Goal: Task Accomplishment & Management: Complete application form

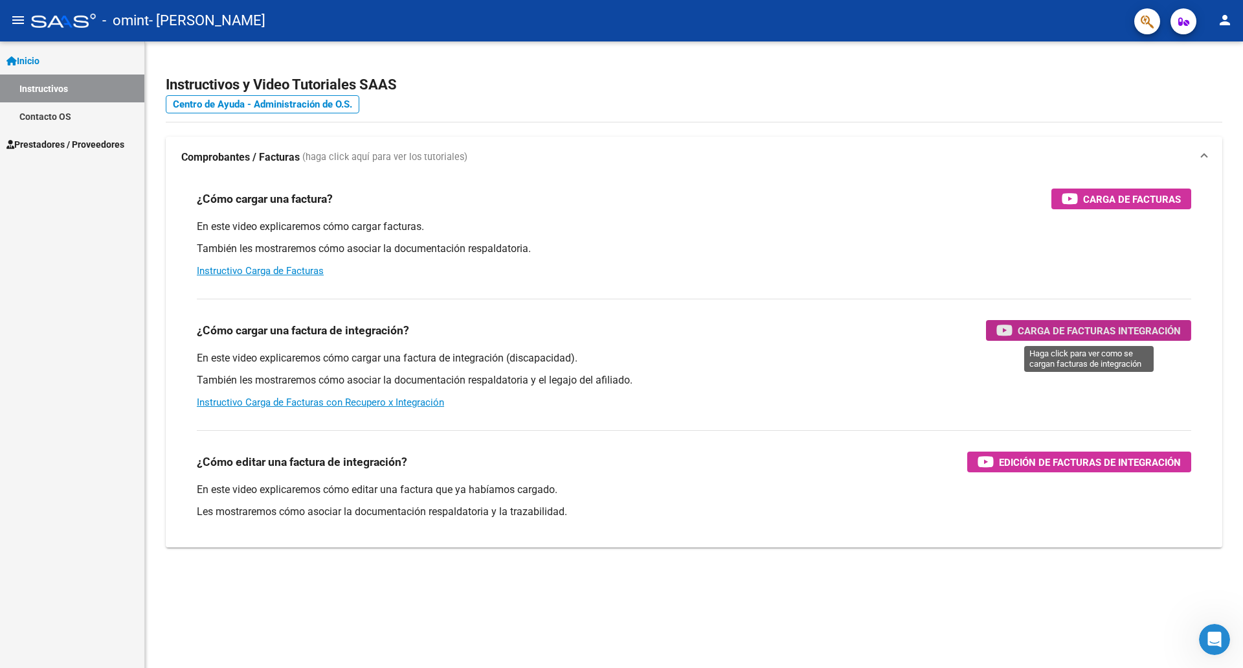
click at [1023, 331] on span "Carga de Facturas Integración" at bounding box center [1099, 331] width 163 height 16
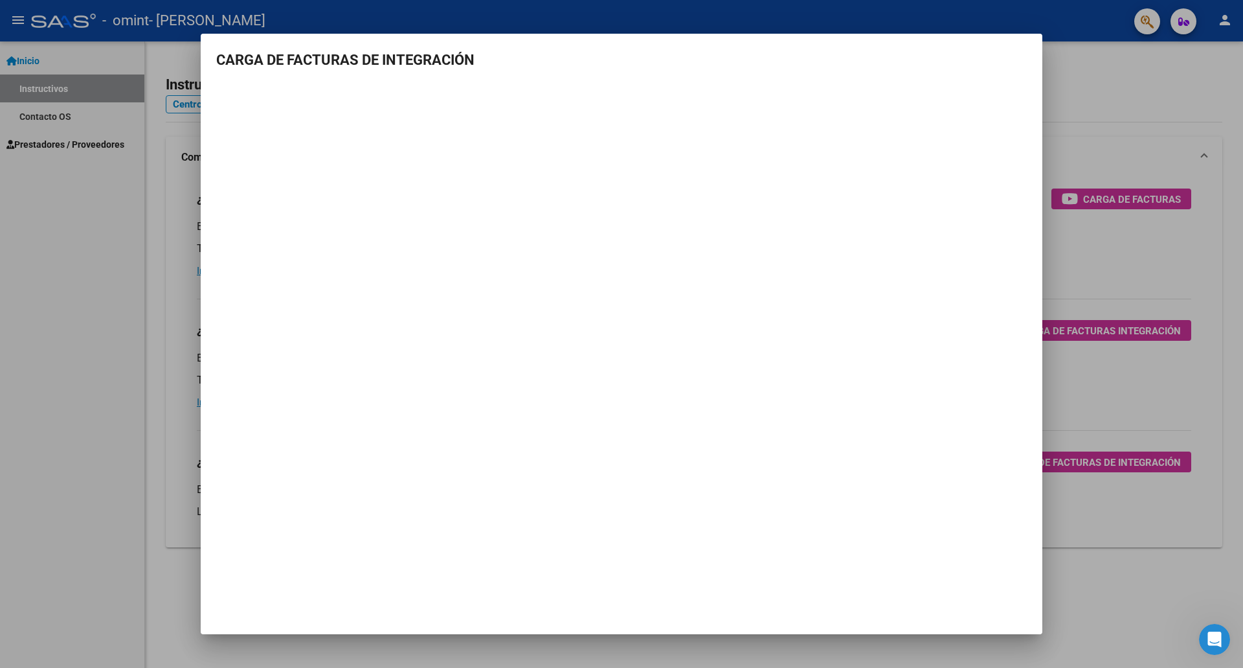
click at [1170, 104] on div at bounding box center [621, 334] width 1243 height 668
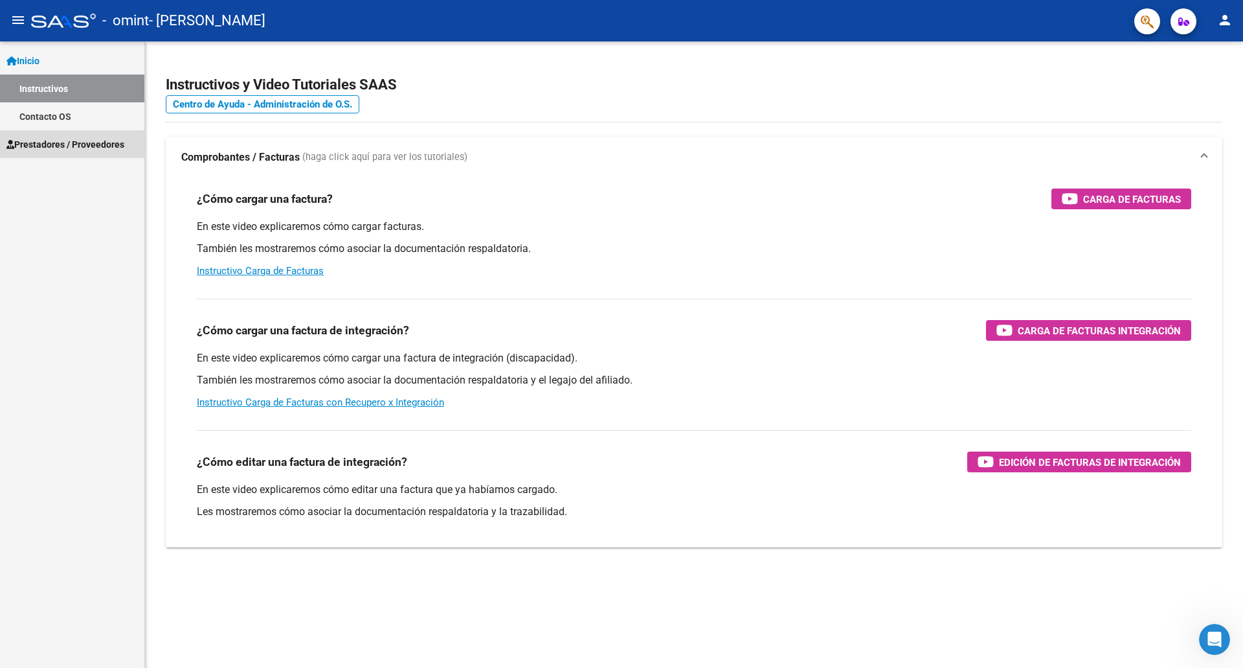
click at [117, 147] on span "Prestadores / Proveedores" at bounding box center [65, 144] width 118 height 14
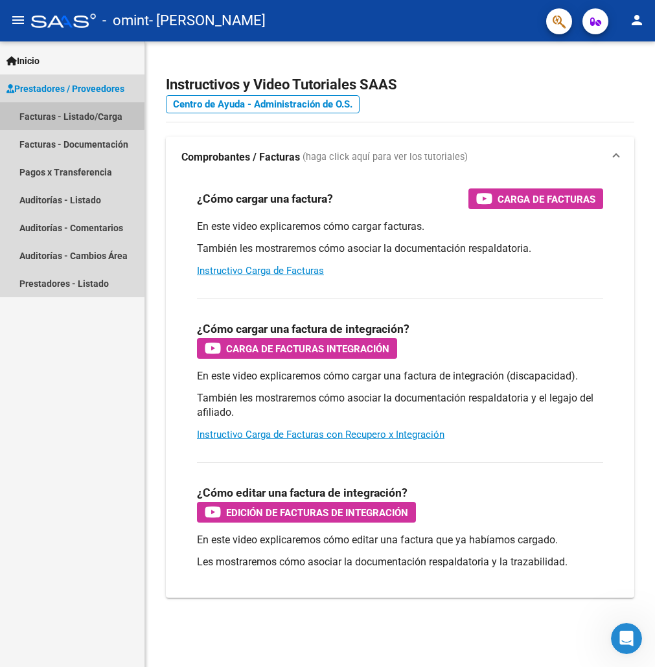
click at [65, 115] on link "Facturas - Listado/Carga" at bounding box center [72, 116] width 144 height 28
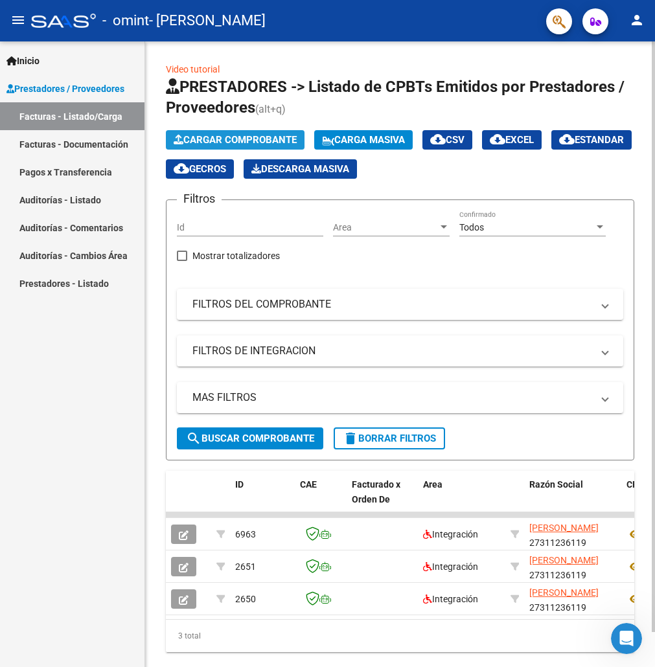
click at [265, 142] on span "Cargar Comprobante" at bounding box center [235, 140] width 123 height 12
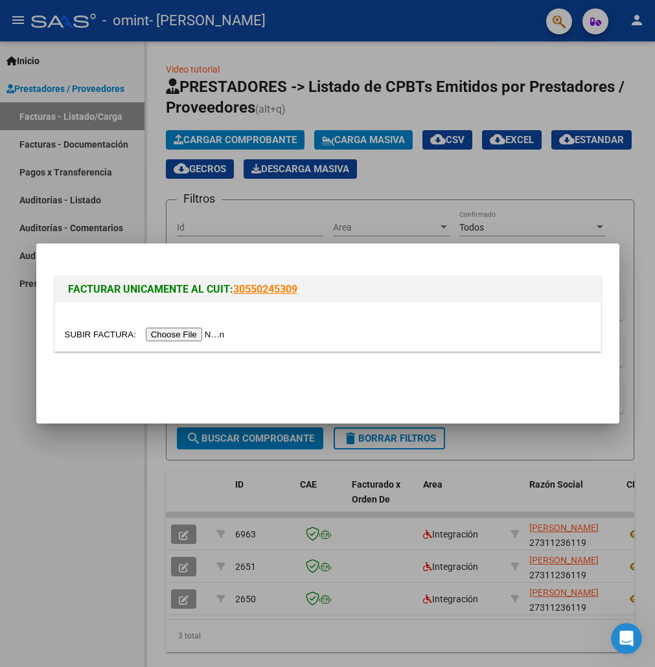
click at [187, 336] on input "file" at bounding box center [147, 335] width 164 height 14
click at [511, 198] on div at bounding box center [327, 333] width 655 height 667
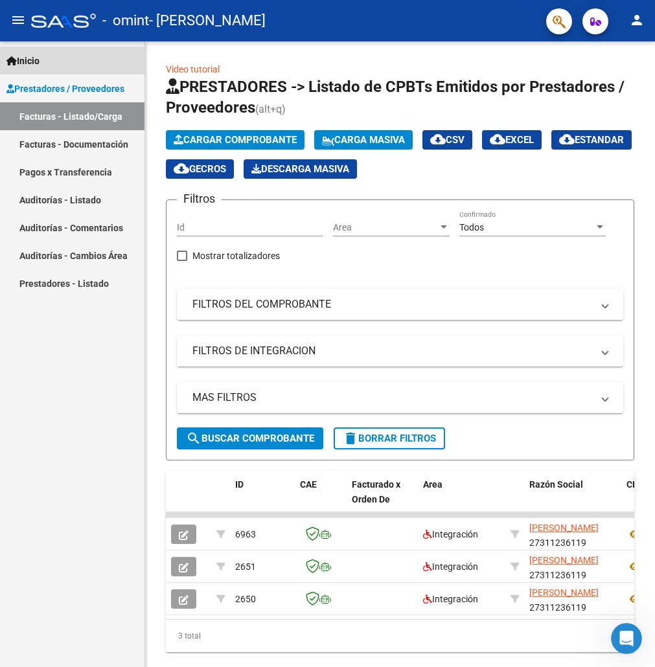
click at [37, 51] on link "Inicio" at bounding box center [72, 61] width 144 height 28
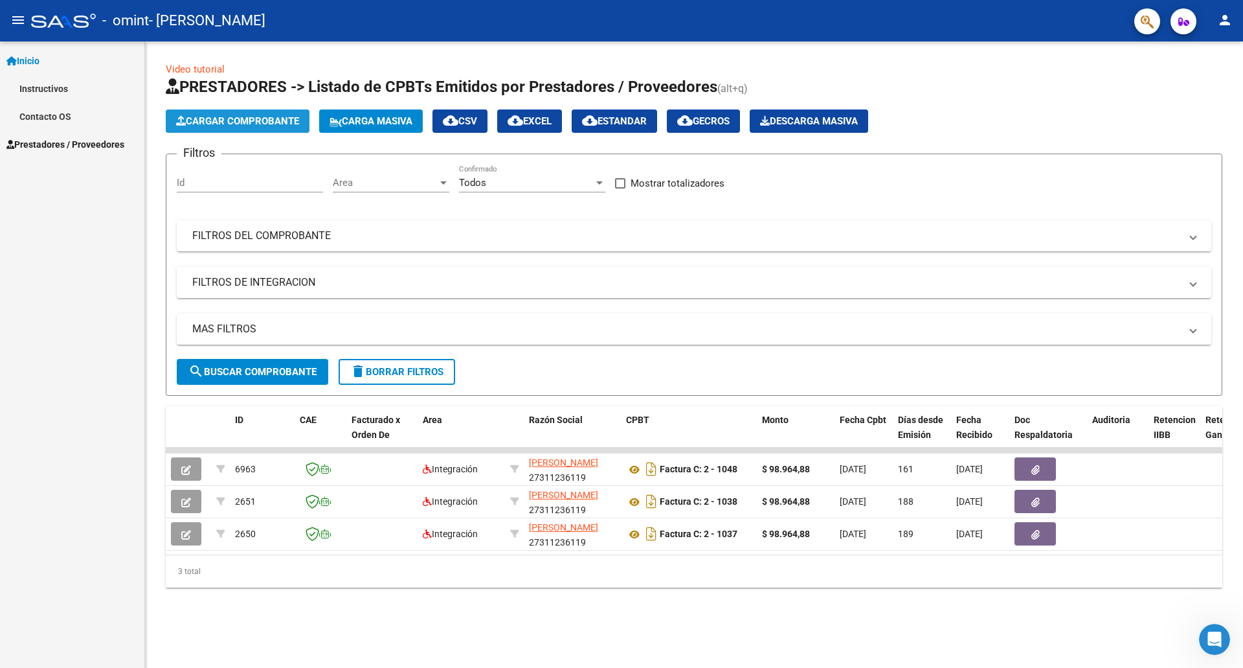
click at [241, 120] on span "Cargar Comprobante" at bounding box center [237, 121] width 123 height 12
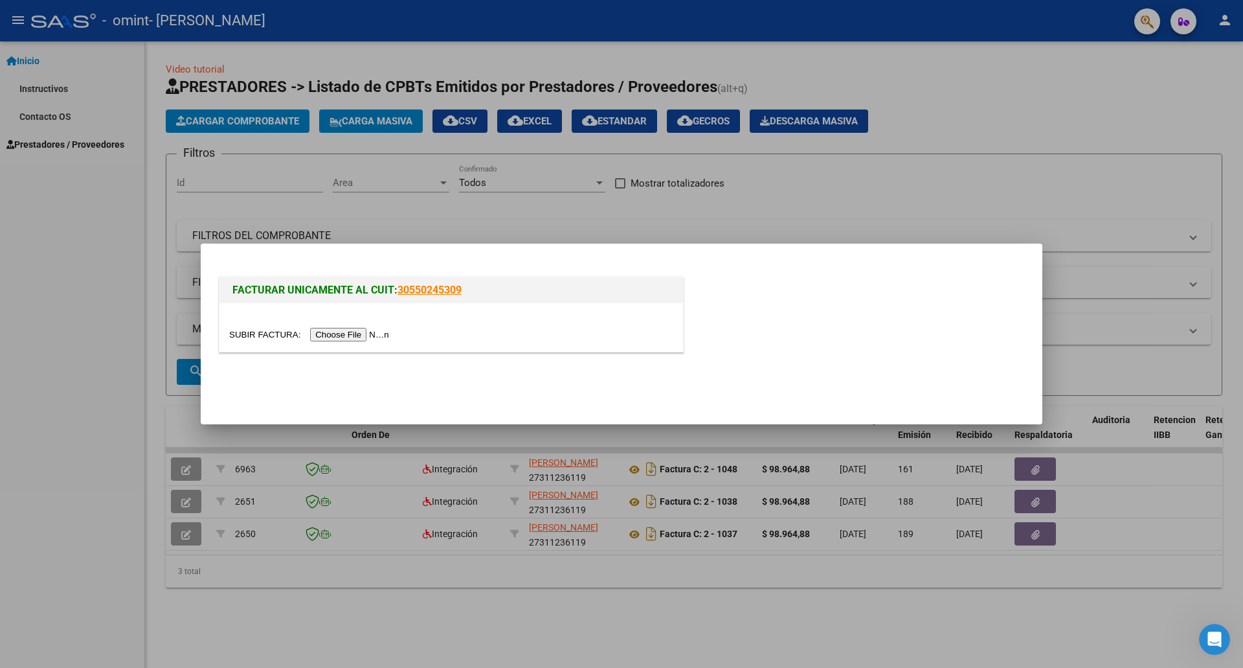
click at [346, 335] on input "file" at bounding box center [311, 335] width 164 height 14
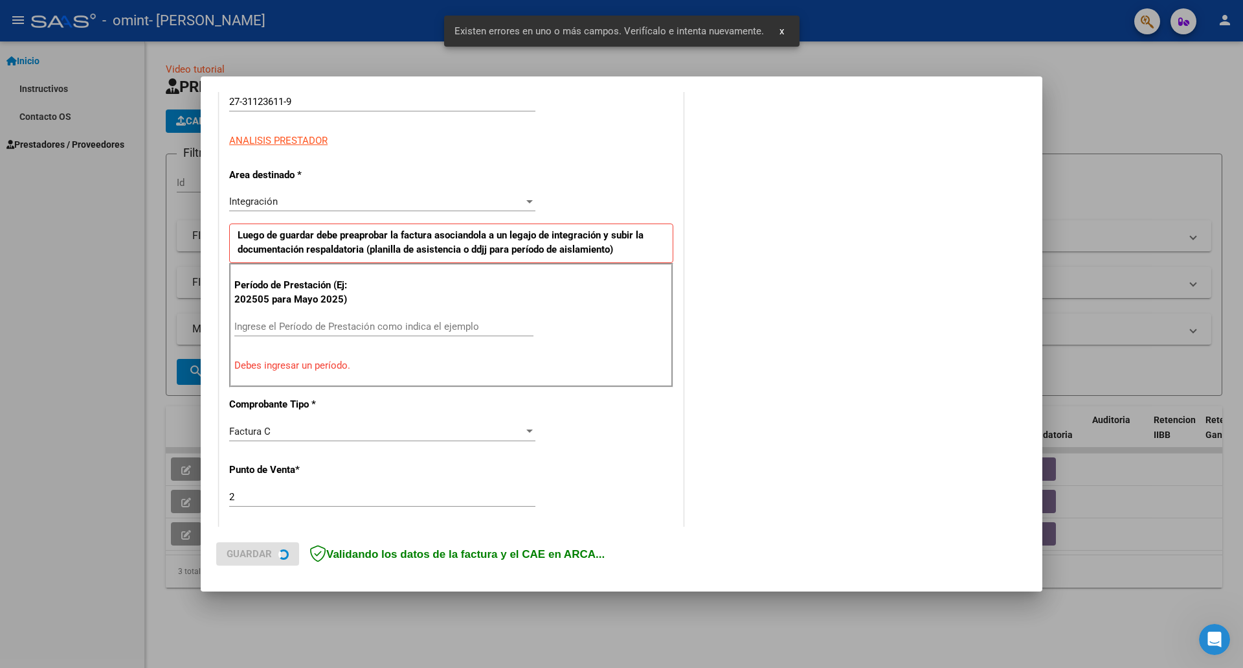
scroll to position [210, 0]
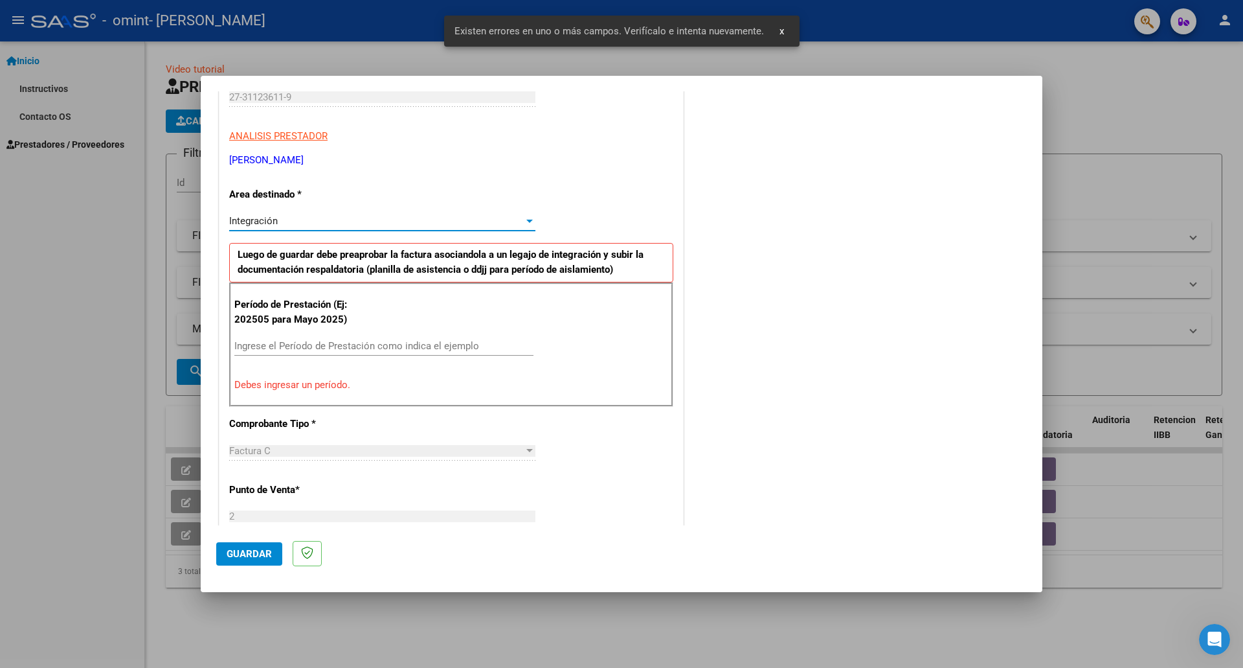
click at [365, 221] on div "Integración" at bounding box center [376, 221] width 295 height 12
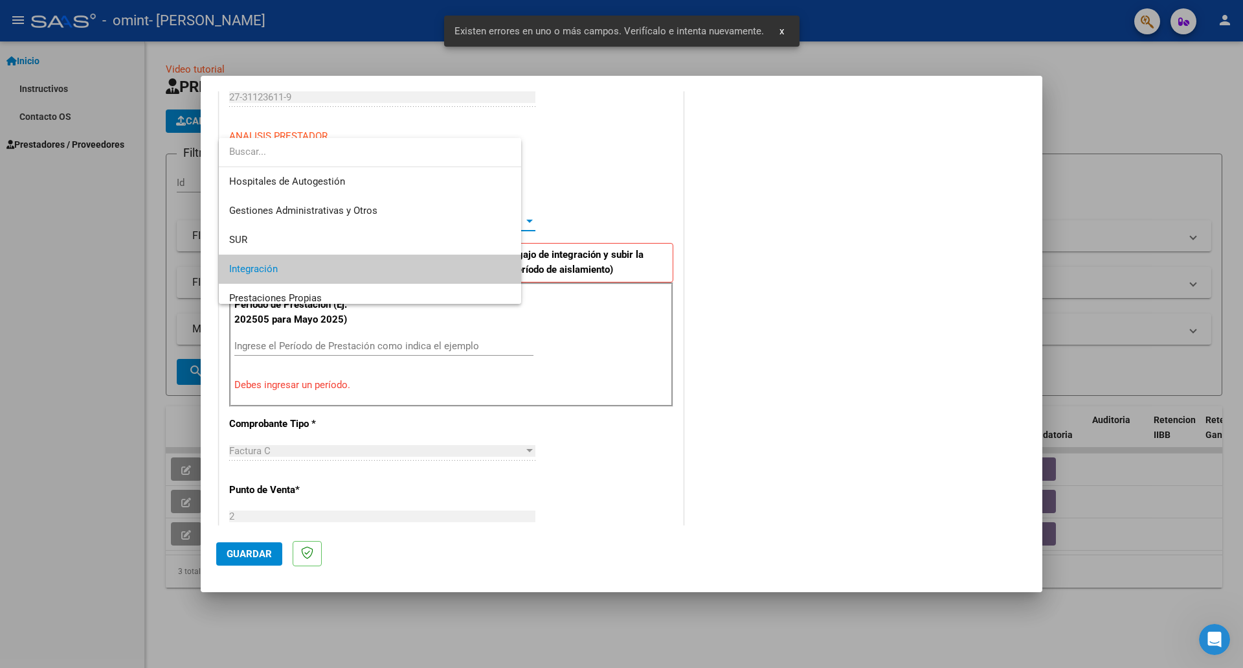
scroll to position [49, 0]
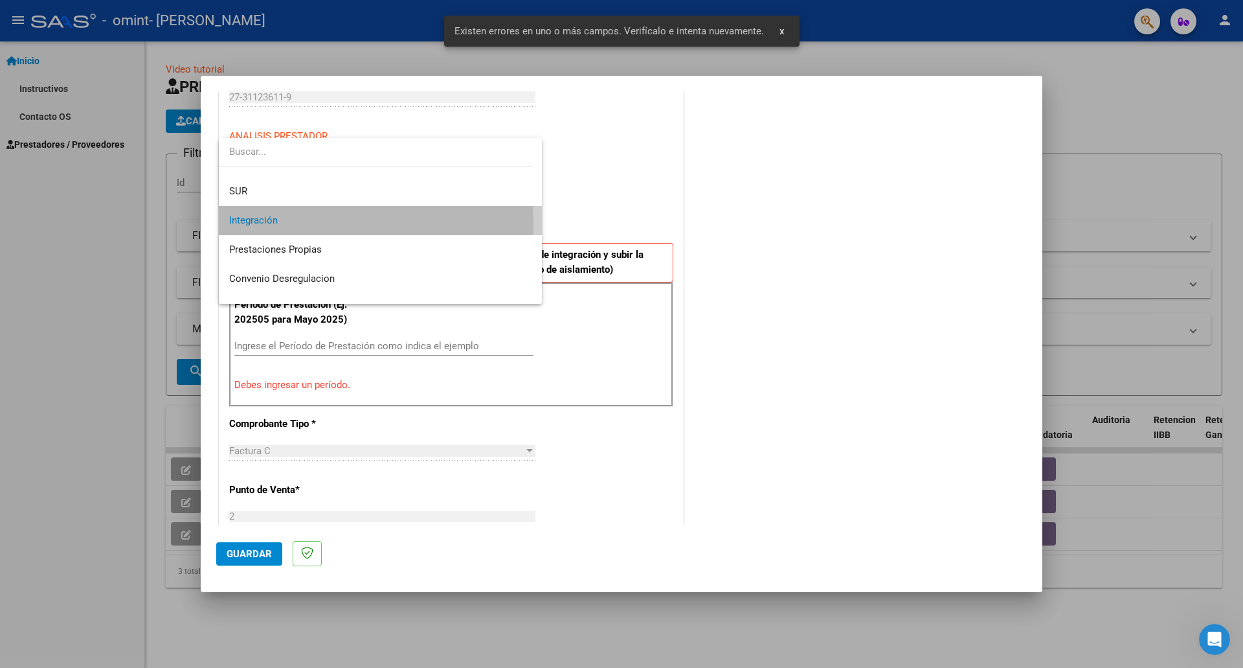
click at [365, 221] on span "Integración" at bounding box center [380, 220] width 302 height 29
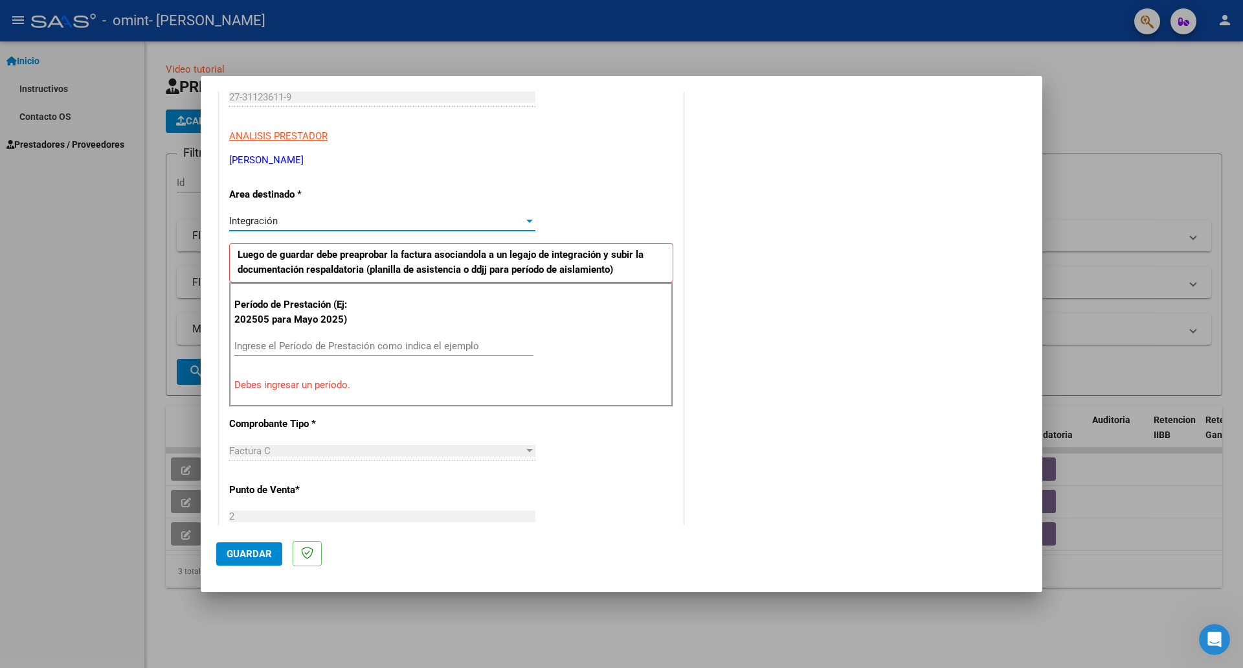
click at [277, 345] on input "Ingrese el Período de Prestación como indica el ejemplo" at bounding box center [383, 346] width 299 height 12
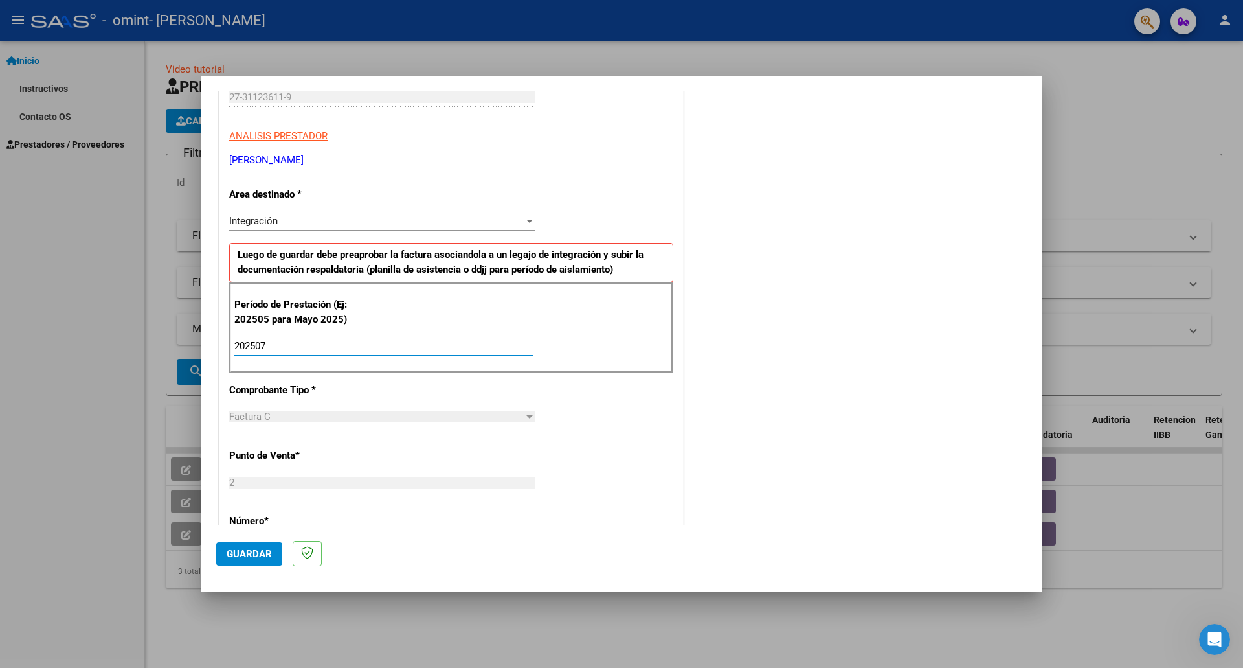
type input "202507"
click at [355, 416] on div "Factura C" at bounding box center [376, 417] width 295 height 12
click at [407, 367] on div "202507 Ingrese el Período de Prestación como indica el ejemplo" at bounding box center [383, 352] width 299 height 32
click at [625, 418] on div "CUIT * 27-31123611-9 Ingresar CUIT ANALISIS PRESTADOR [PERSON_NAME] [PERSON_NAM…" at bounding box center [452, 531] width 464 height 975
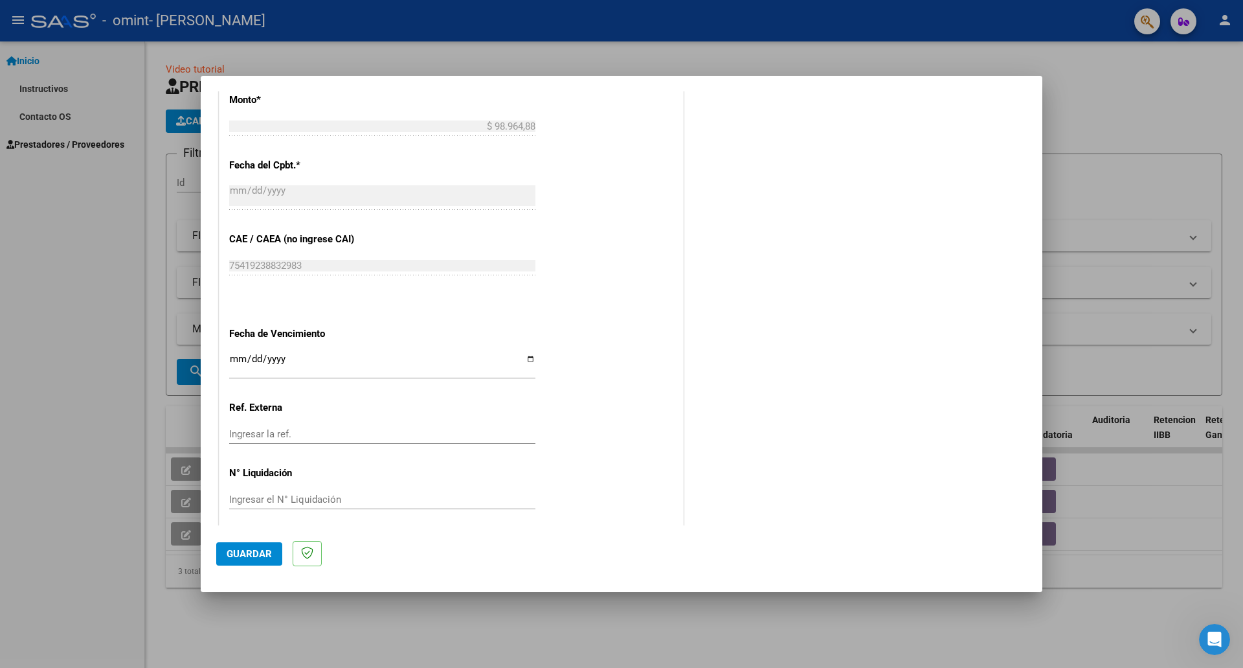
scroll to position [706, 0]
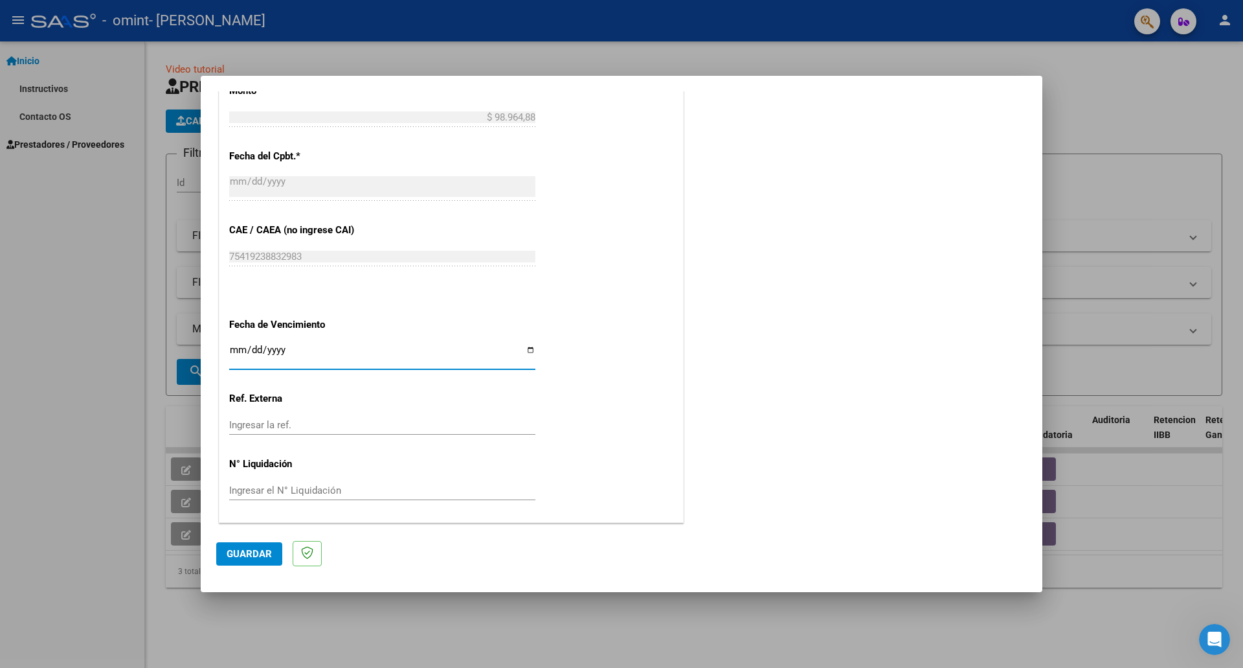
click at [523, 350] on input "Ingresar la fecha" at bounding box center [382, 355] width 306 height 21
type input "[DATE]"
click at [271, 426] on input "Ingresar la ref." at bounding box center [382, 425] width 306 height 12
drag, startPoint x: 969, startPoint y: 98, endPoint x: 662, endPoint y: 137, distance: 310.0
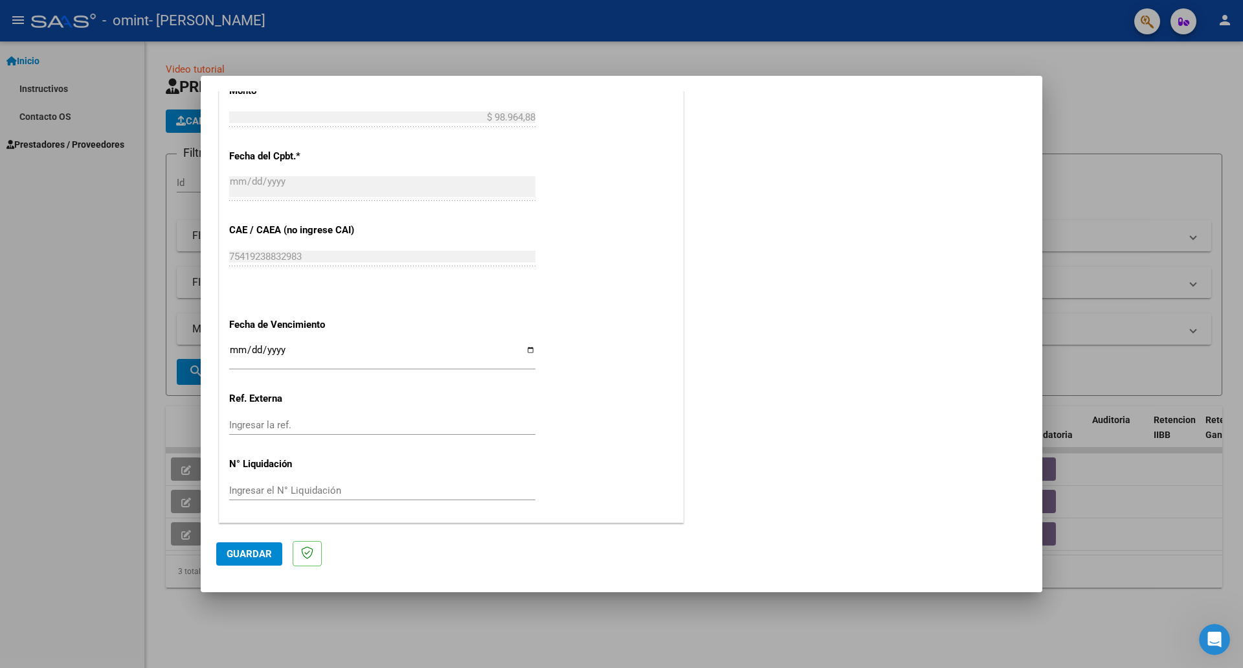
click at [348, 454] on div "CUIT * 27-31123611-9 Ingresar CUIT ANALISIS PRESTADOR [PERSON_NAME] [PERSON_NAM…" at bounding box center [452, 35] width 464 height 975
click at [1061, 78] on div at bounding box center [621, 334] width 1243 height 668
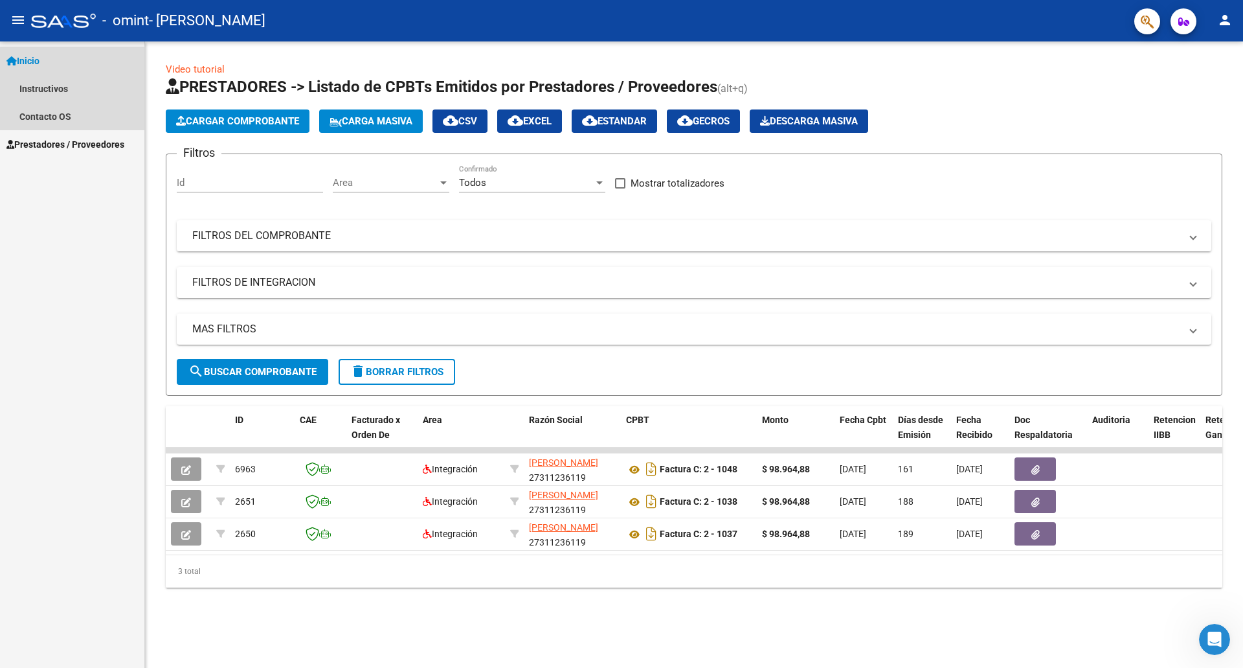
click at [49, 61] on link "Inicio" at bounding box center [72, 61] width 144 height 28
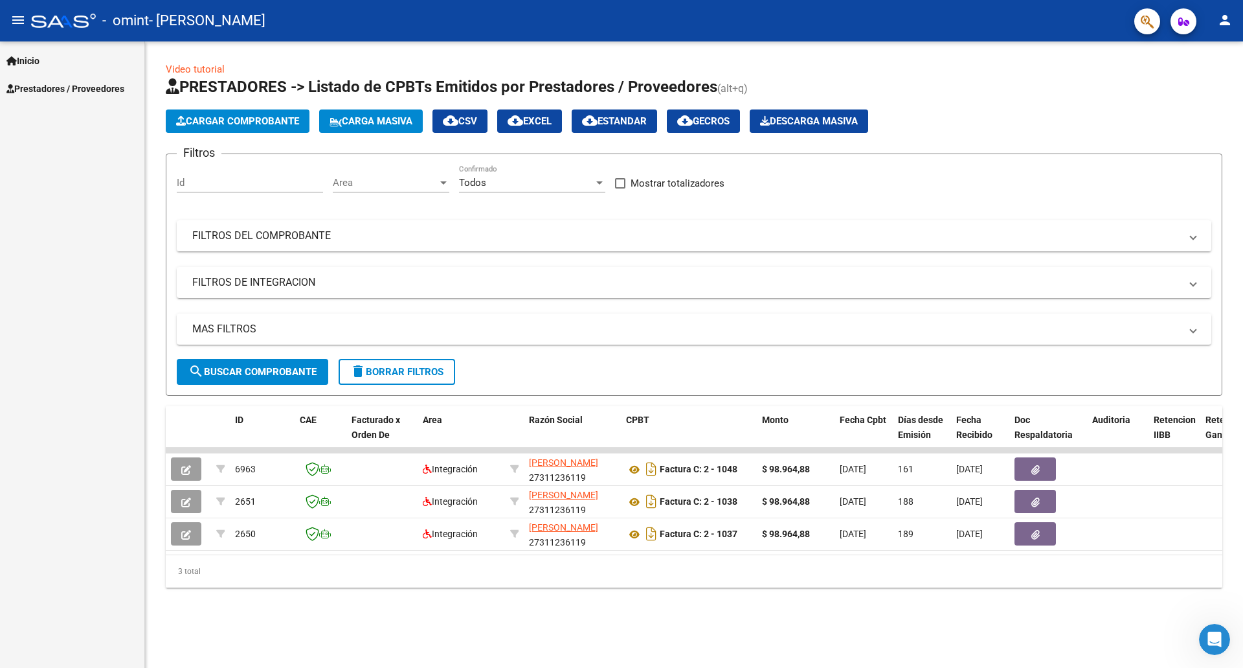
click at [37, 58] on span "Inicio" at bounding box center [22, 61] width 33 height 14
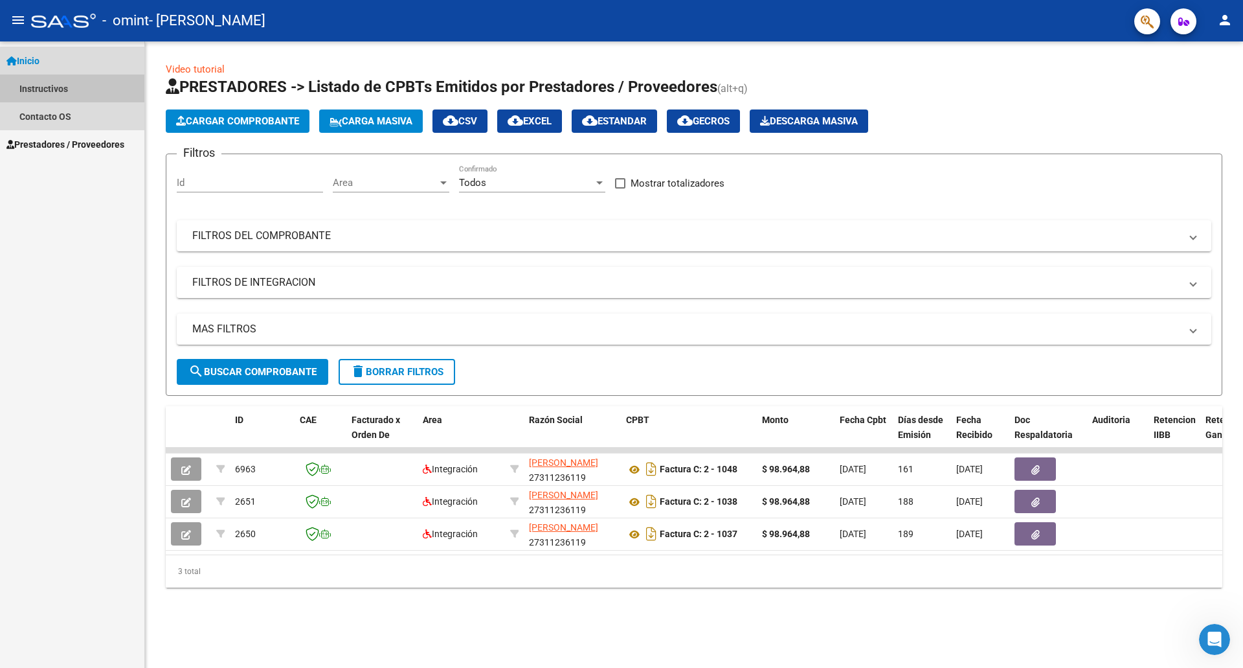
click at [45, 82] on link "Instructivos" at bounding box center [72, 88] width 144 height 28
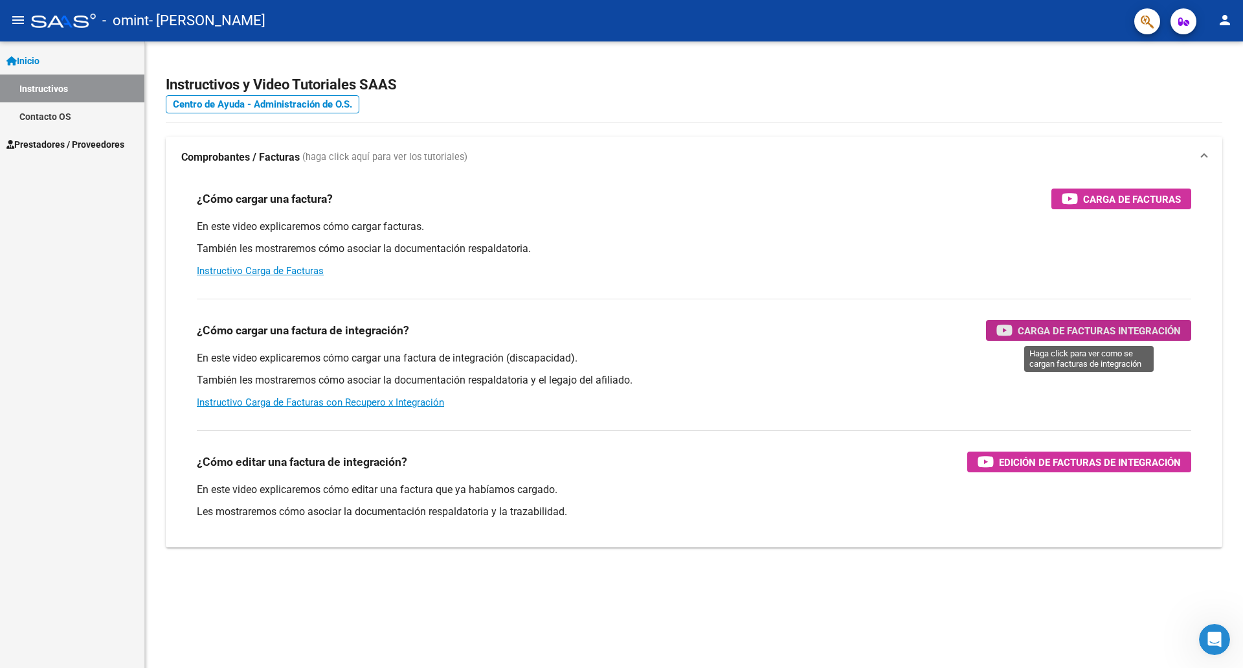
click at [1104, 331] on span "Carga de Facturas Integración" at bounding box center [1099, 331] width 163 height 16
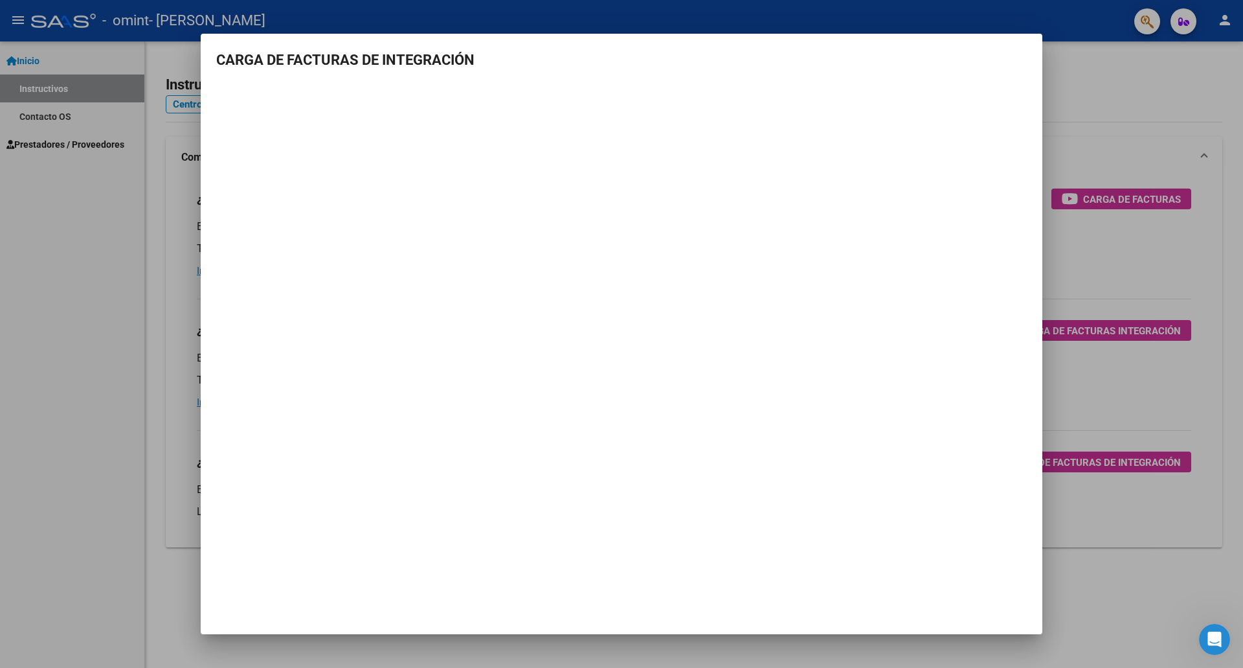
click at [887, 440] on mat-dialog-container "CARGA DE FACTURAS DE INTEGRACIÓN" at bounding box center [622, 334] width 842 height 601
click at [97, 401] on div at bounding box center [621, 334] width 1243 height 668
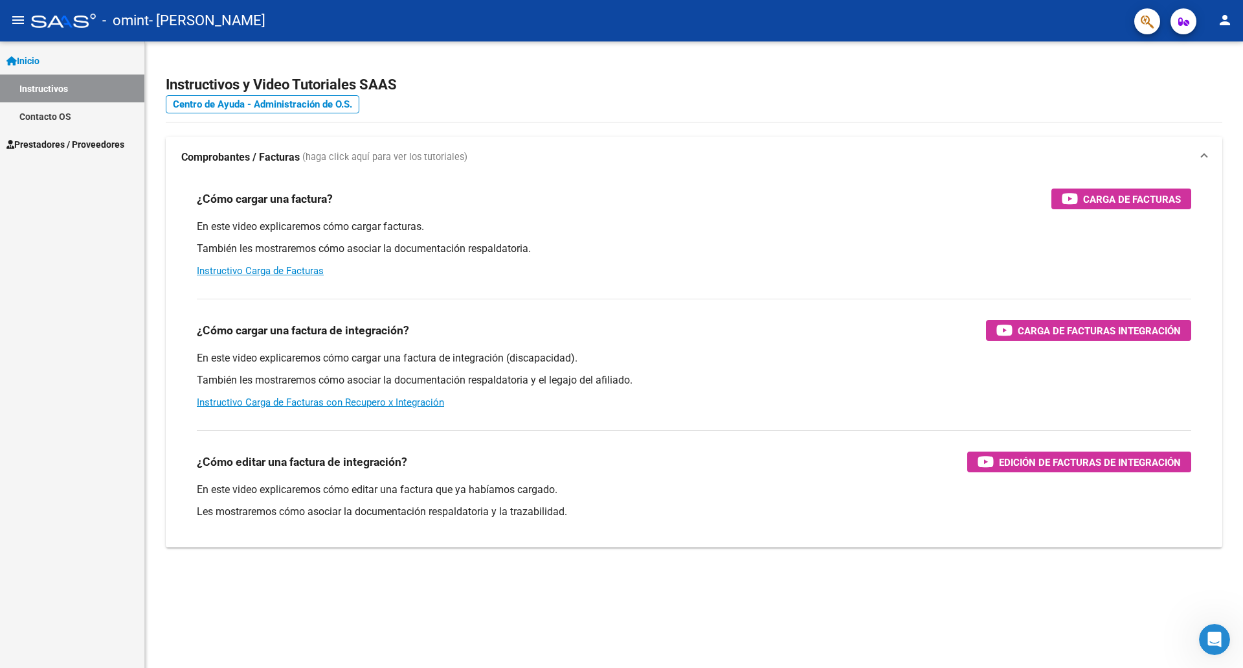
click at [99, 148] on span "Prestadores / Proveedores" at bounding box center [65, 144] width 118 height 14
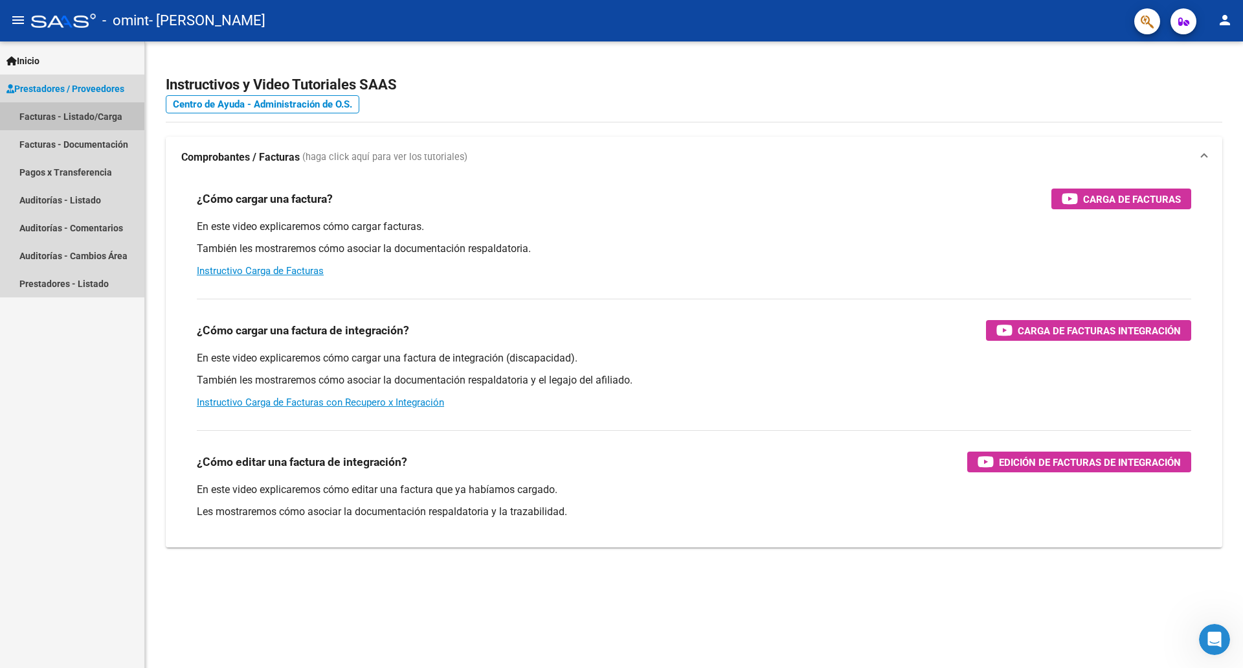
click at [89, 116] on link "Facturas - Listado/Carga" at bounding box center [72, 116] width 144 height 28
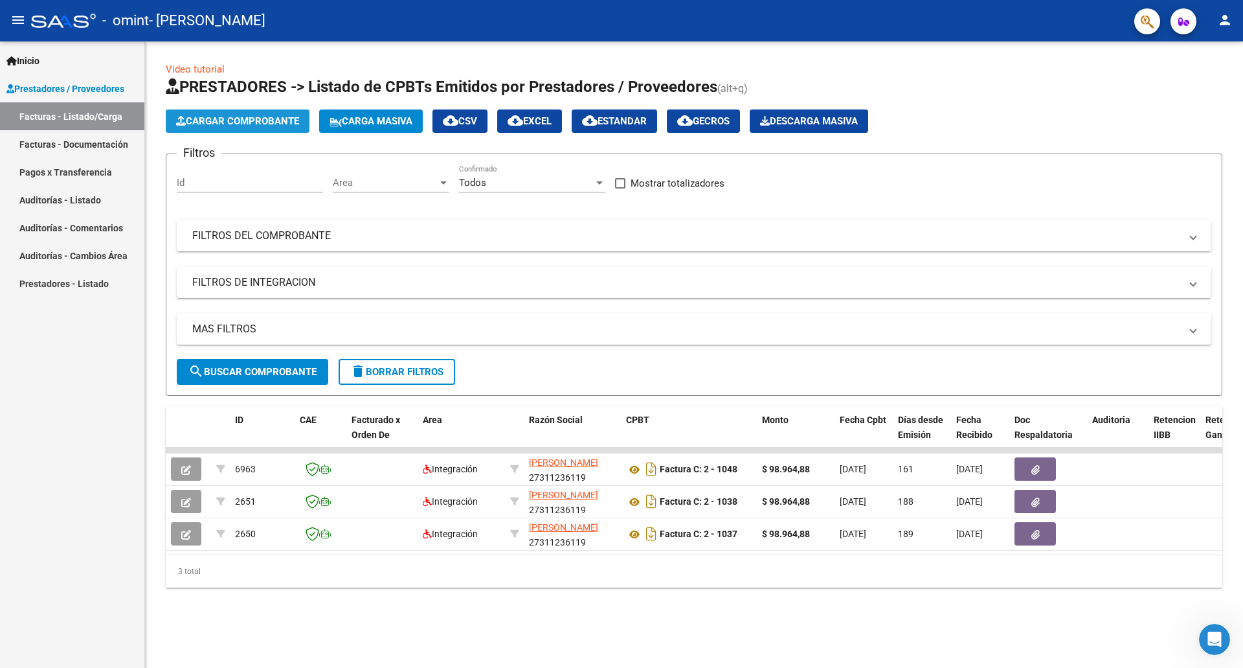
click at [250, 123] on span "Cargar Comprobante" at bounding box center [237, 121] width 123 height 12
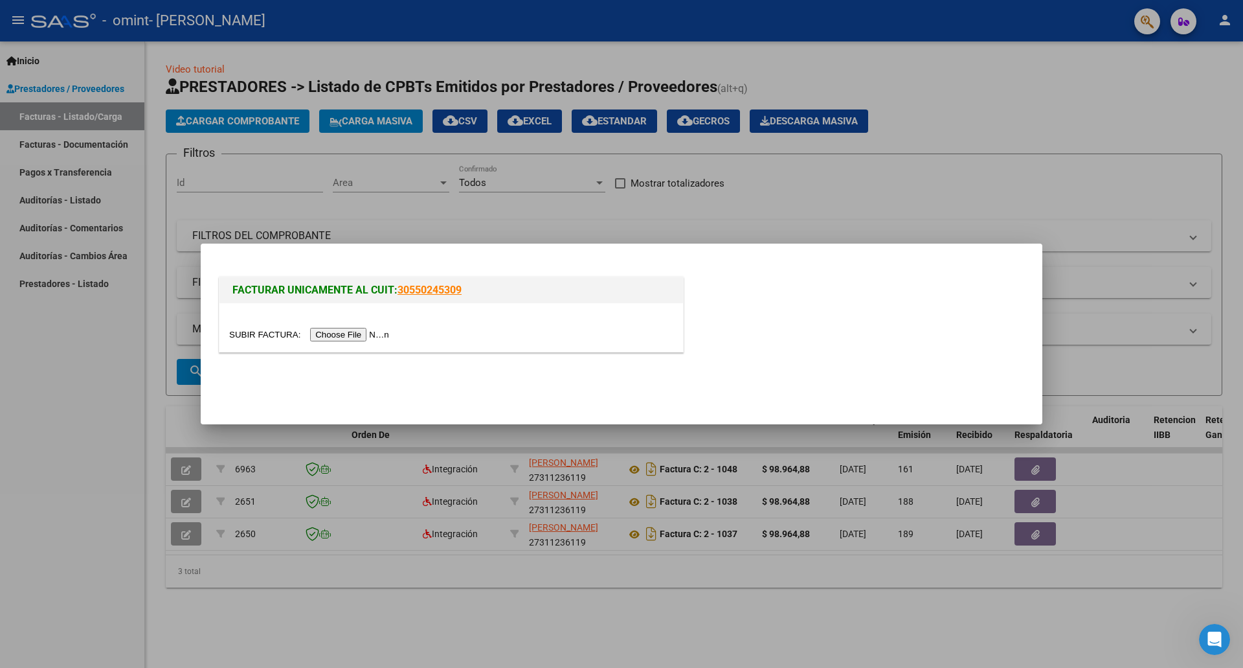
click at [340, 335] on input "file" at bounding box center [311, 335] width 164 height 14
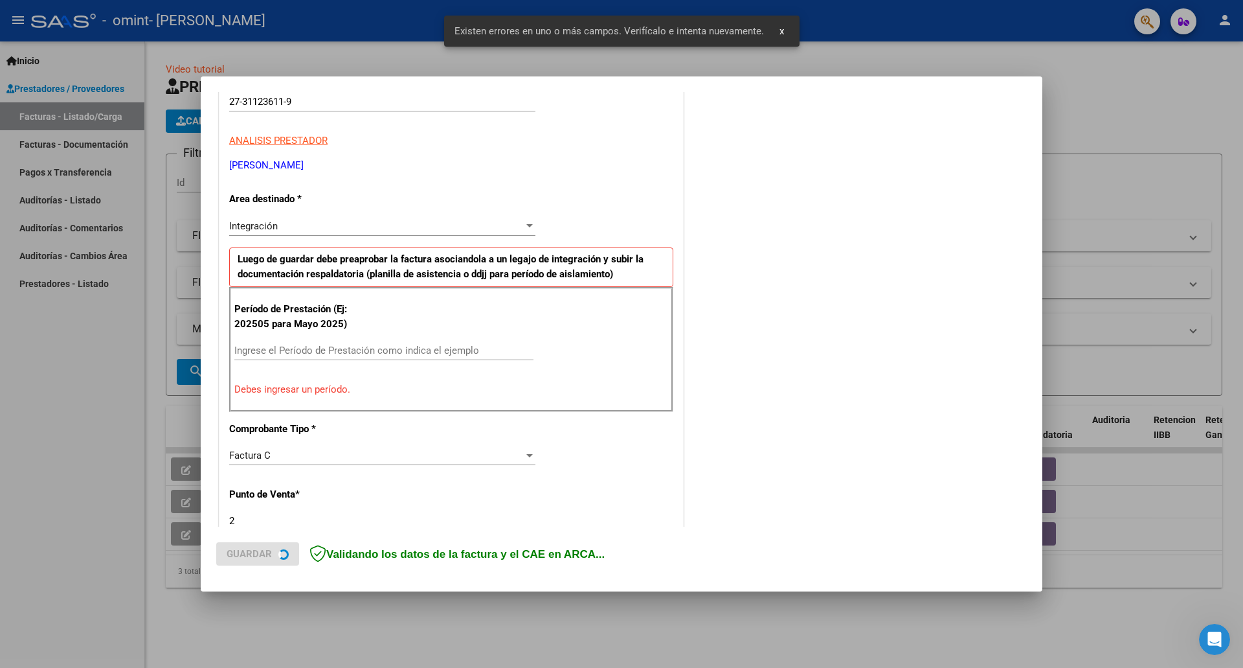
scroll to position [210, 0]
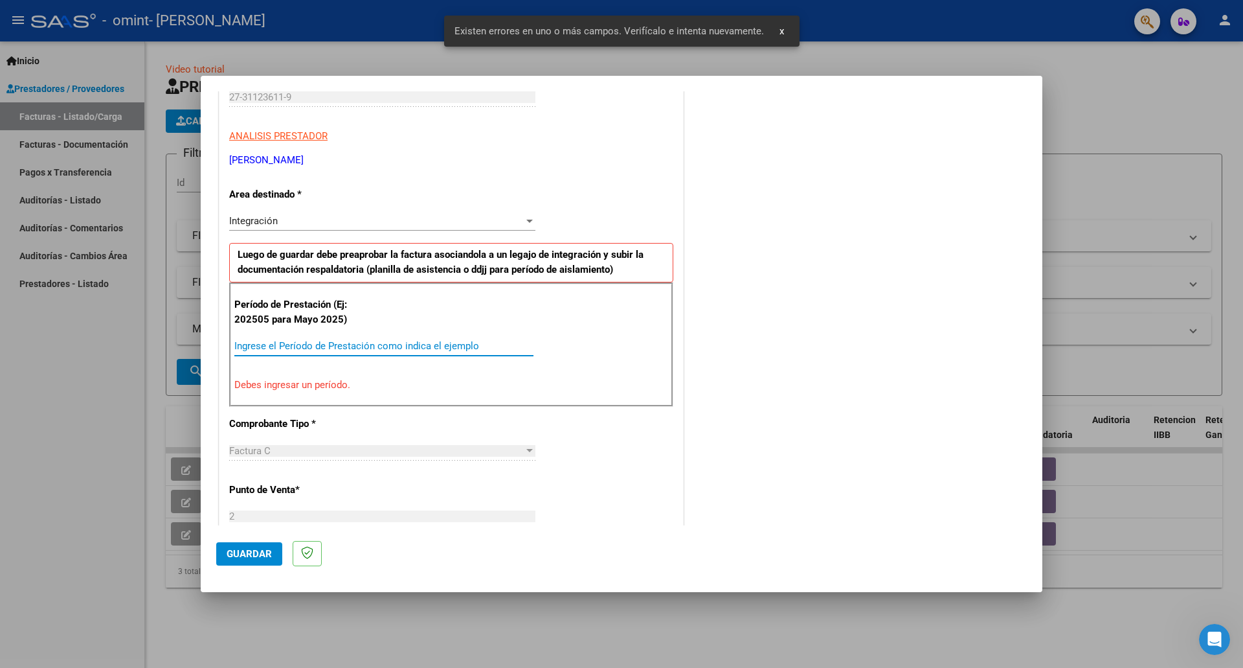
click at [285, 350] on input "Ingrese el Período de Prestación como indica el ejemplo" at bounding box center [383, 346] width 299 height 12
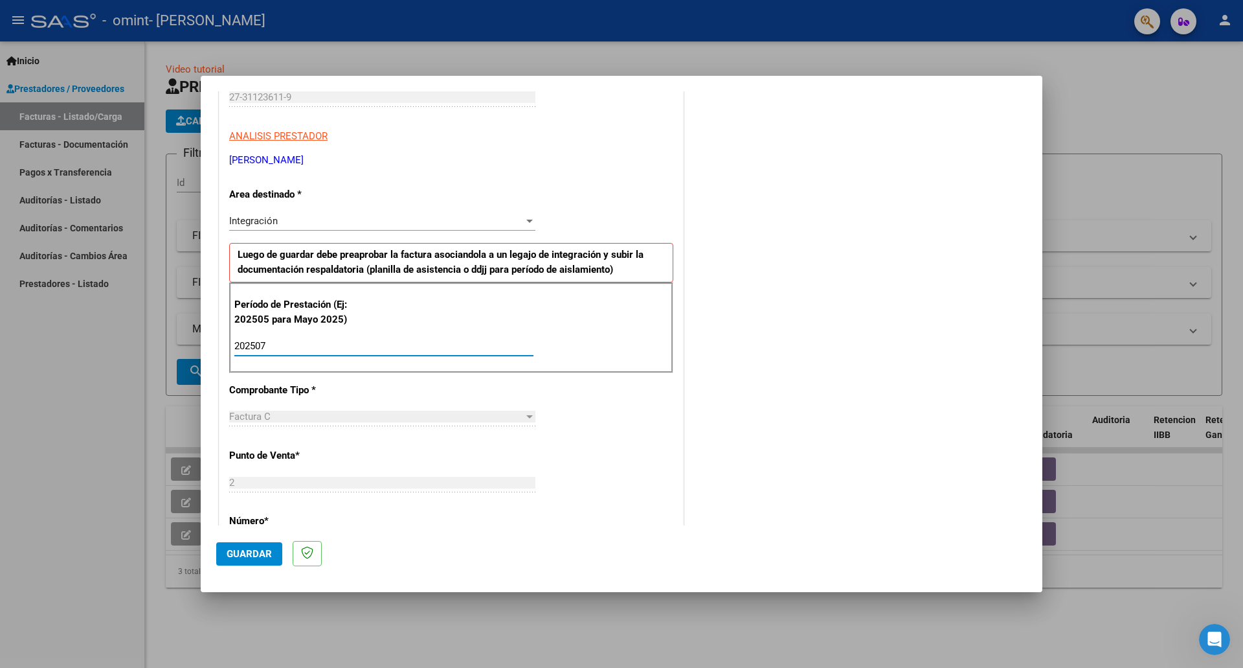
type input "202507"
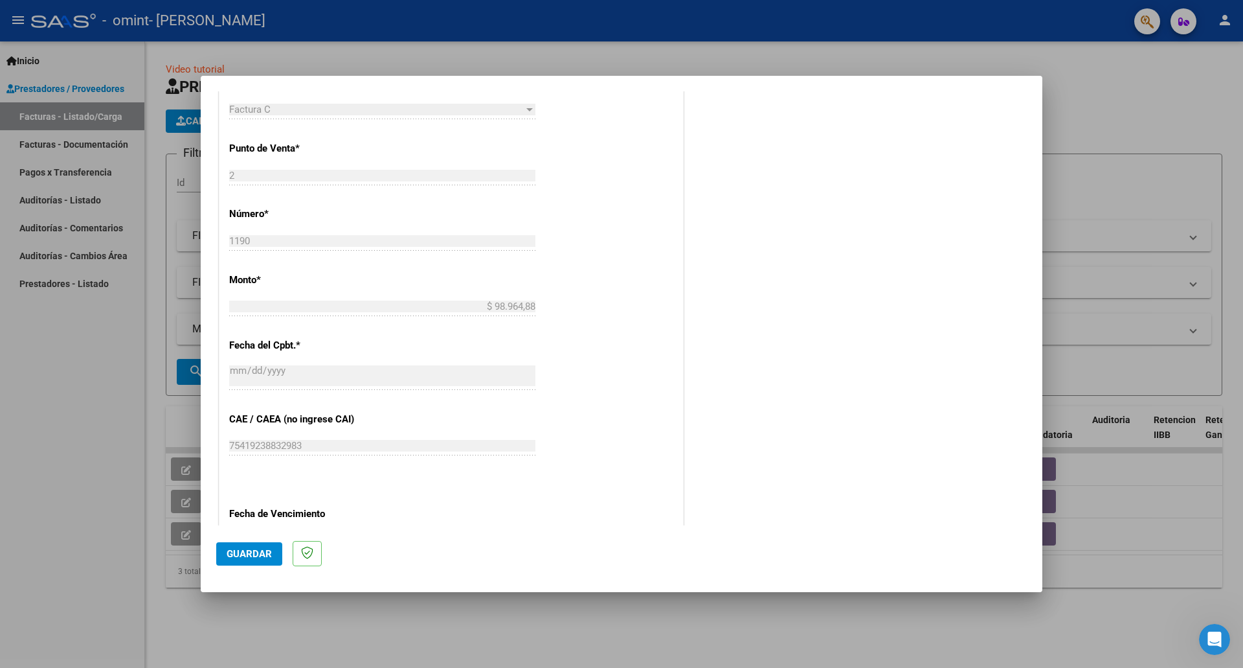
scroll to position [706, 0]
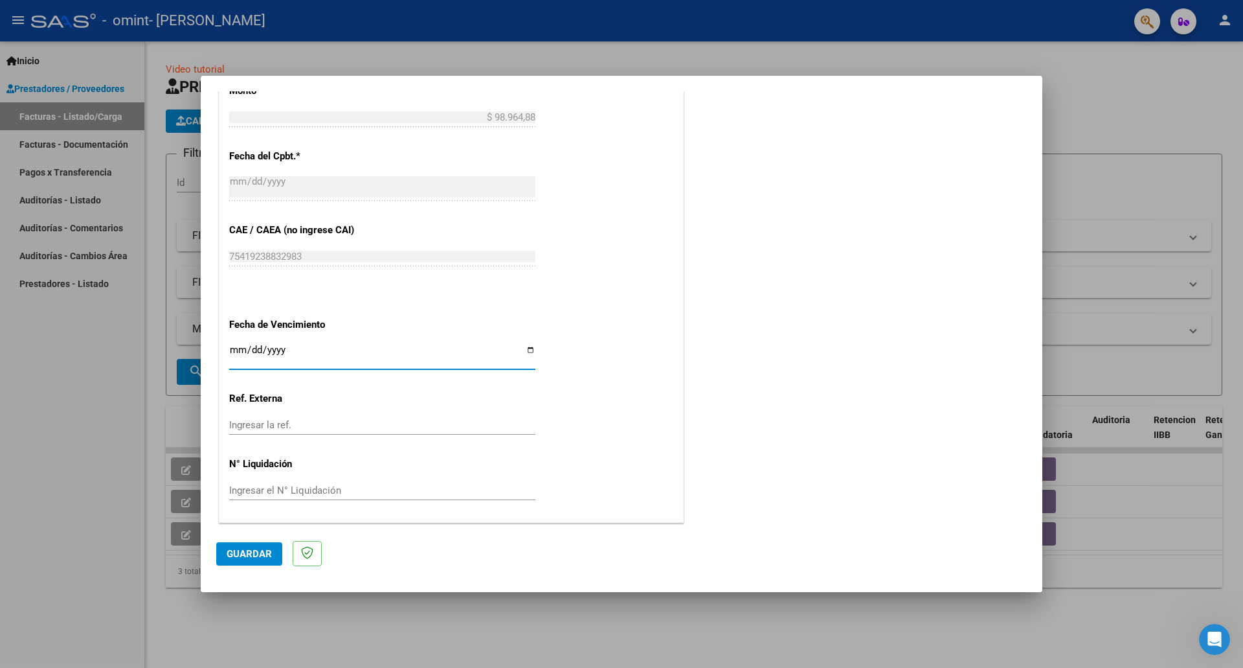
click at [528, 350] on input "Ingresar la fecha" at bounding box center [382, 355] width 306 height 21
type input "[DATE]"
click at [250, 553] on span "Guardar" at bounding box center [249, 554] width 45 height 12
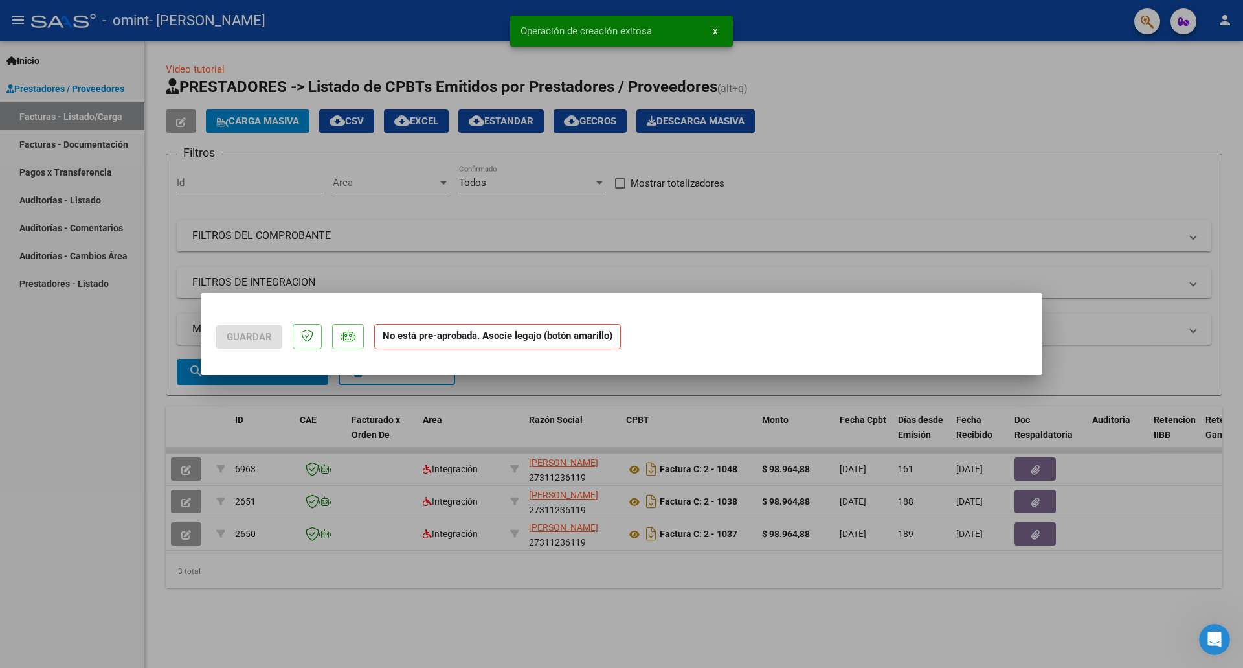
scroll to position [0, 0]
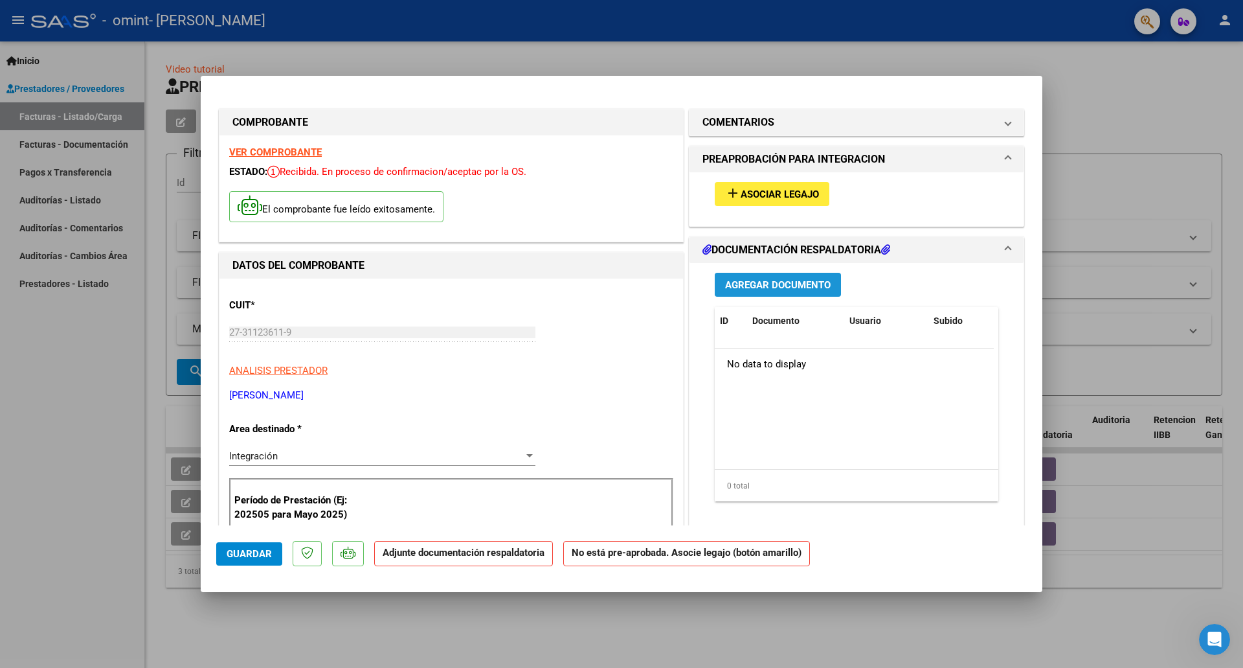
click at [782, 284] on span "Agregar Documento" at bounding box center [778, 285] width 106 height 12
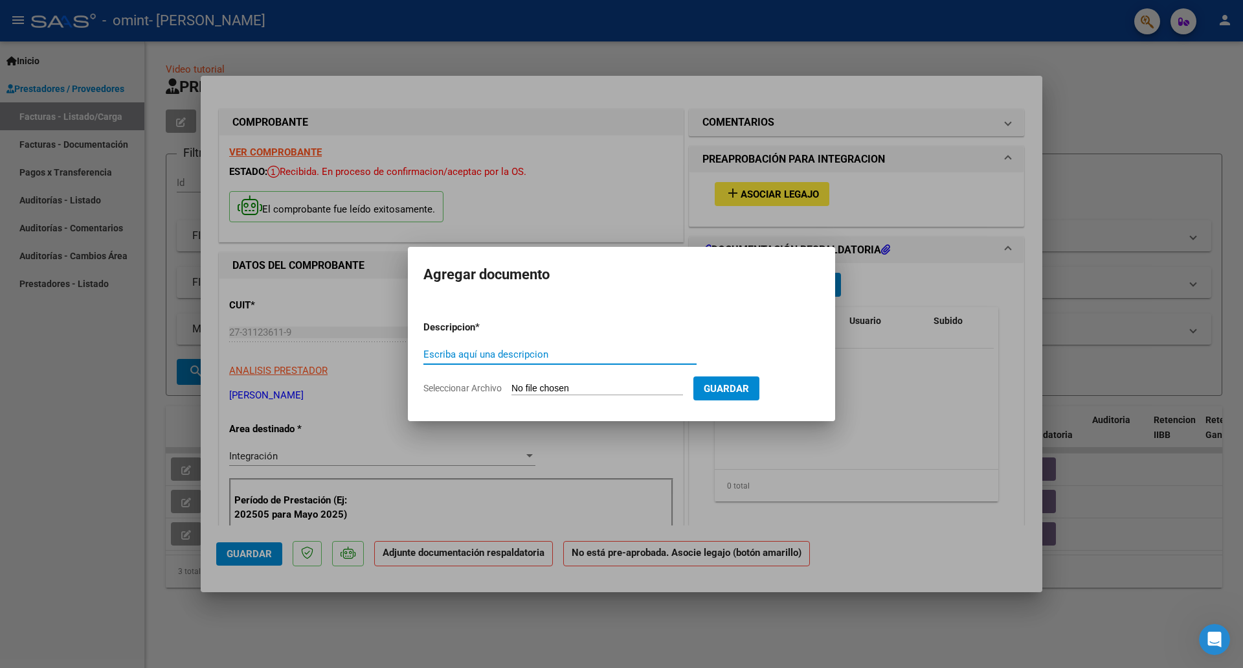
click at [476, 358] on input "Escriba aquí una descripcion" at bounding box center [560, 354] width 273 height 12
type input "FACTURA [PERSON_NAME]"
click at [749, 385] on span "Guardar" at bounding box center [726, 389] width 45 height 12
click at [601, 385] on input "Seleccionar Archivo" at bounding box center [598, 389] width 172 height 12
type input "C:\fakepath\[PERSON_NAME].pdf"
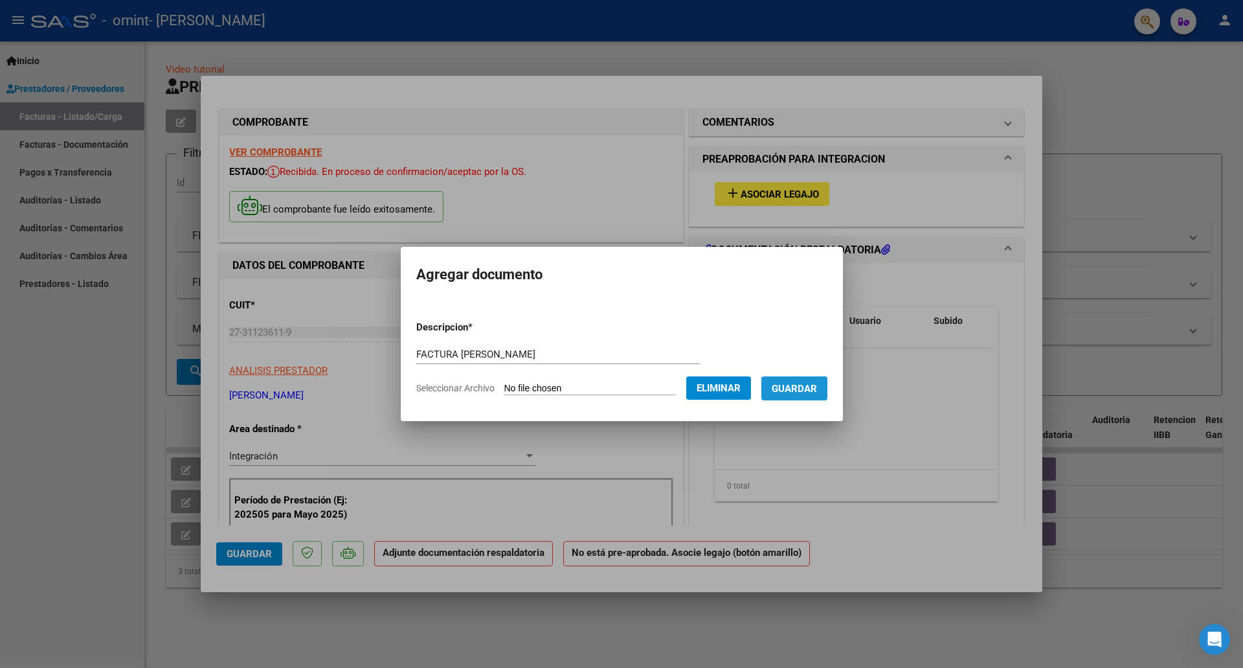
click at [782, 389] on span "Guardar" at bounding box center [794, 389] width 45 height 12
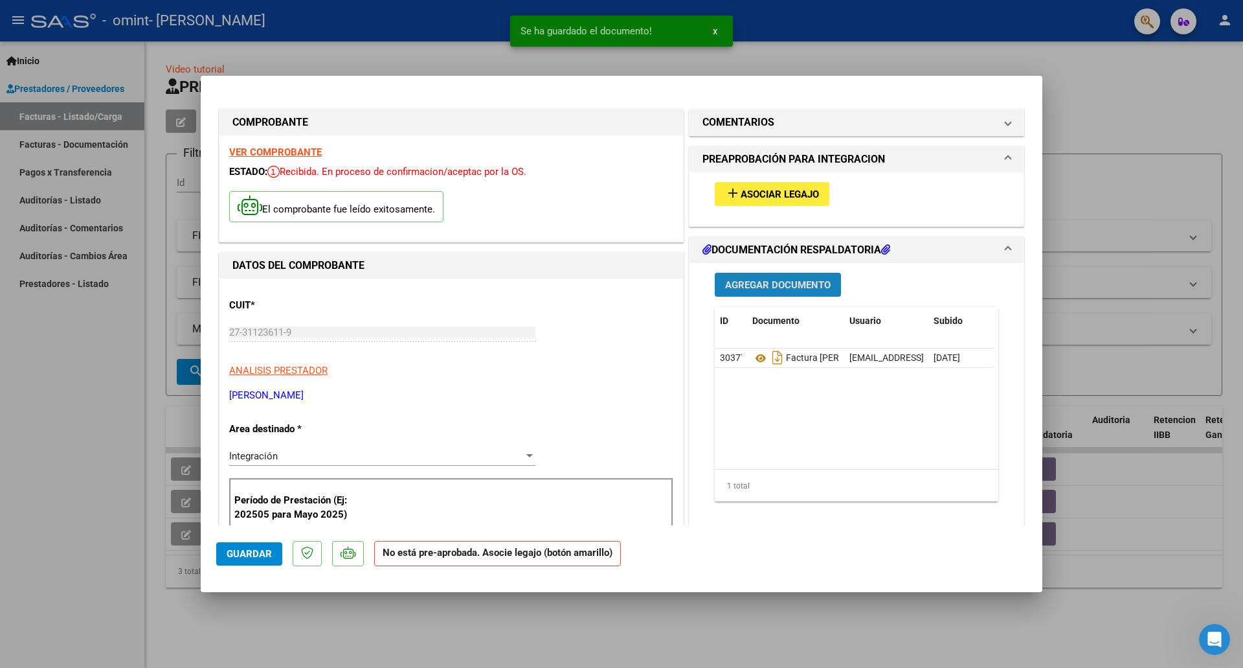
click at [778, 279] on span "Agregar Documento" at bounding box center [778, 285] width 106 height 12
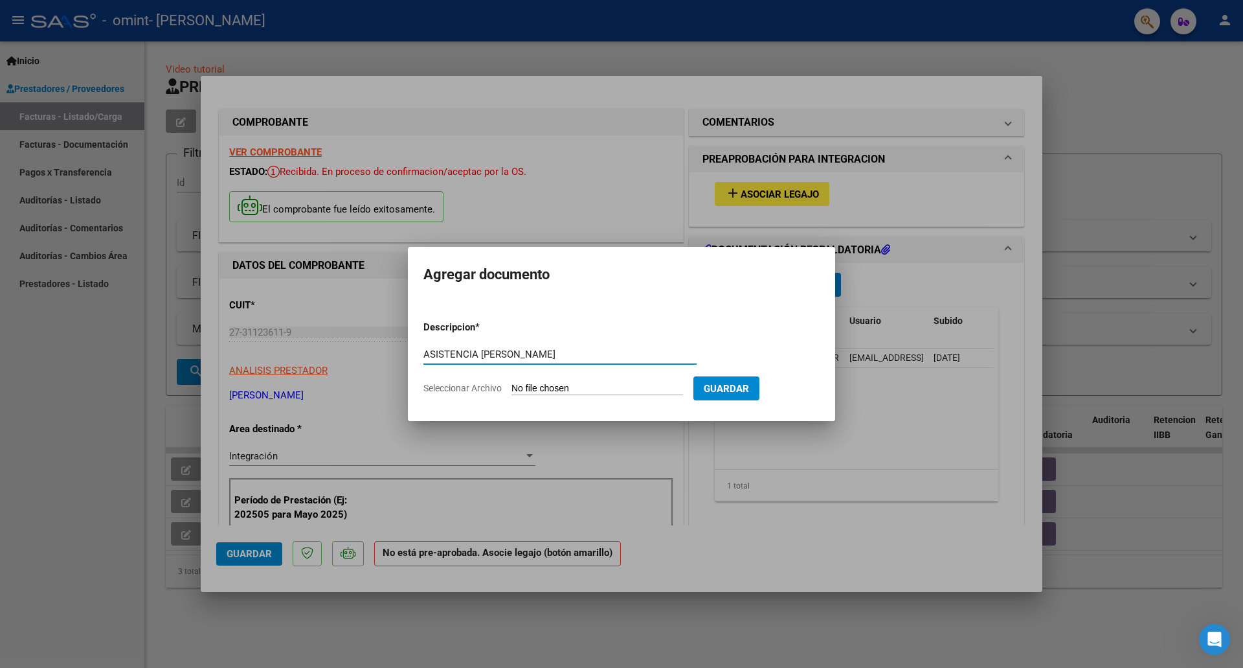
type input "ASISTENCIA [PERSON_NAME]"
click at [527, 388] on input "Seleccionar Archivo" at bounding box center [598, 389] width 172 height 12
click at [564, 386] on input "Seleccionar Archivo" at bounding box center [598, 389] width 172 height 12
type input "C:\fakepath\ASISTENCIA [PERSON_NAME].pdf"
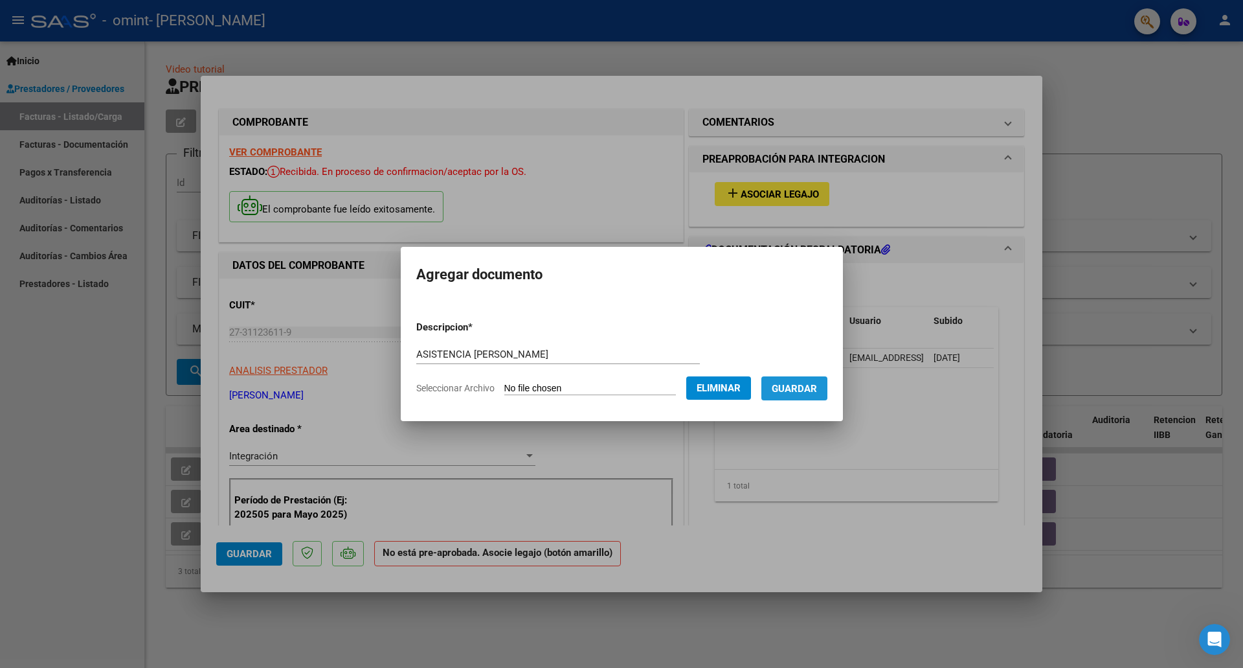
click at [828, 394] on button "Guardar" at bounding box center [795, 388] width 66 height 24
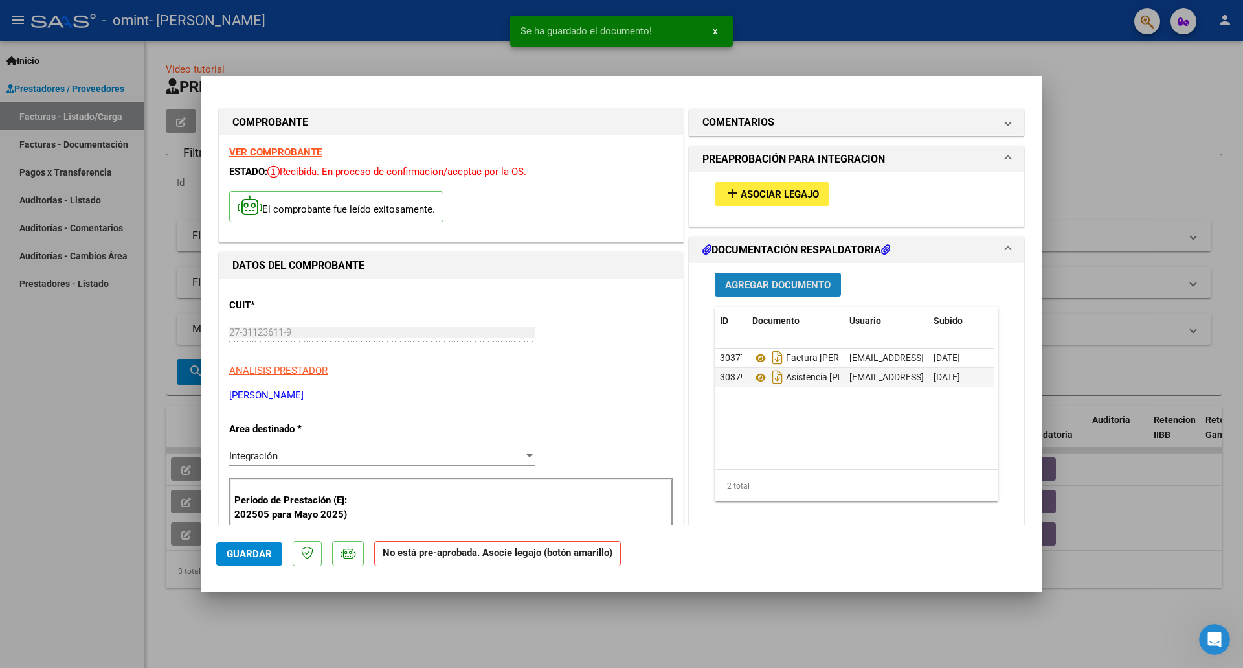
click at [802, 282] on span "Agregar Documento" at bounding box center [778, 285] width 106 height 12
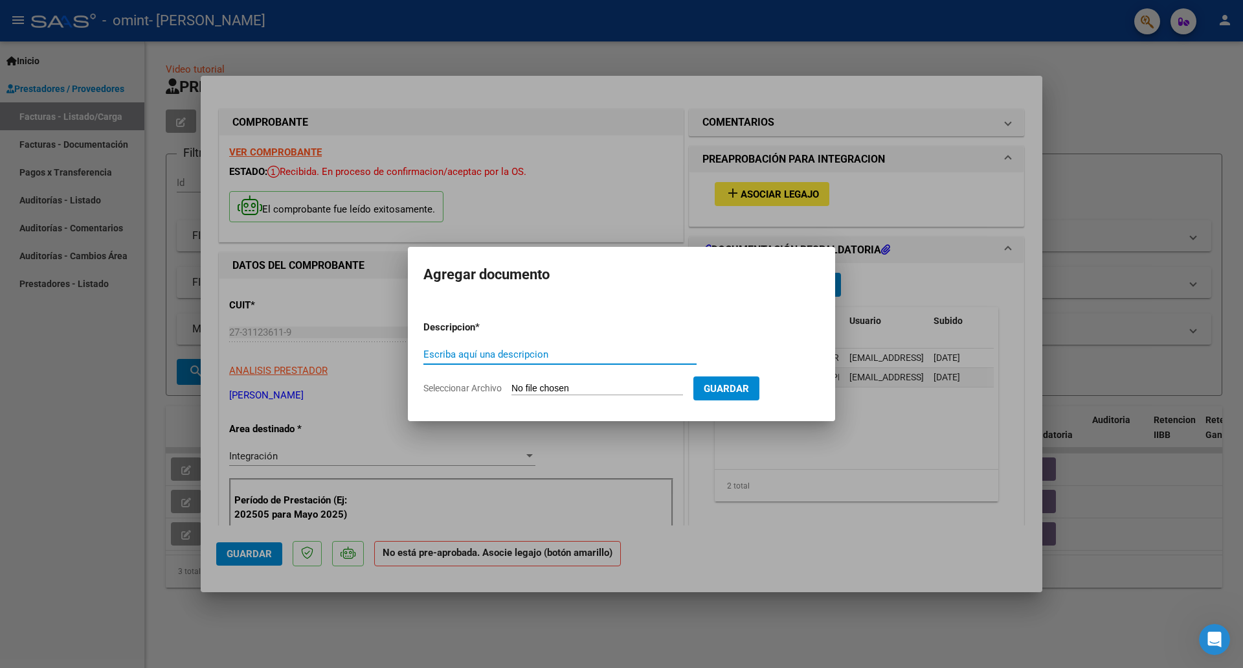
click at [541, 350] on input "Escriba aquí una descripcion" at bounding box center [560, 354] width 273 height 12
type input "INFORME SEMESTRAL"
click at [742, 390] on span "Guardar" at bounding box center [726, 389] width 45 height 12
click at [619, 392] on input "Seleccionar Archivo" at bounding box center [598, 389] width 172 height 12
click at [555, 387] on input "Seleccionar Archivo" at bounding box center [598, 389] width 172 height 12
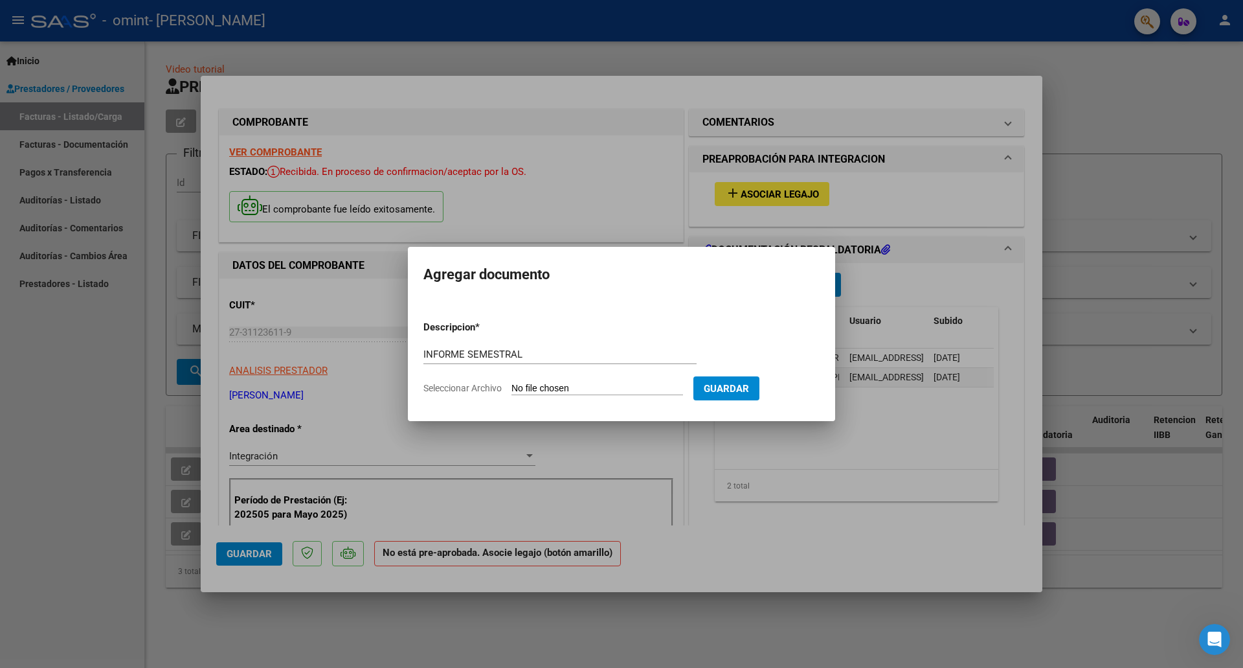
type input "C:\fakepath\informe evolutivo [PERSON_NAME] (3).pdf"
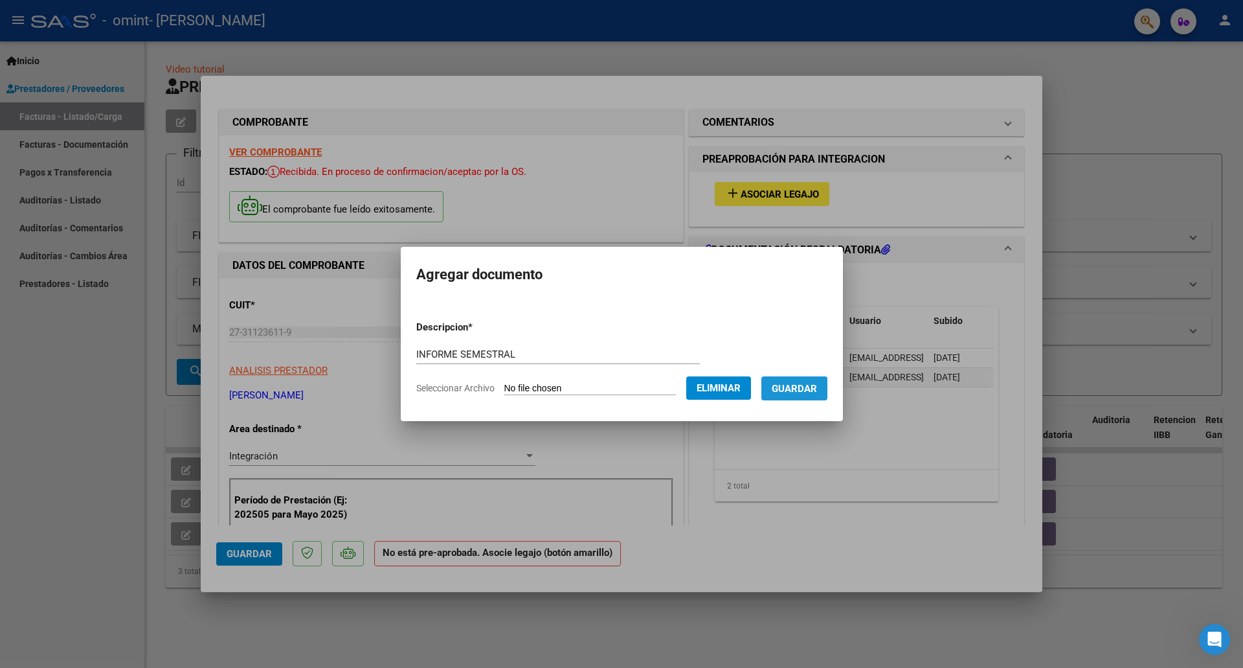
click at [800, 395] on button "Guardar" at bounding box center [795, 388] width 66 height 24
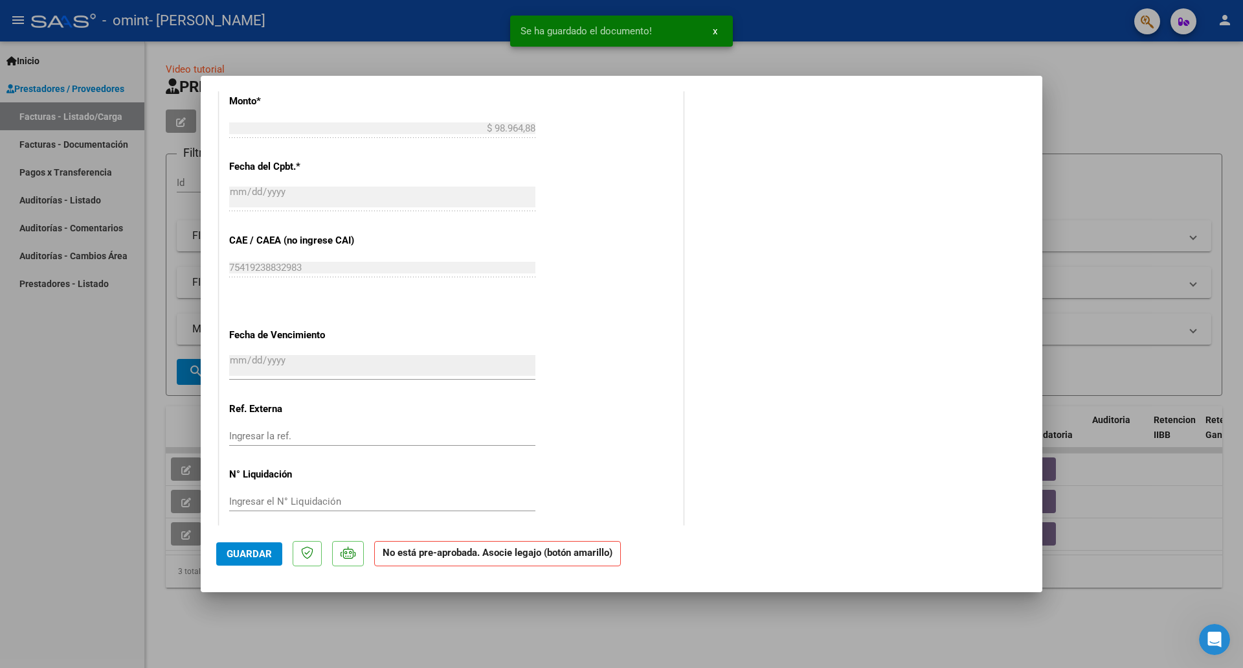
scroll to position [692, 0]
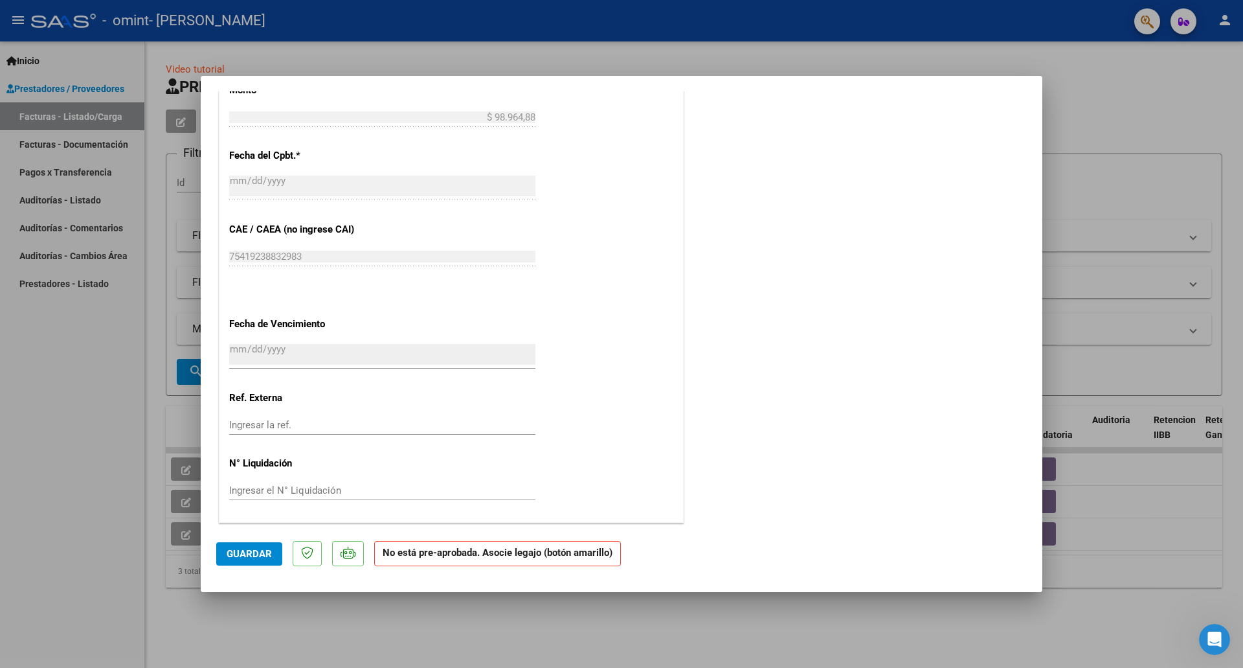
click at [253, 551] on span "Guardar" at bounding box center [249, 554] width 45 height 12
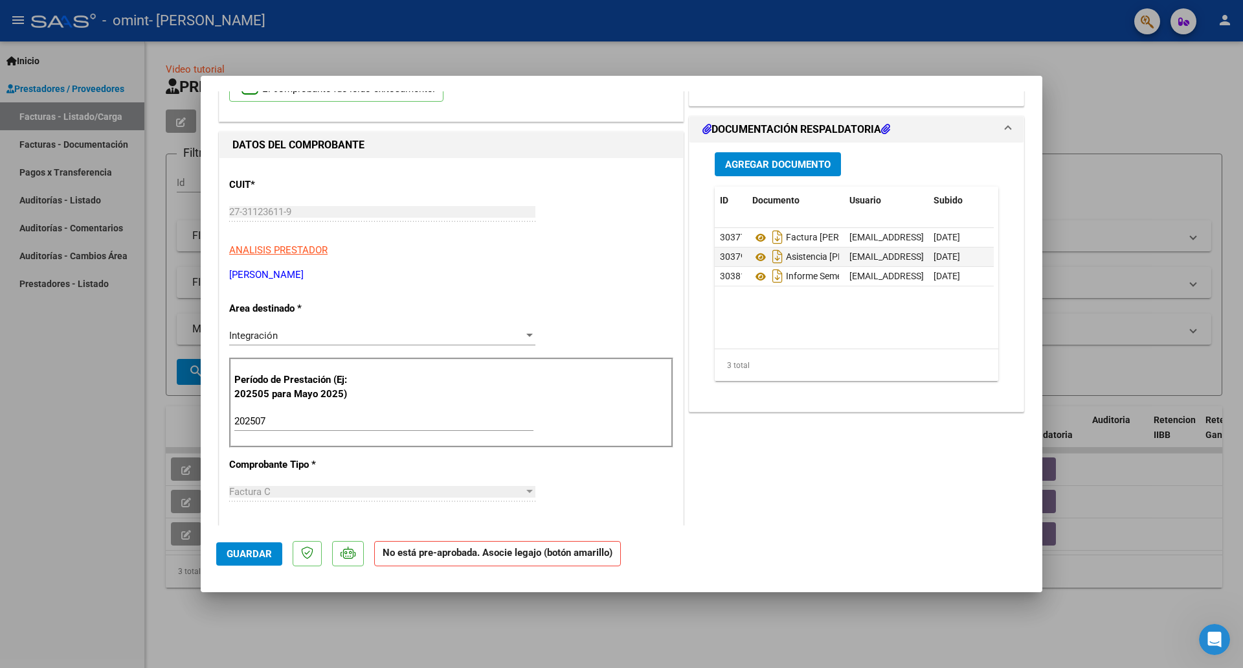
scroll to position [0, 0]
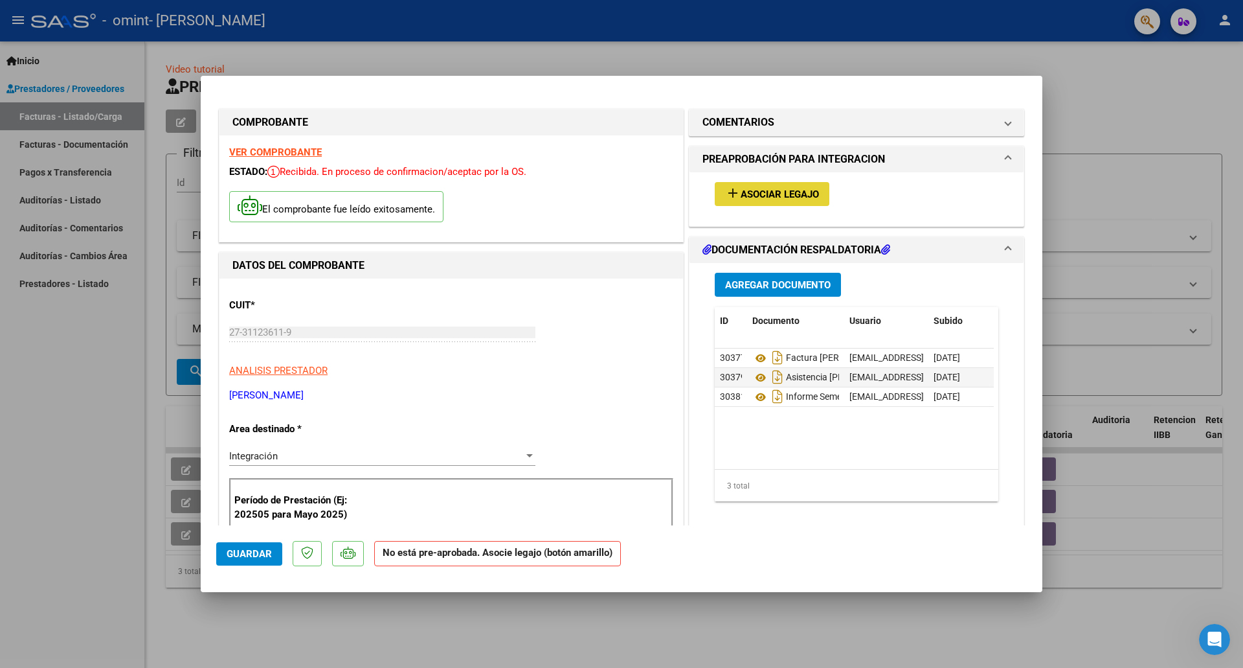
click at [749, 196] on span "Asociar Legajo" at bounding box center [780, 194] width 78 height 12
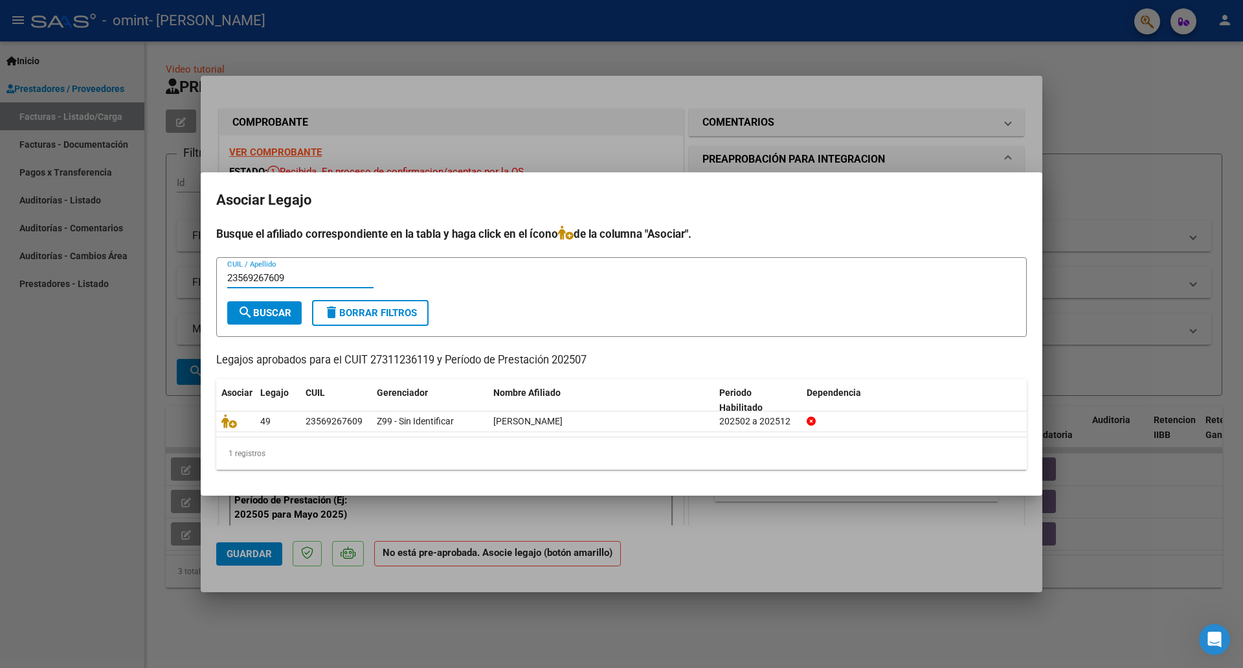
type input "23569267609"
click at [256, 311] on span "search Buscar" at bounding box center [265, 313] width 54 height 12
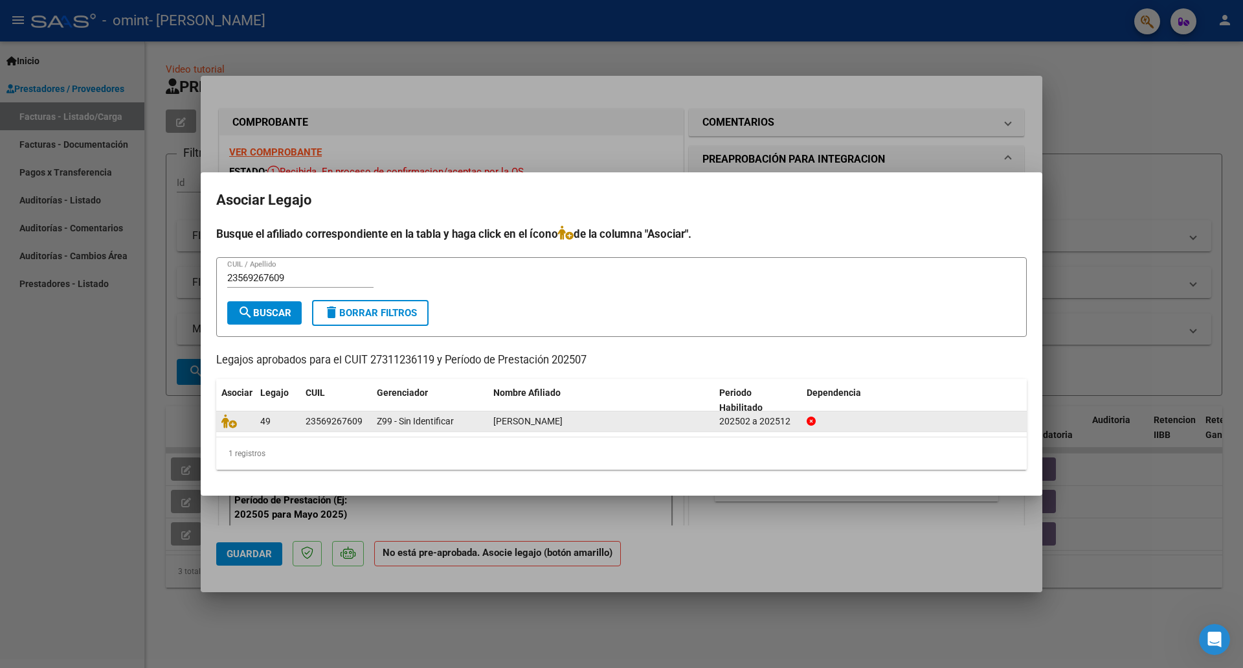
click at [295, 418] on datatable-body-cell "49" at bounding box center [277, 421] width 45 height 20
click at [269, 420] on span "49" at bounding box center [265, 421] width 10 height 10
click at [227, 425] on icon at bounding box center [229, 421] width 16 height 14
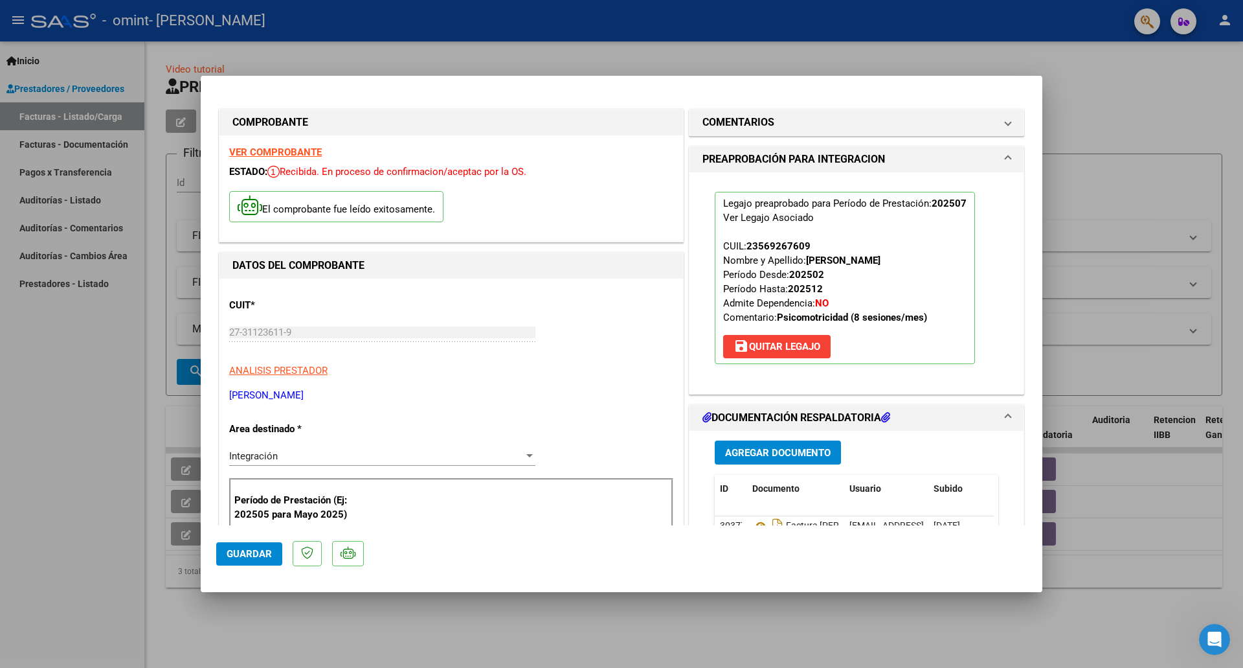
scroll to position [574, 0]
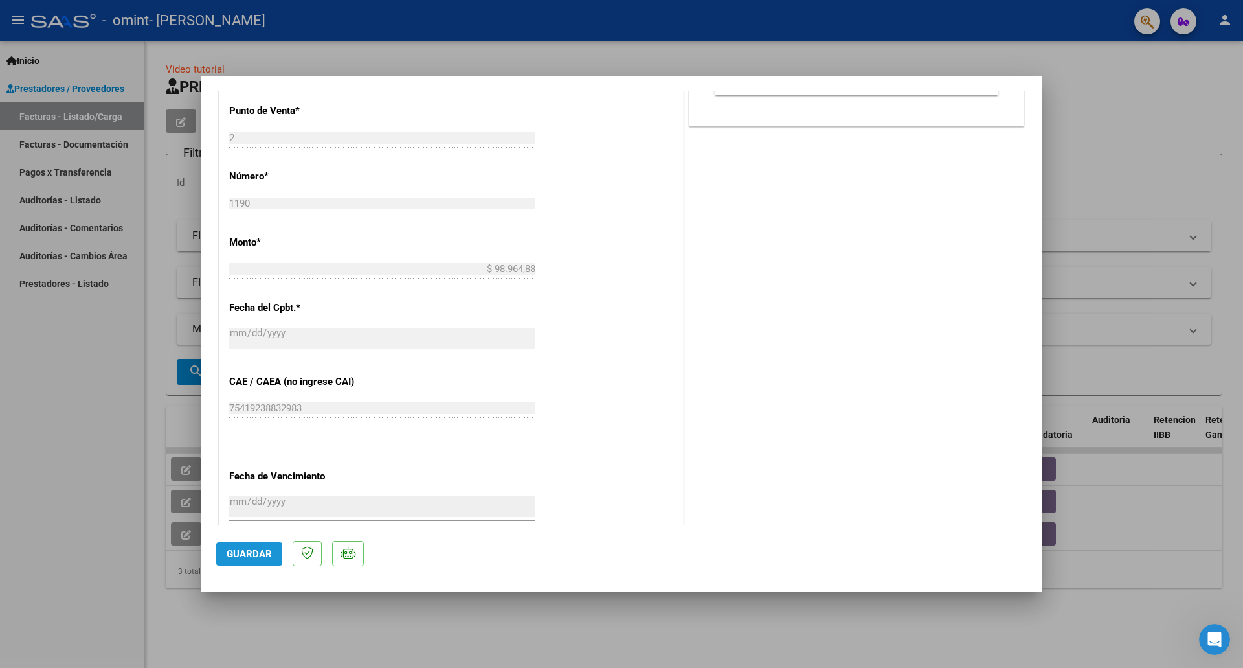
click at [258, 548] on span "Guardar" at bounding box center [249, 554] width 45 height 12
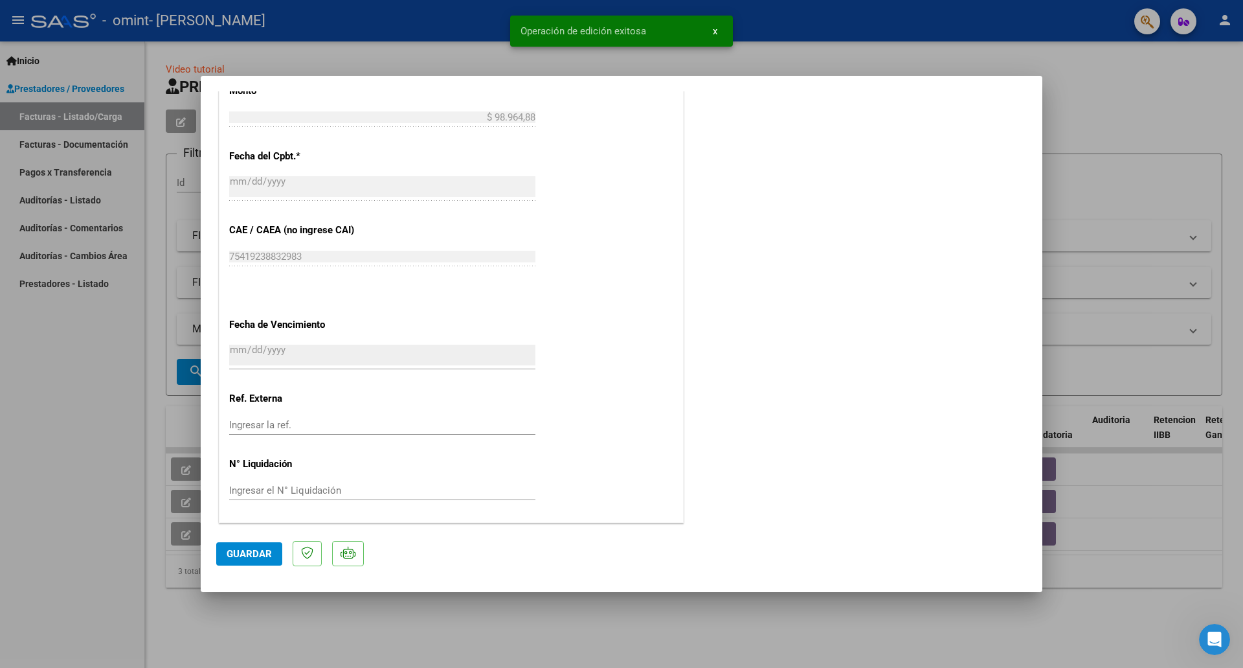
click at [1085, 95] on div at bounding box center [621, 334] width 1243 height 668
type input "$ 0,00"
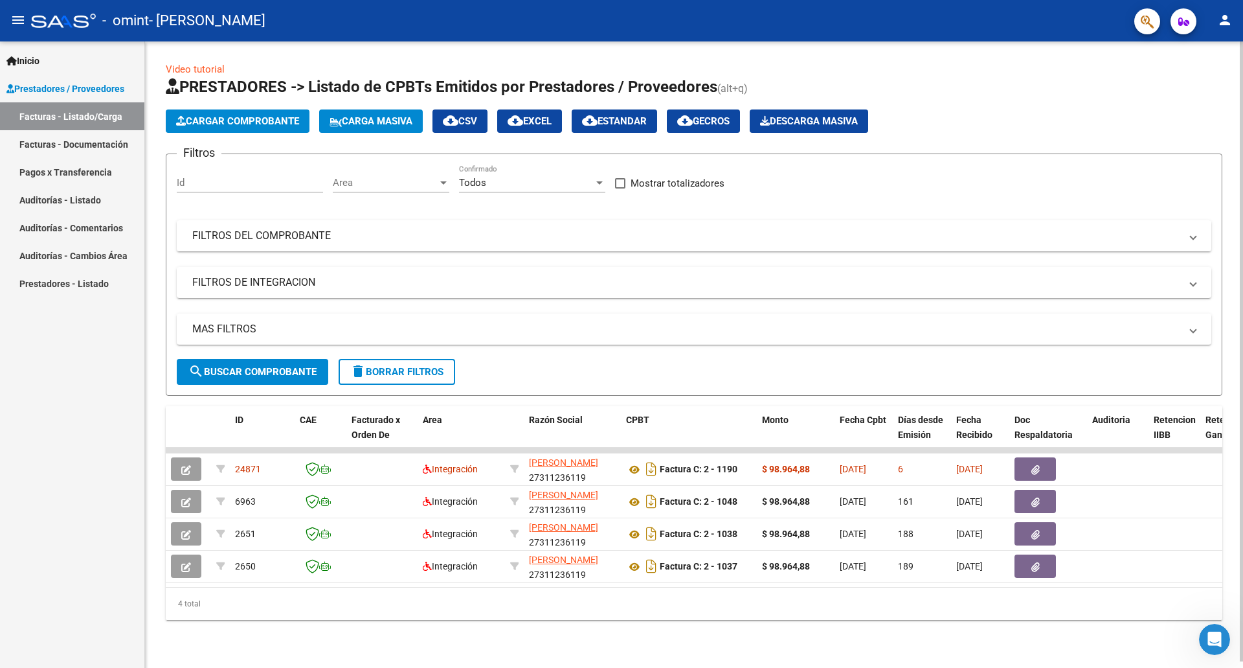
click at [262, 110] on button "Cargar Comprobante" at bounding box center [238, 120] width 144 height 23
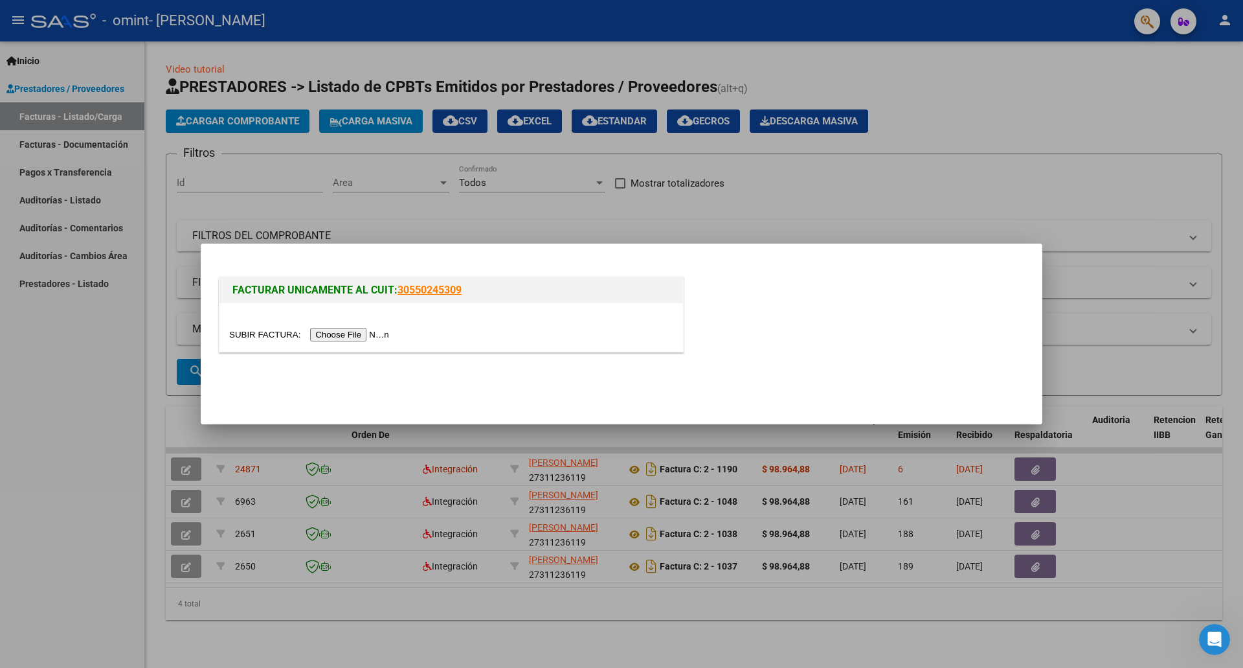
click at [348, 334] on input "file" at bounding box center [311, 335] width 164 height 14
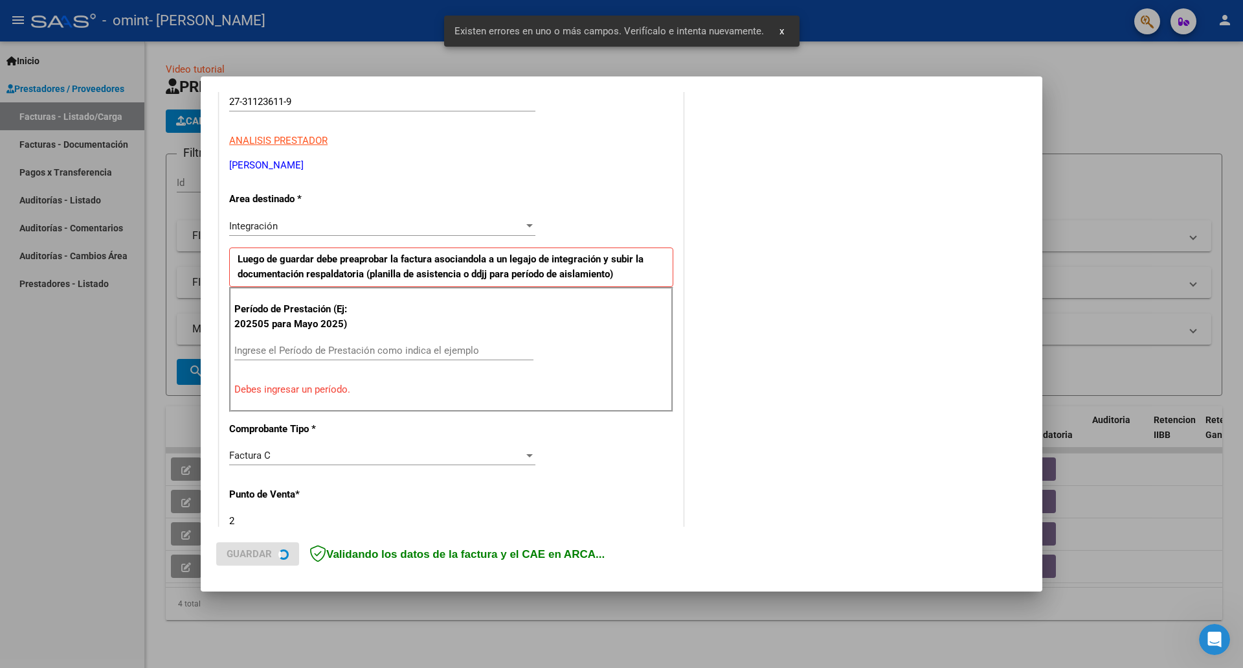
scroll to position [210, 0]
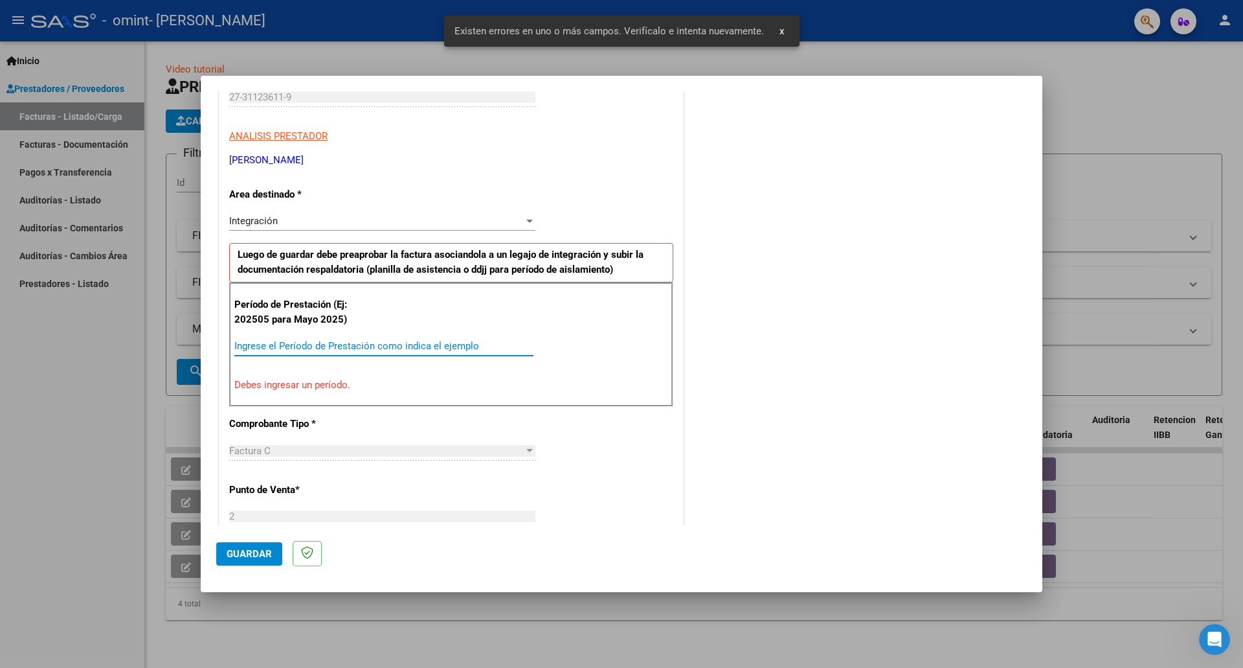
click at [340, 348] on input "Ingrese el Período de Prestación como indica el ejemplo" at bounding box center [383, 346] width 299 height 12
type input "0"
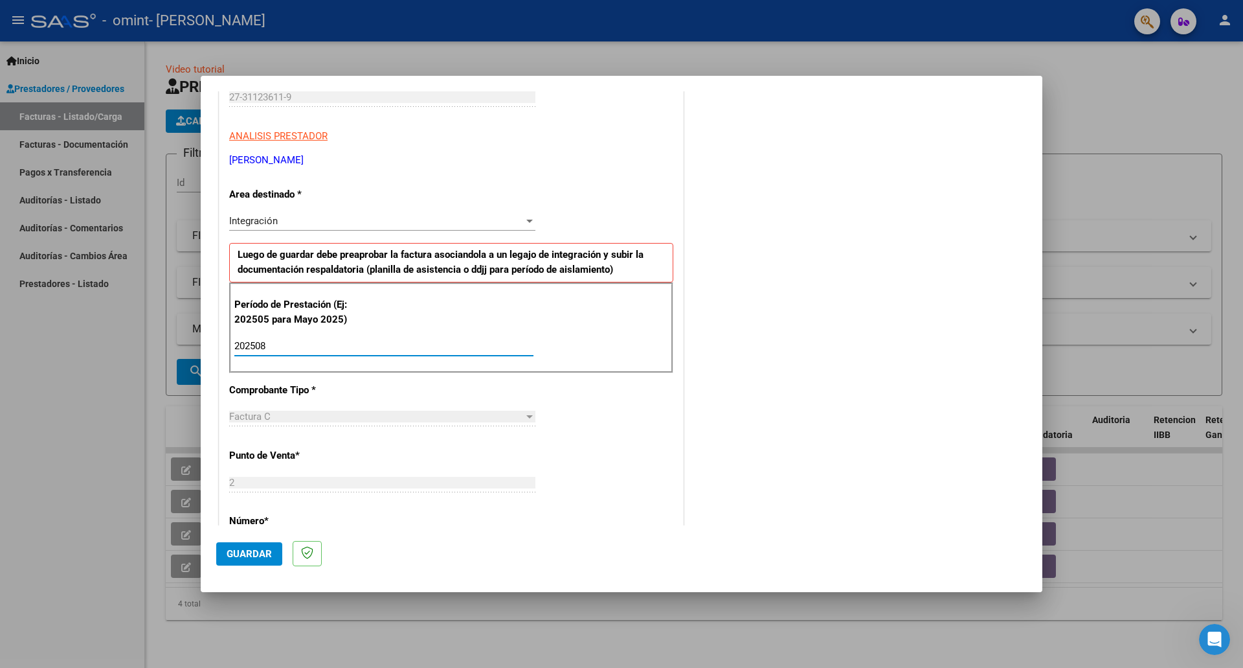
type input "202508"
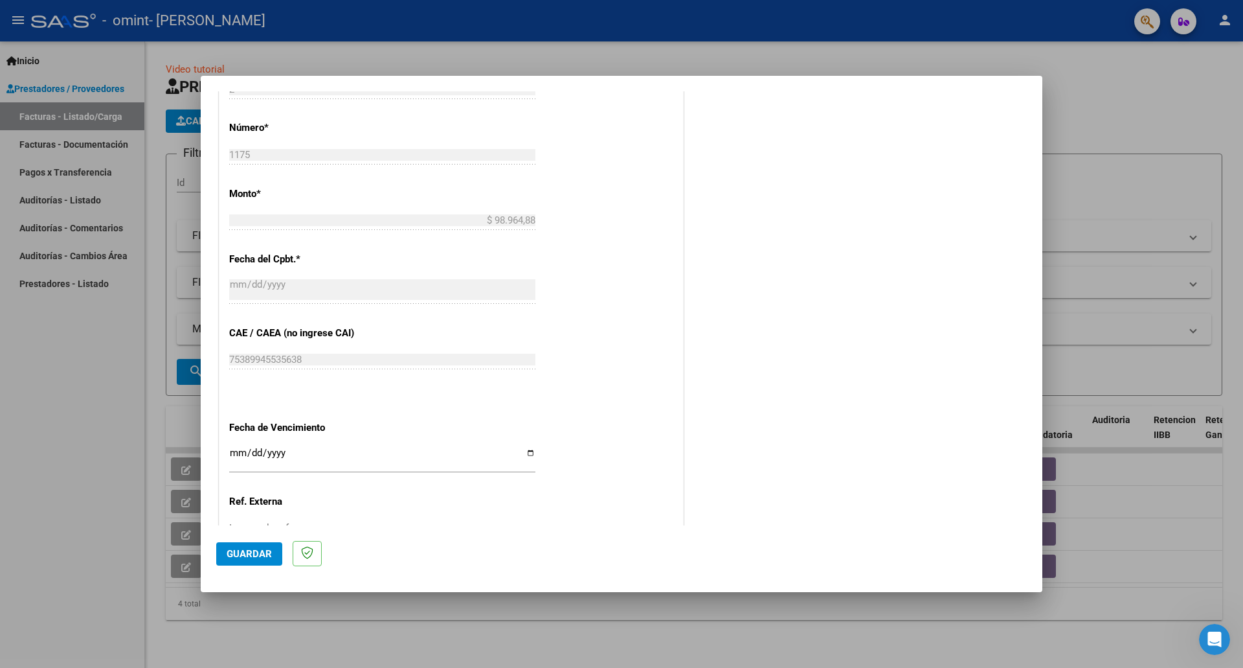
scroll to position [706, 0]
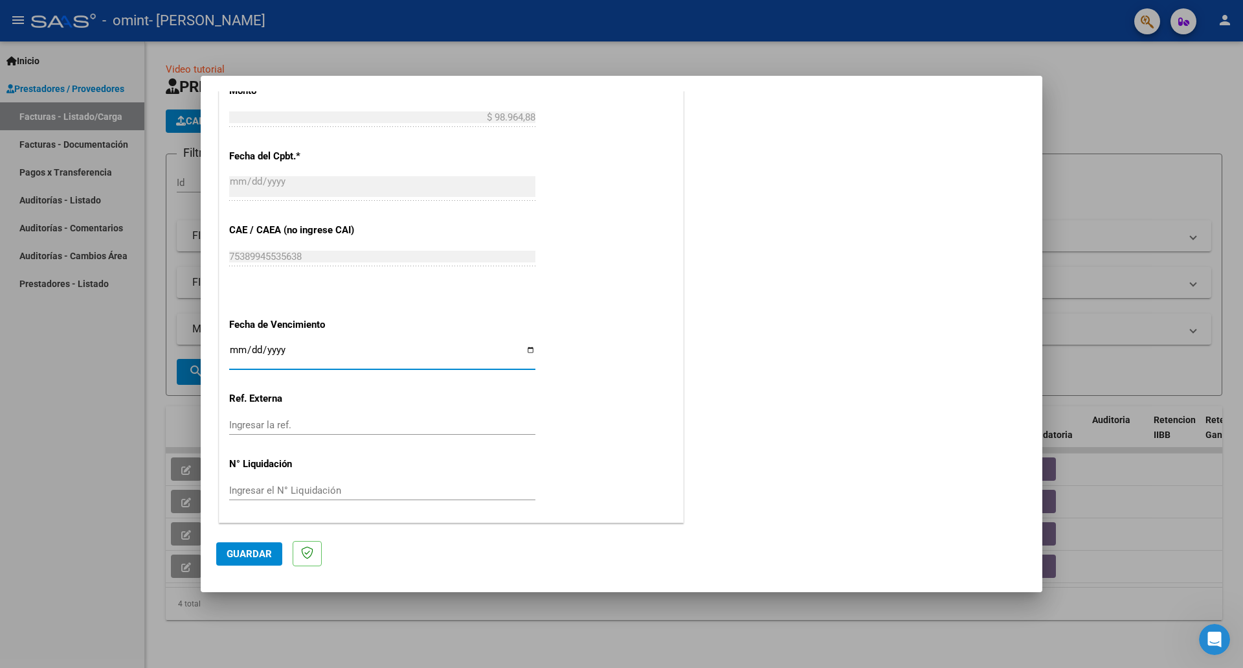
click at [528, 346] on input "Ingresar la fecha" at bounding box center [382, 355] width 306 height 21
click at [663, 198] on div "CUIT * 27-31123611-9 Ingresar CUIT ANALISIS PRESTADOR [PERSON_NAME] [PERSON_NAM…" at bounding box center [452, 35] width 464 height 975
click at [370, 350] on input "Ingresar la fecha" at bounding box center [382, 355] width 306 height 21
click at [520, 347] on input "Ingresar la fecha" at bounding box center [382, 355] width 306 height 21
click at [527, 352] on input "Ingresar la fecha" at bounding box center [382, 355] width 306 height 21
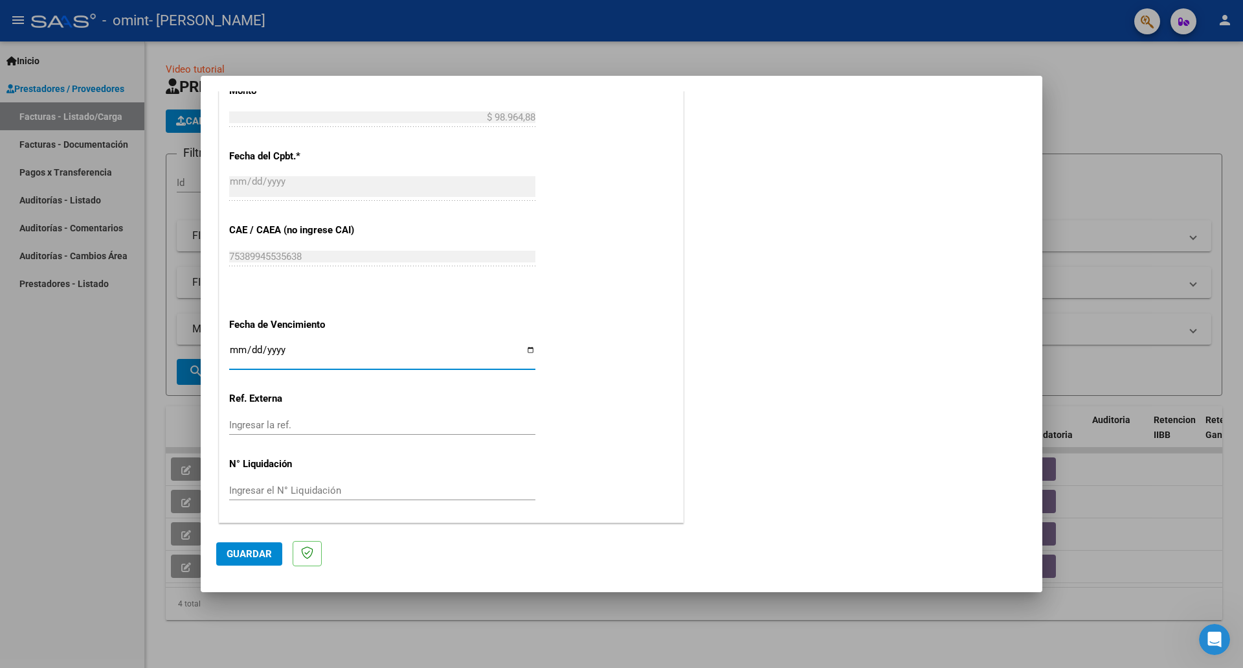
type input "[DATE]"
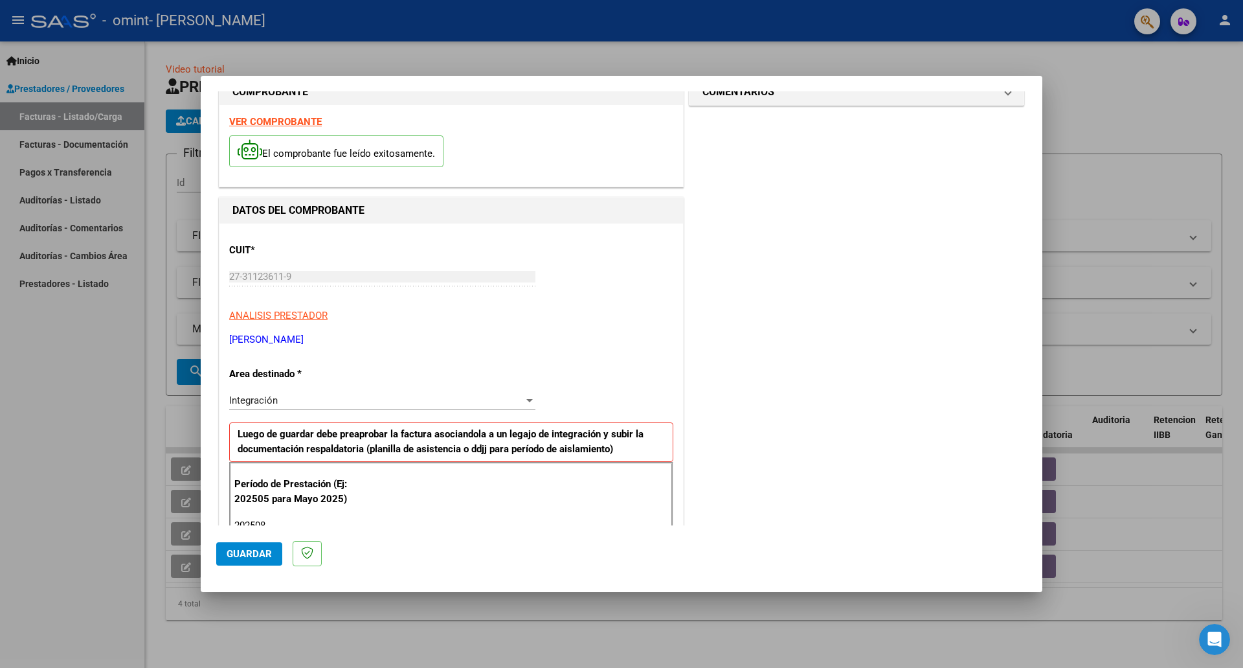
scroll to position [0, 0]
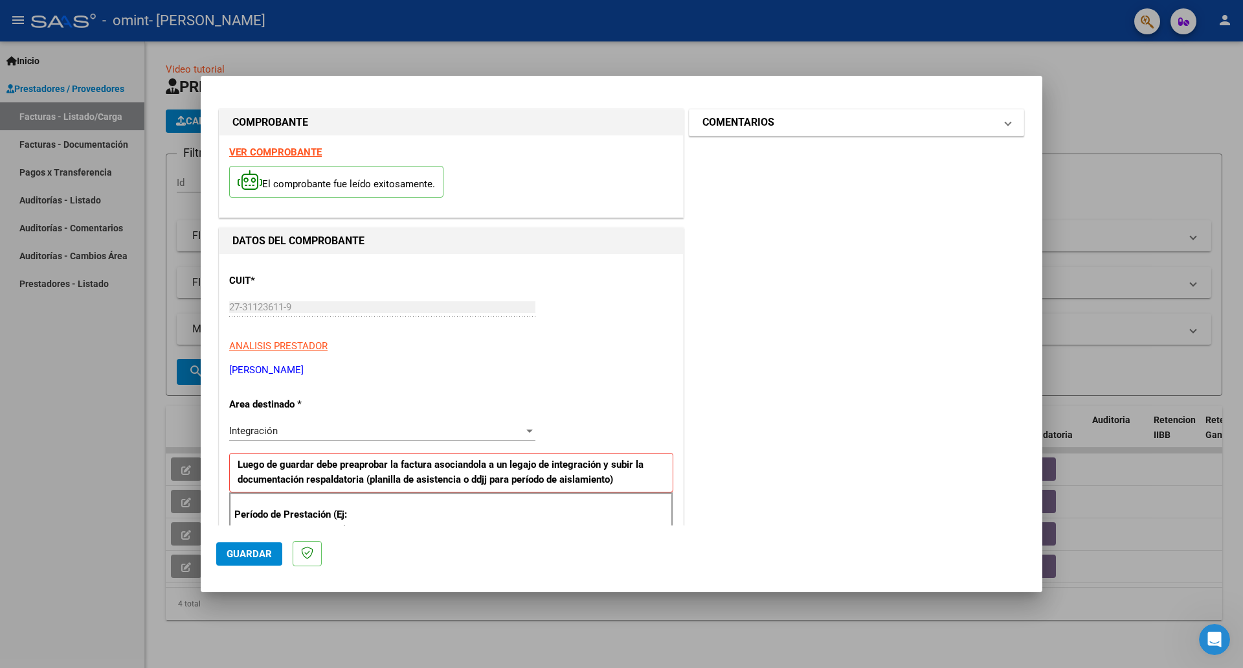
click at [1001, 132] on mat-expansion-panel-header "COMENTARIOS" at bounding box center [857, 122] width 334 height 26
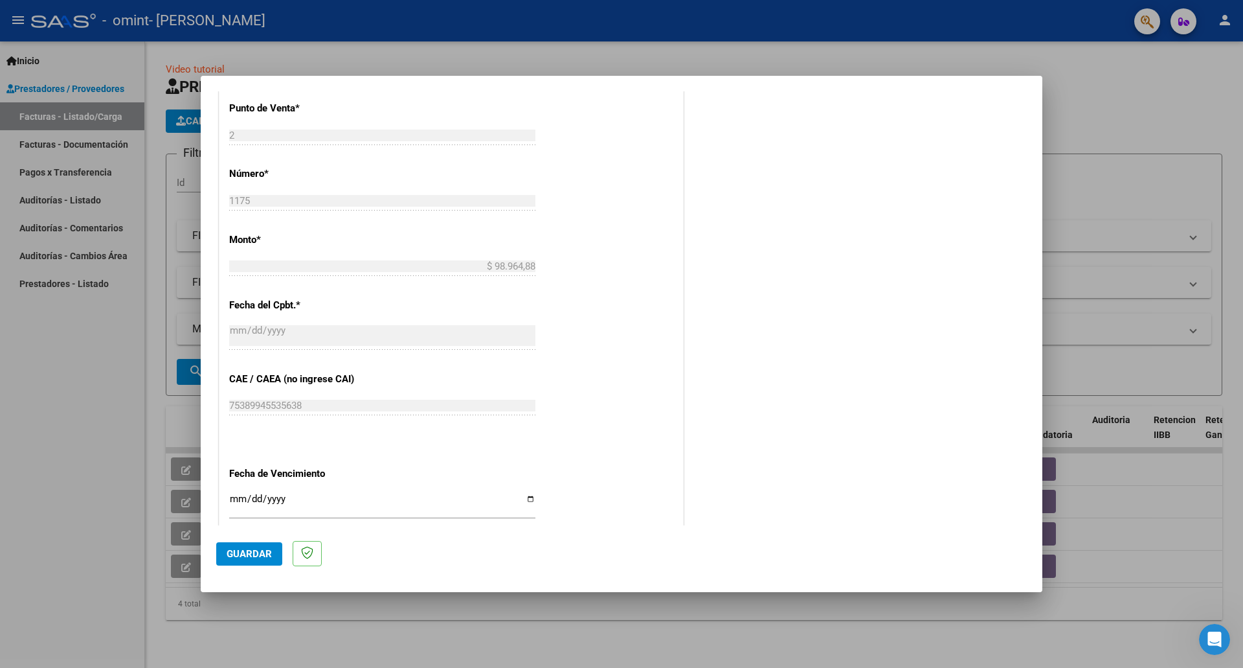
scroll to position [679, 0]
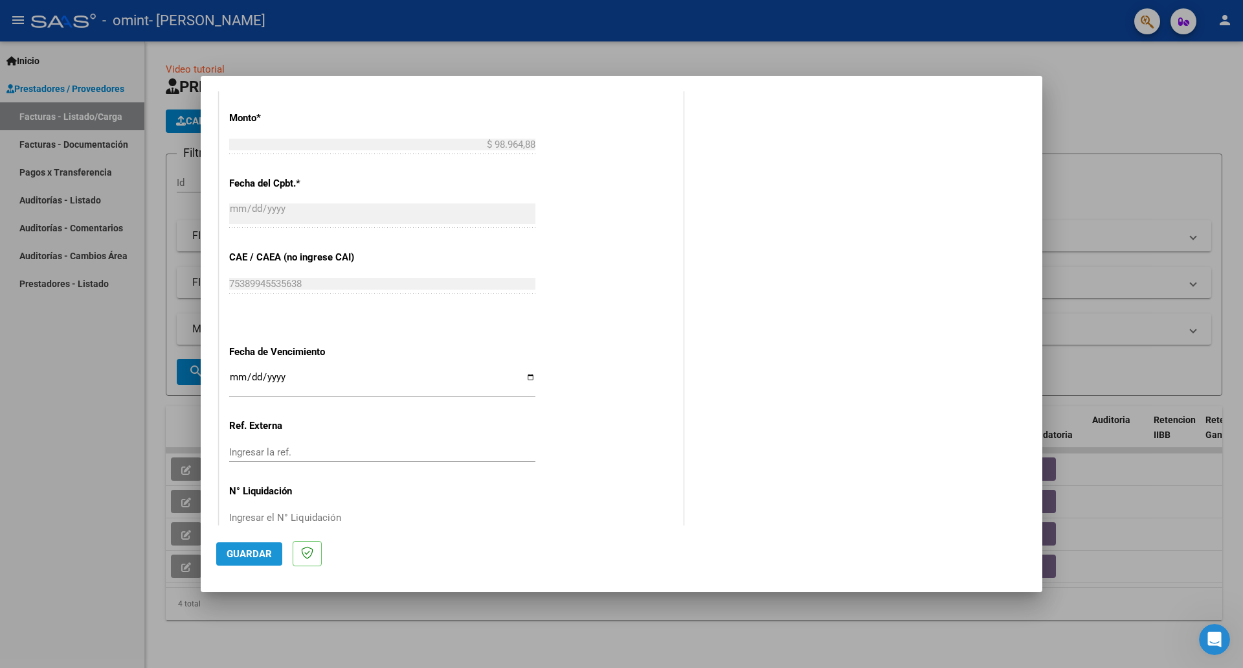
click at [246, 556] on span "Guardar" at bounding box center [249, 554] width 45 height 12
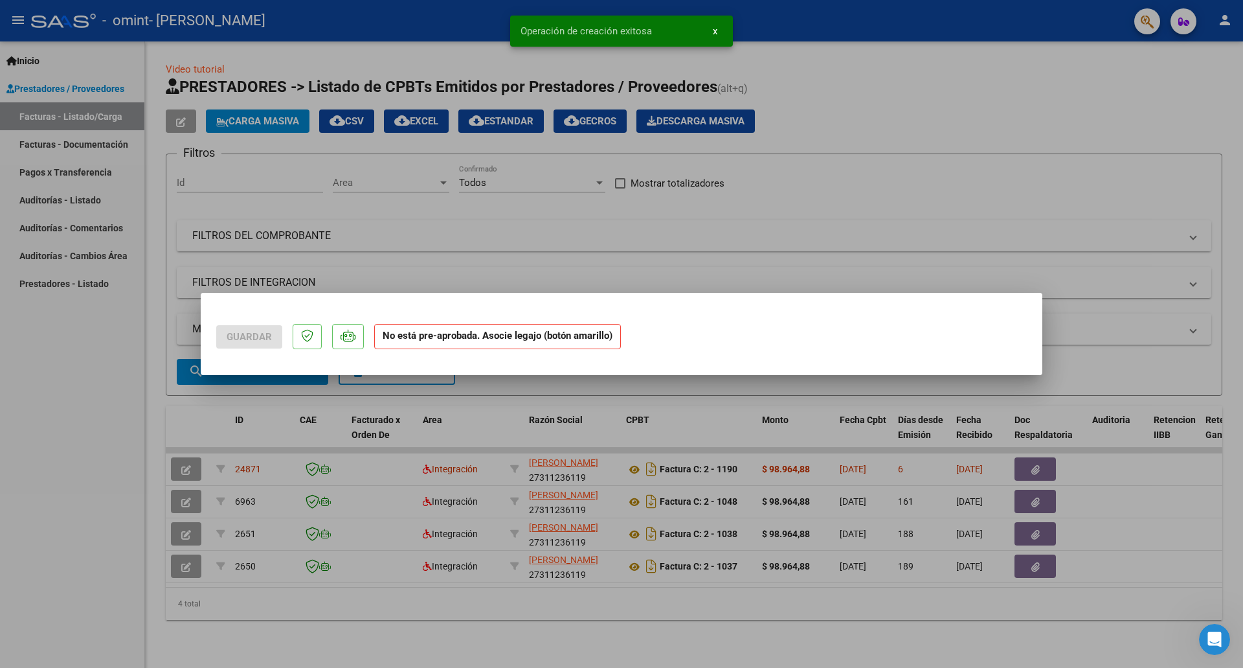
scroll to position [0, 0]
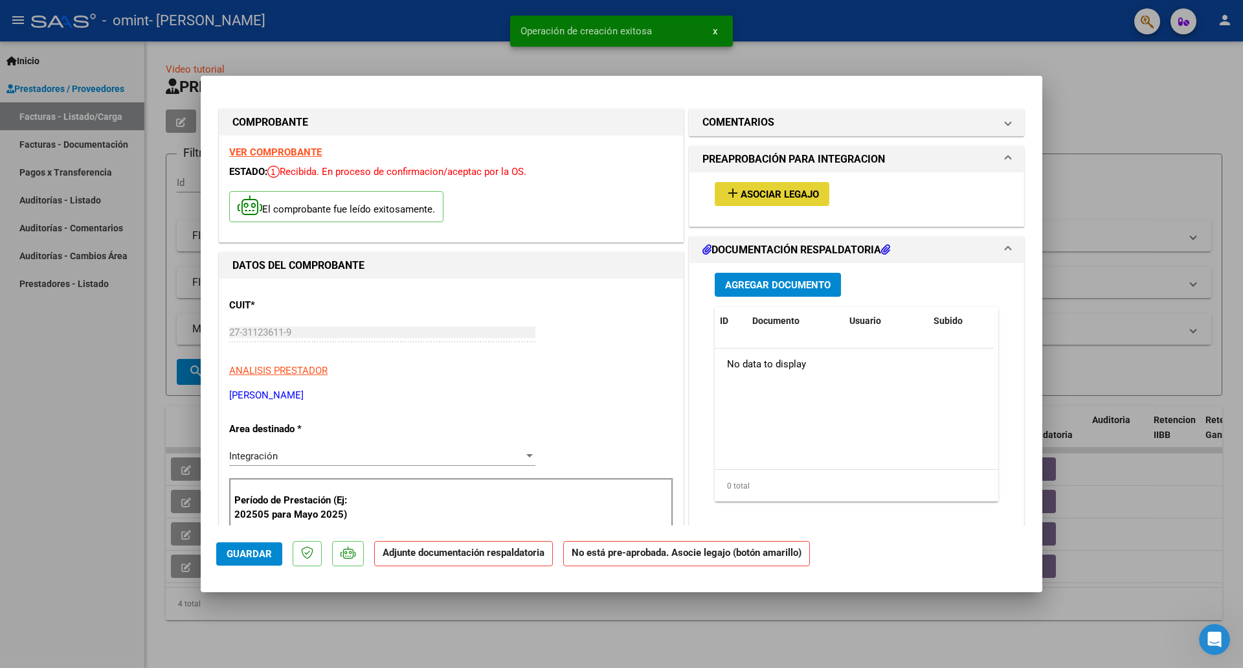
click at [806, 189] on span "Asociar Legajo" at bounding box center [780, 194] width 78 height 12
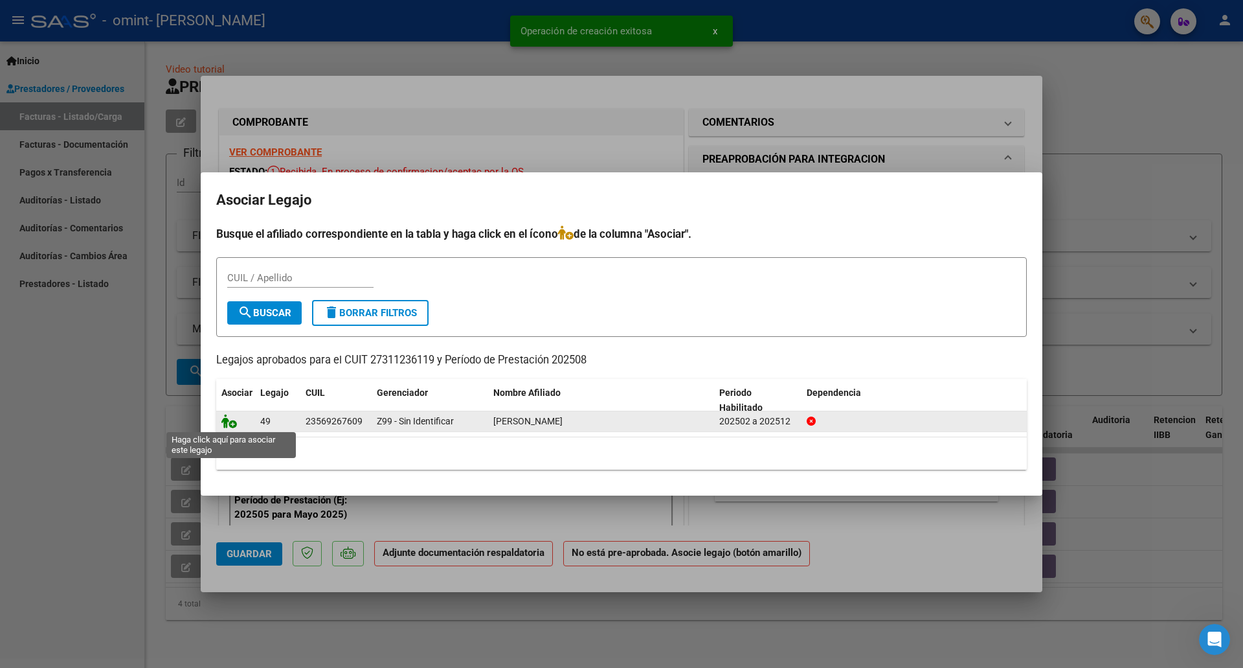
click at [228, 422] on icon at bounding box center [229, 421] width 16 height 14
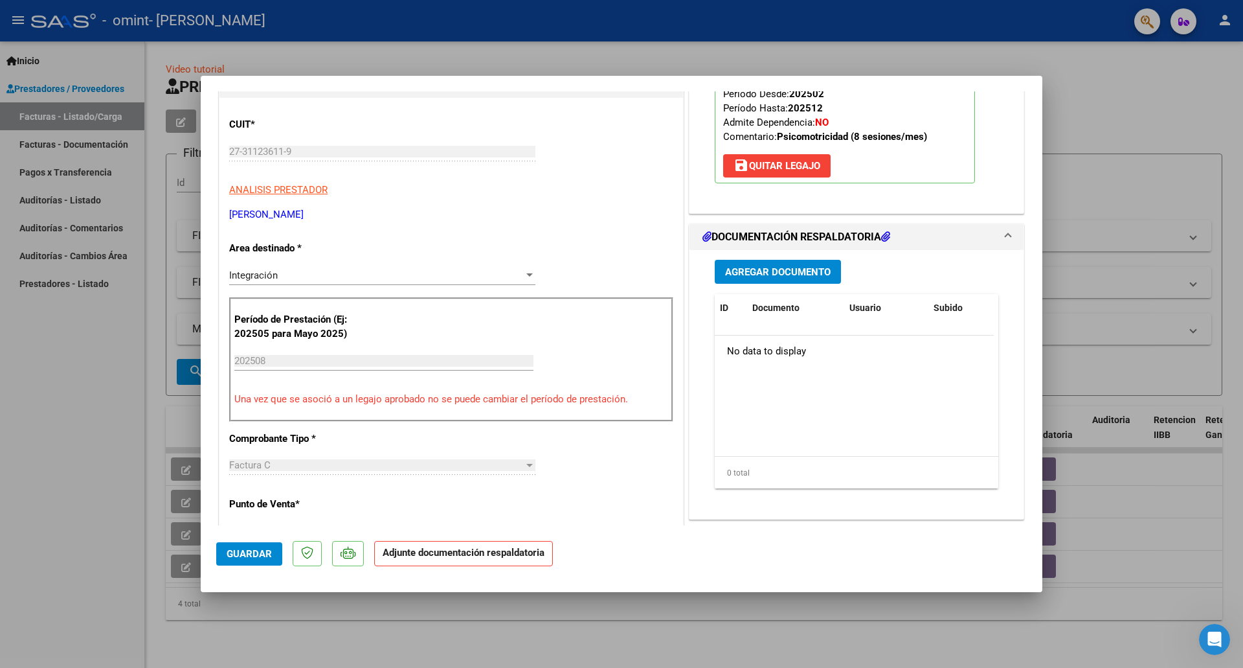
scroll to position [192, 0]
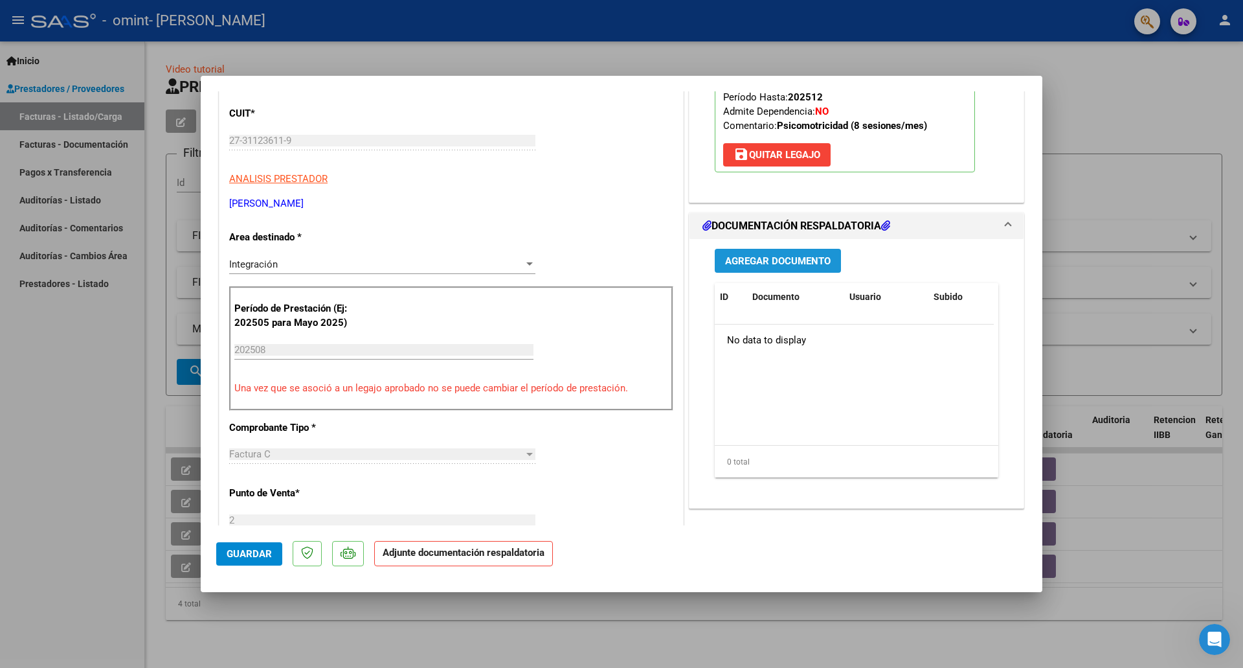
click at [795, 263] on span "Agregar Documento" at bounding box center [778, 261] width 106 height 12
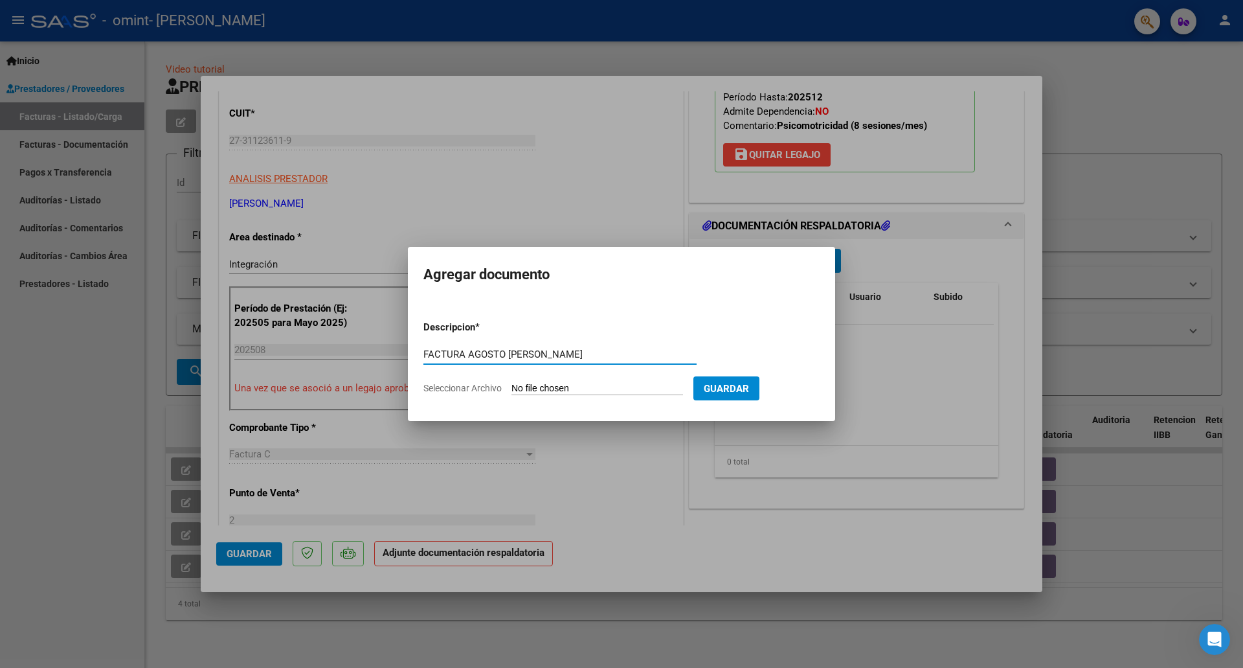
type input "FACTURA AGOSTO [PERSON_NAME]"
click at [610, 388] on input "Seleccionar Archivo" at bounding box center [598, 389] width 172 height 12
type input "C:\fakepath\FACTURA [PERSON_NAME].pdf"
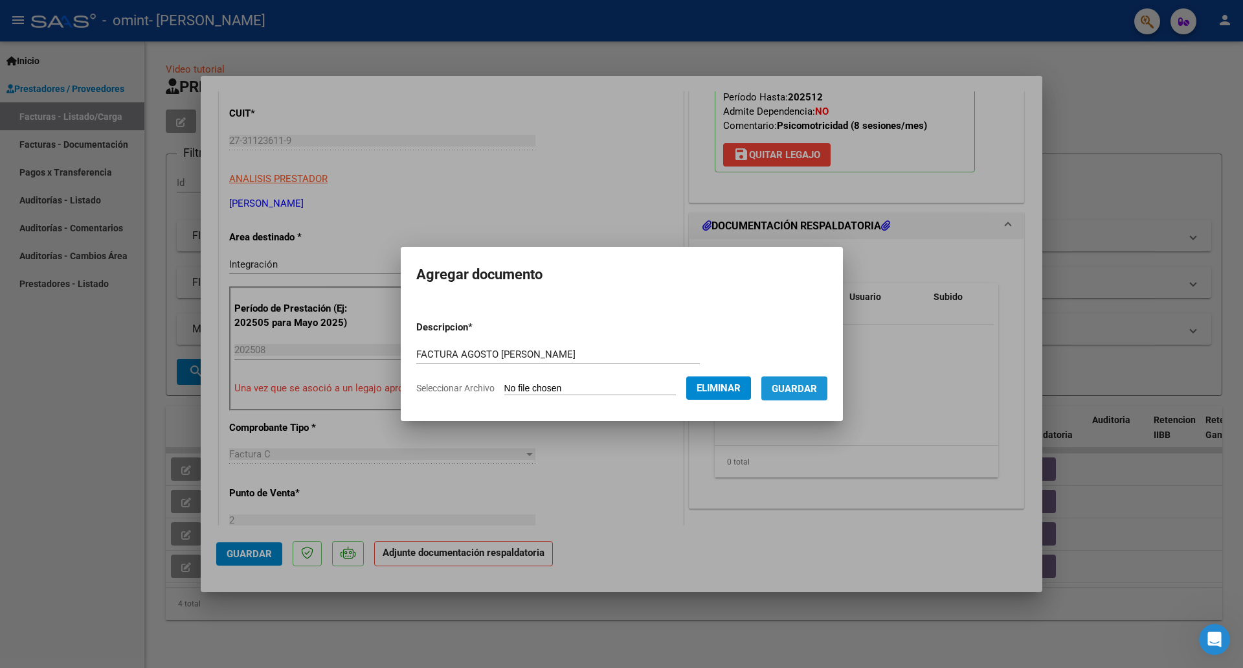
click at [800, 391] on span "Guardar" at bounding box center [794, 389] width 45 height 12
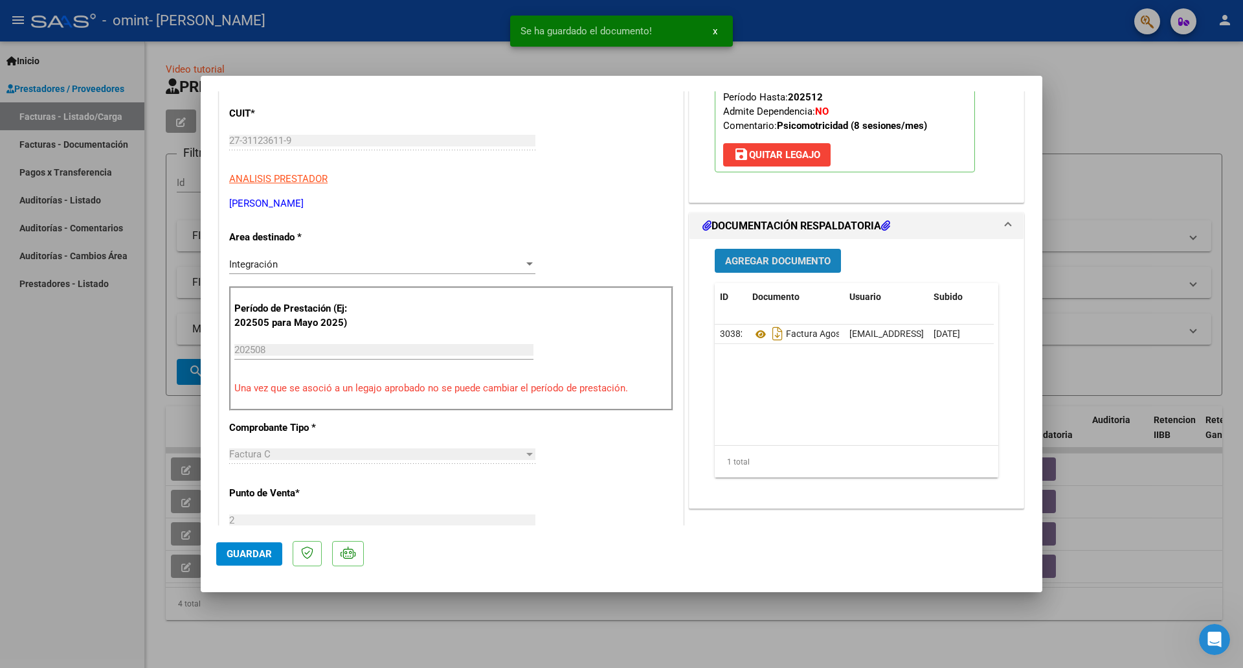
click at [805, 266] on span "Agregar Documento" at bounding box center [778, 261] width 106 height 12
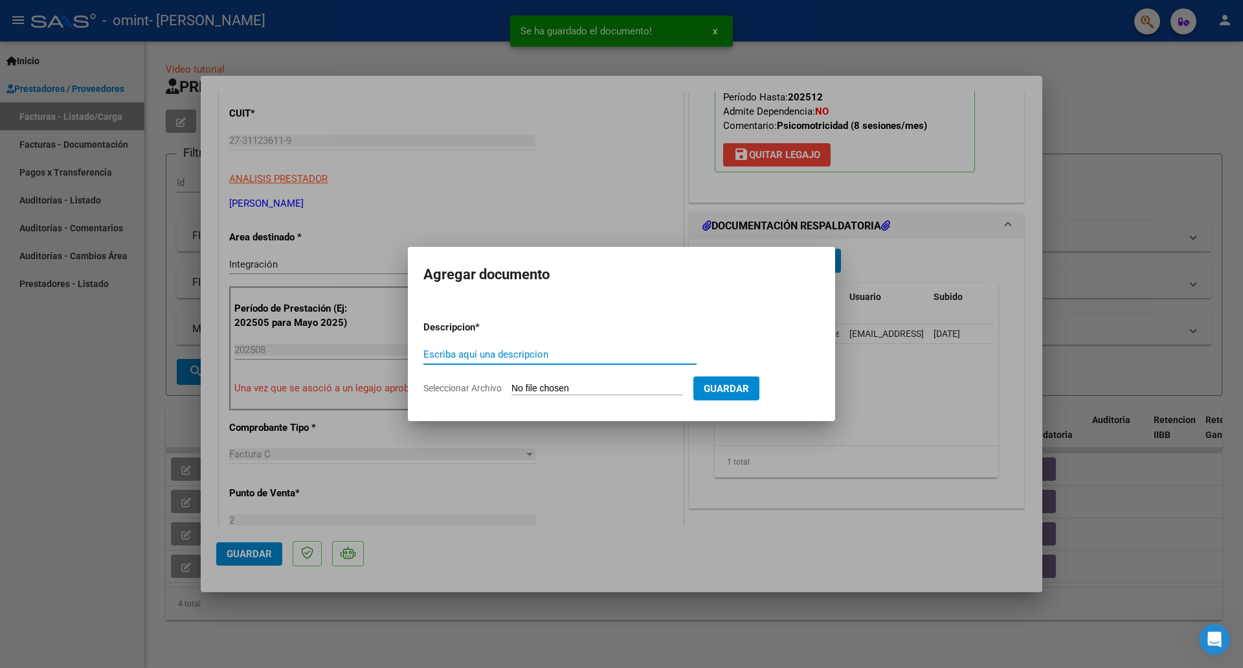
click at [496, 356] on input "Escriba aquí una descripcion" at bounding box center [560, 354] width 273 height 12
type input "ASISTENCIA AGOSTO [PERSON_NAME]"
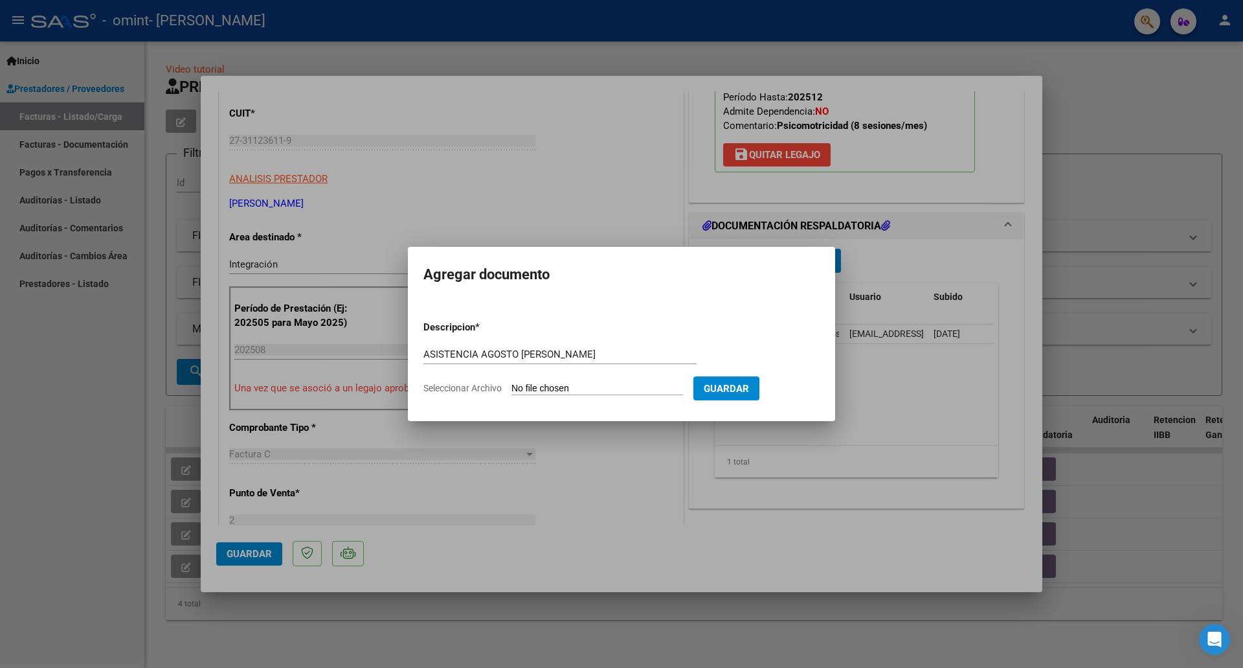
click at [534, 383] on input "Seleccionar Archivo" at bounding box center [598, 389] width 172 height 12
type input "C:\fakepath\asistencia tomas8.pdf"
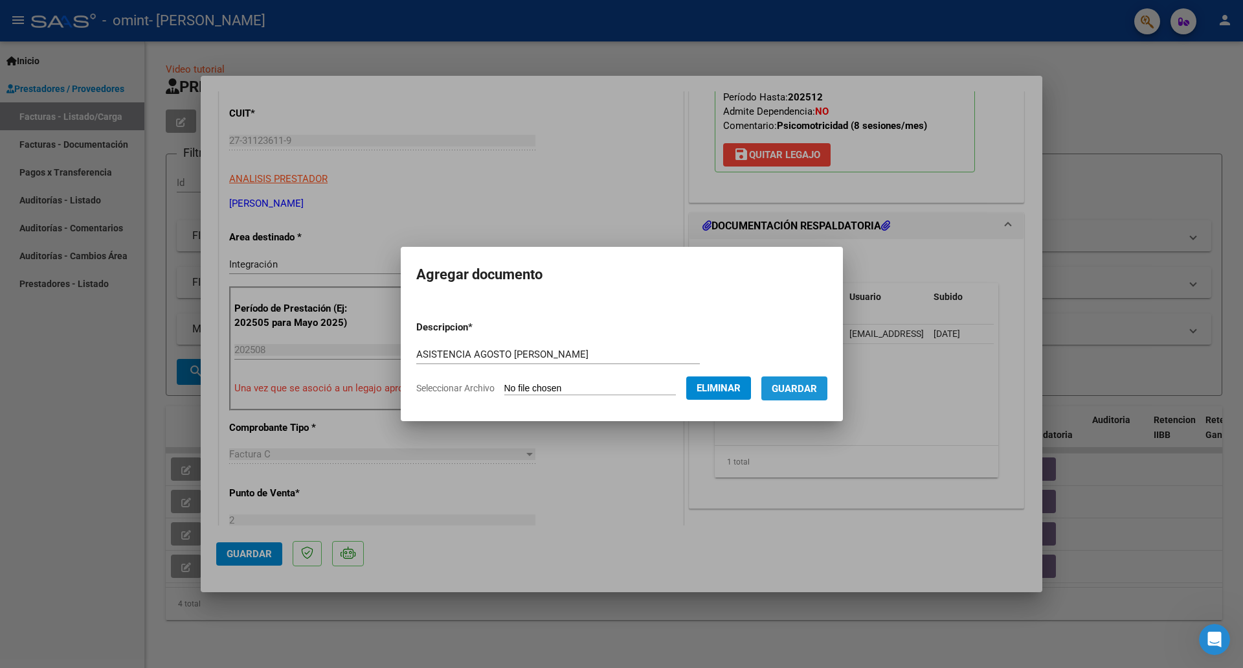
click at [801, 385] on span "Guardar" at bounding box center [794, 389] width 45 height 12
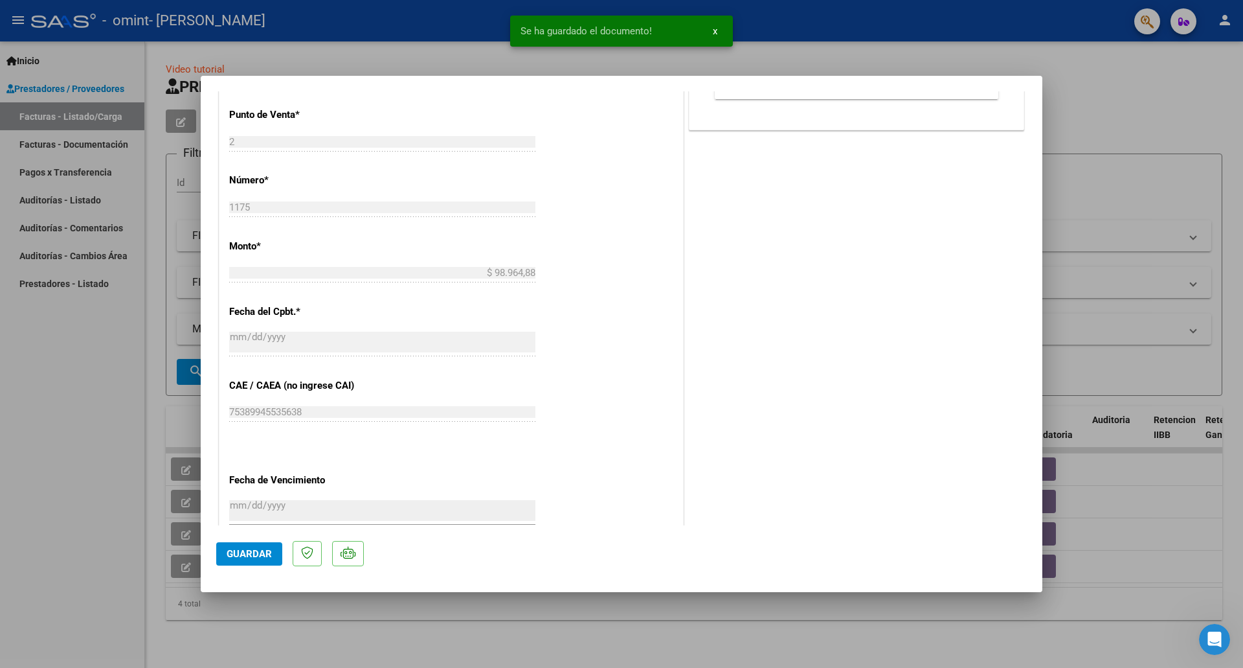
scroll to position [621, 0]
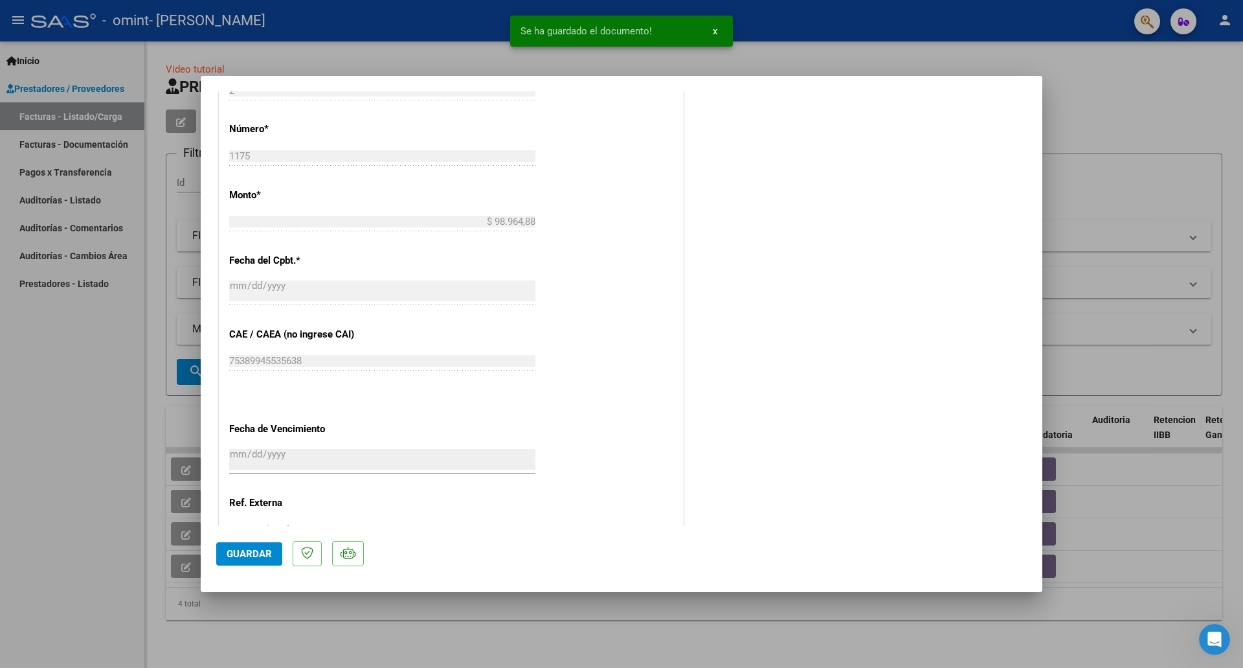
click at [255, 552] on span "Guardar" at bounding box center [249, 554] width 45 height 12
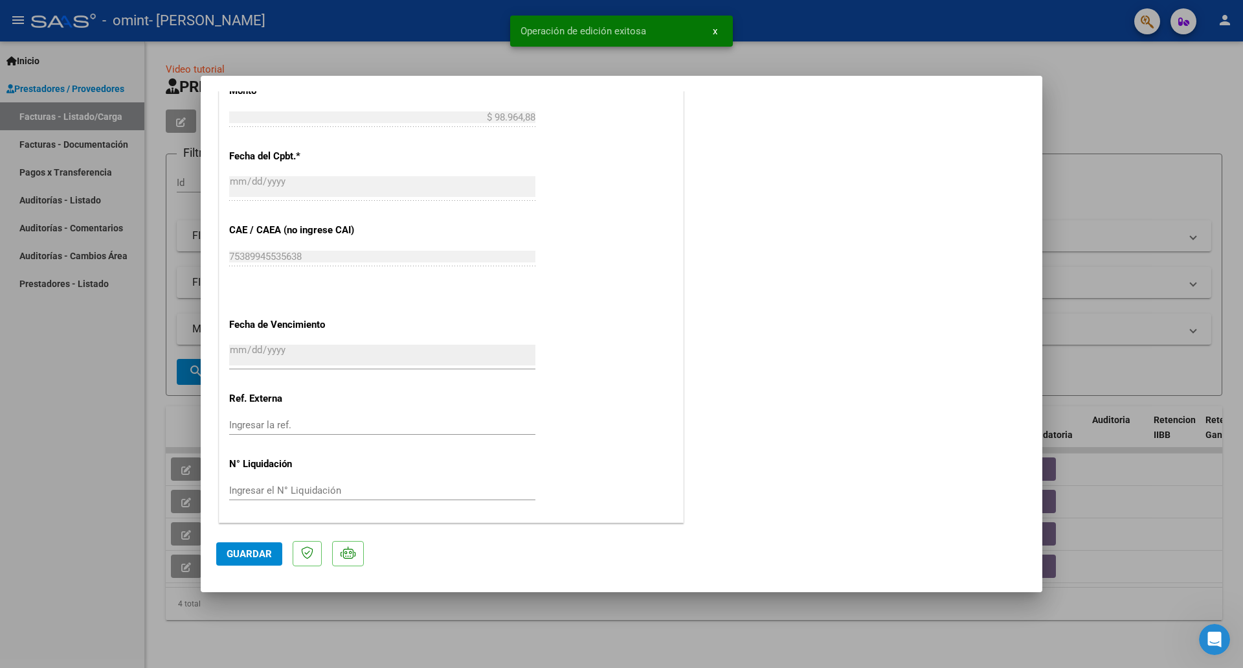
click at [1110, 99] on div at bounding box center [621, 334] width 1243 height 668
type input "$ 0,00"
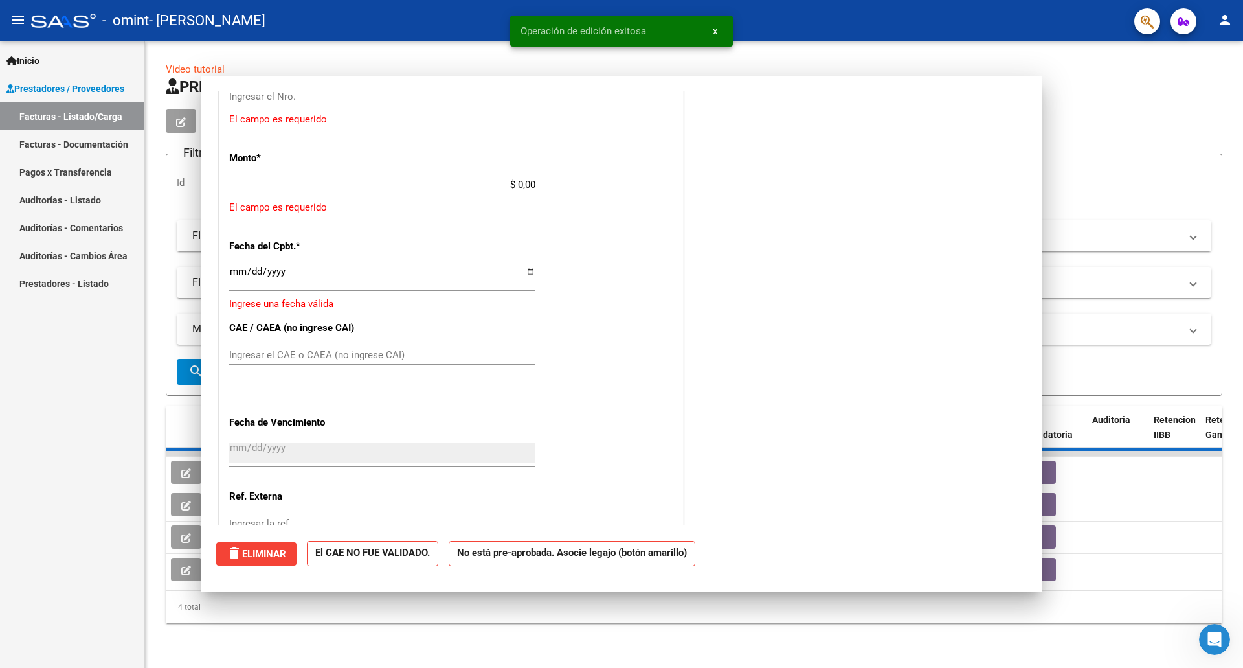
scroll to position [0, 0]
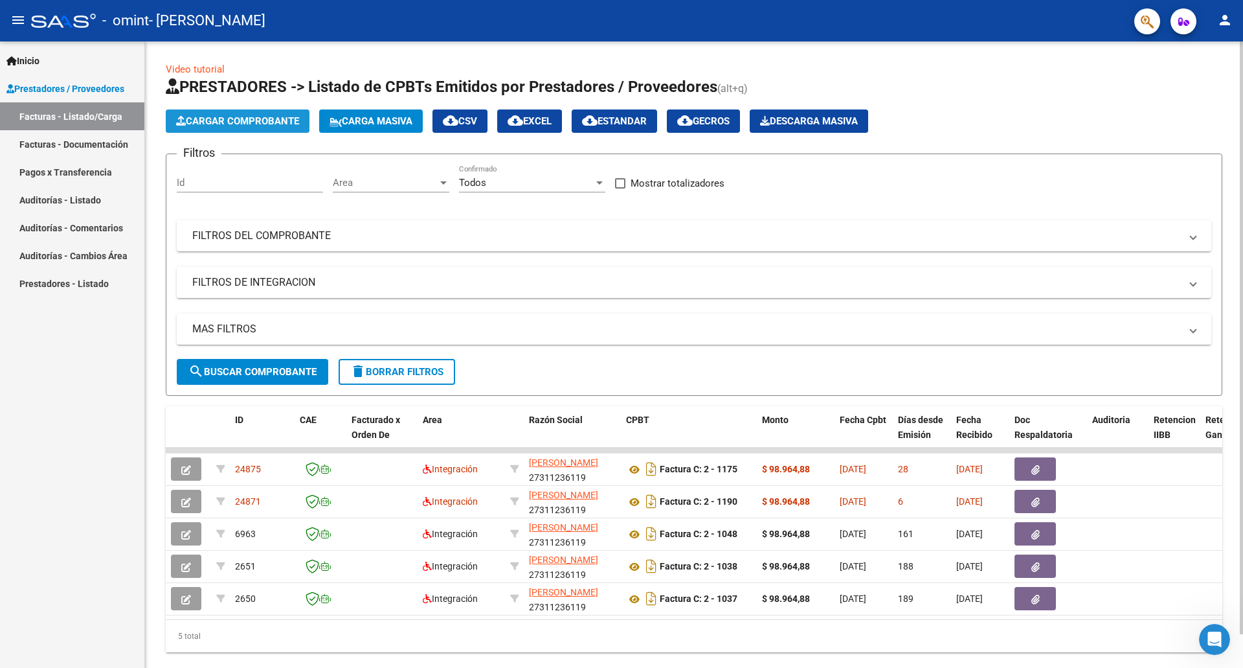
click at [224, 121] on span "Cargar Comprobante" at bounding box center [237, 121] width 123 height 12
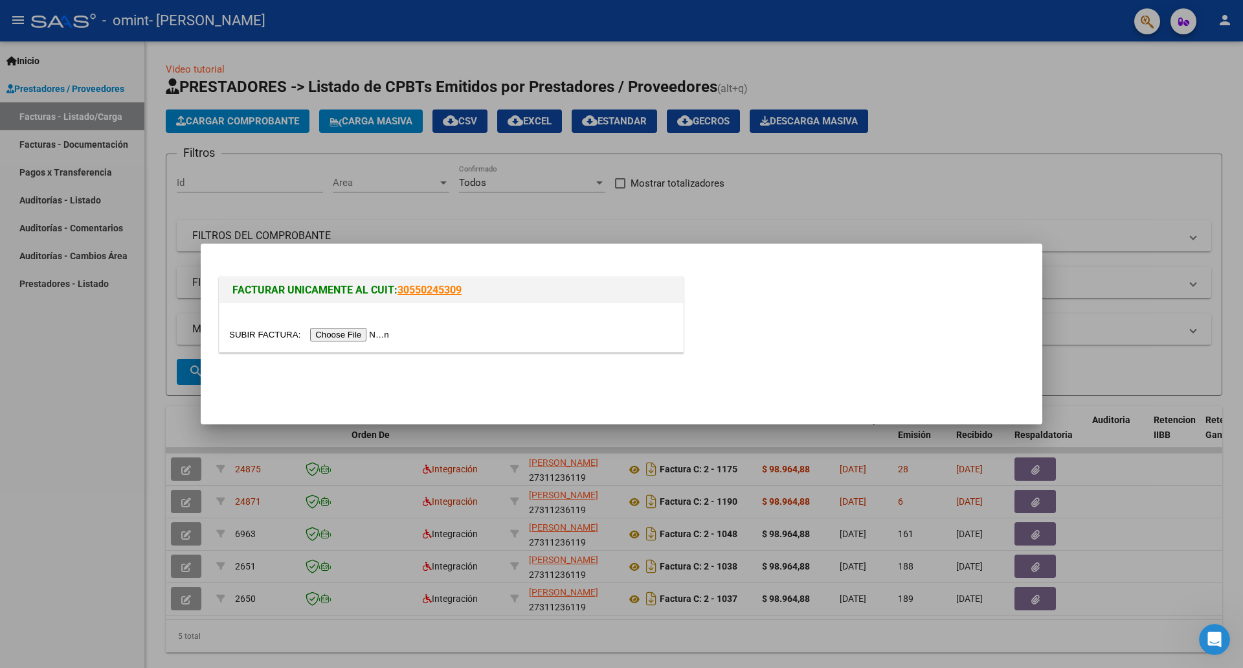
click at [335, 331] on input "file" at bounding box center [311, 335] width 164 height 14
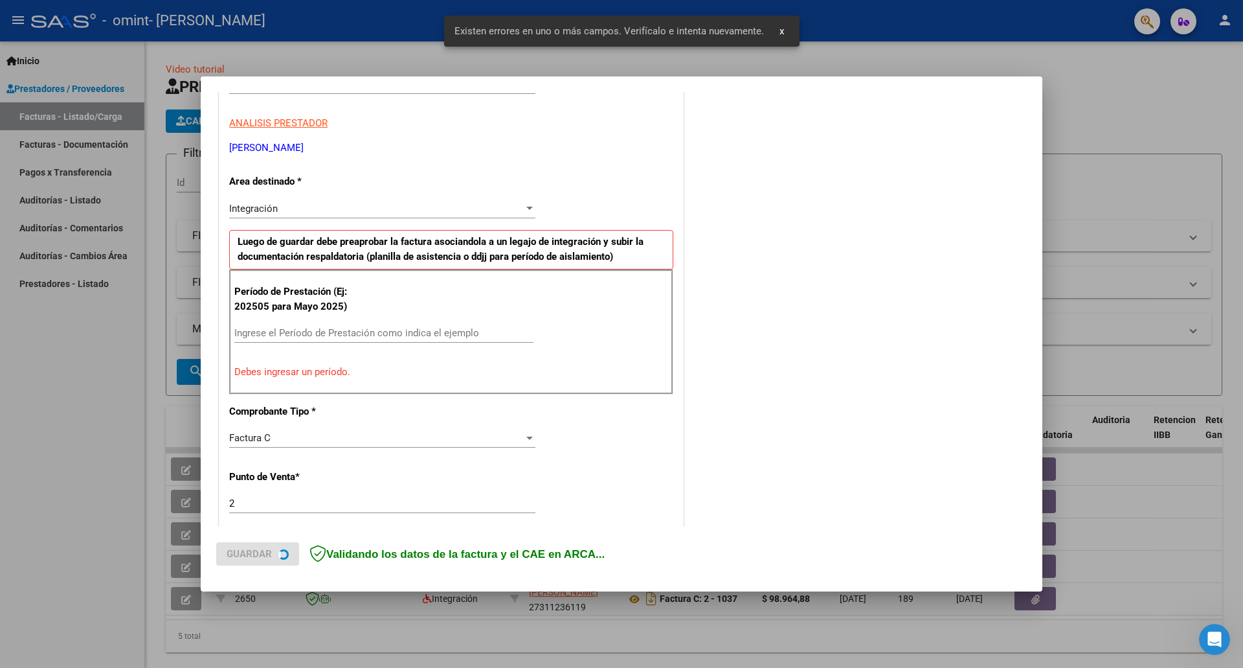
scroll to position [234, 0]
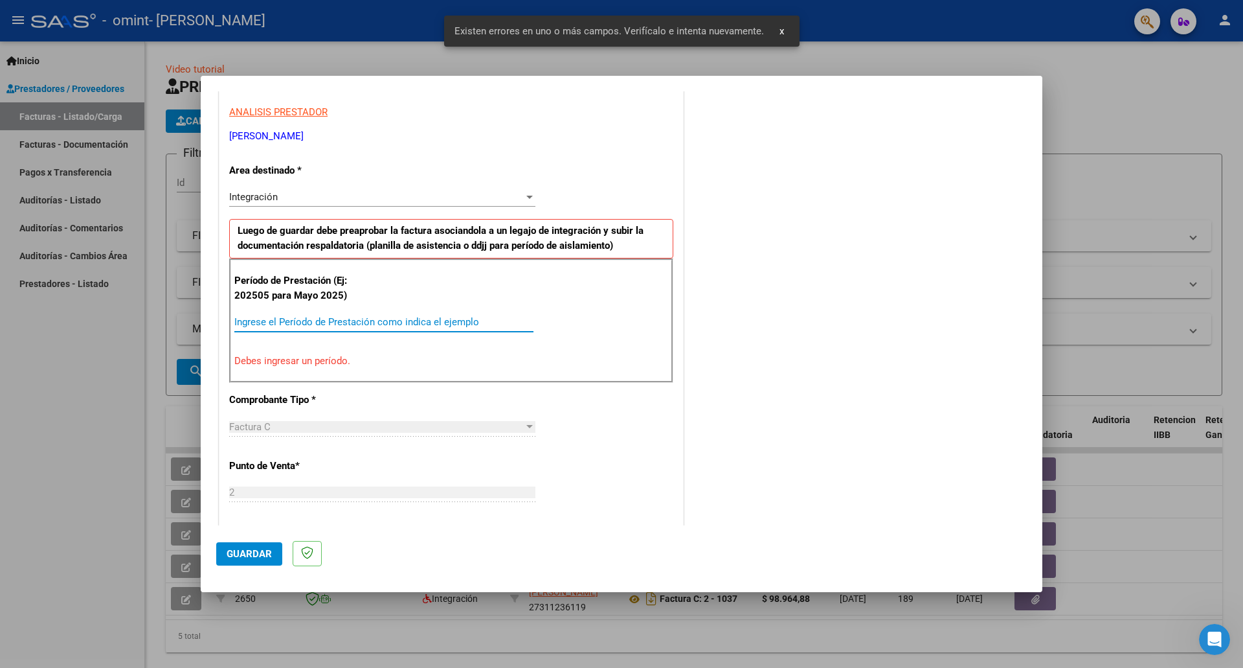
click at [343, 318] on input "Ingrese el Período de Prestación como indica el ejemplo" at bounding box center [383, 322] width 299 height 12
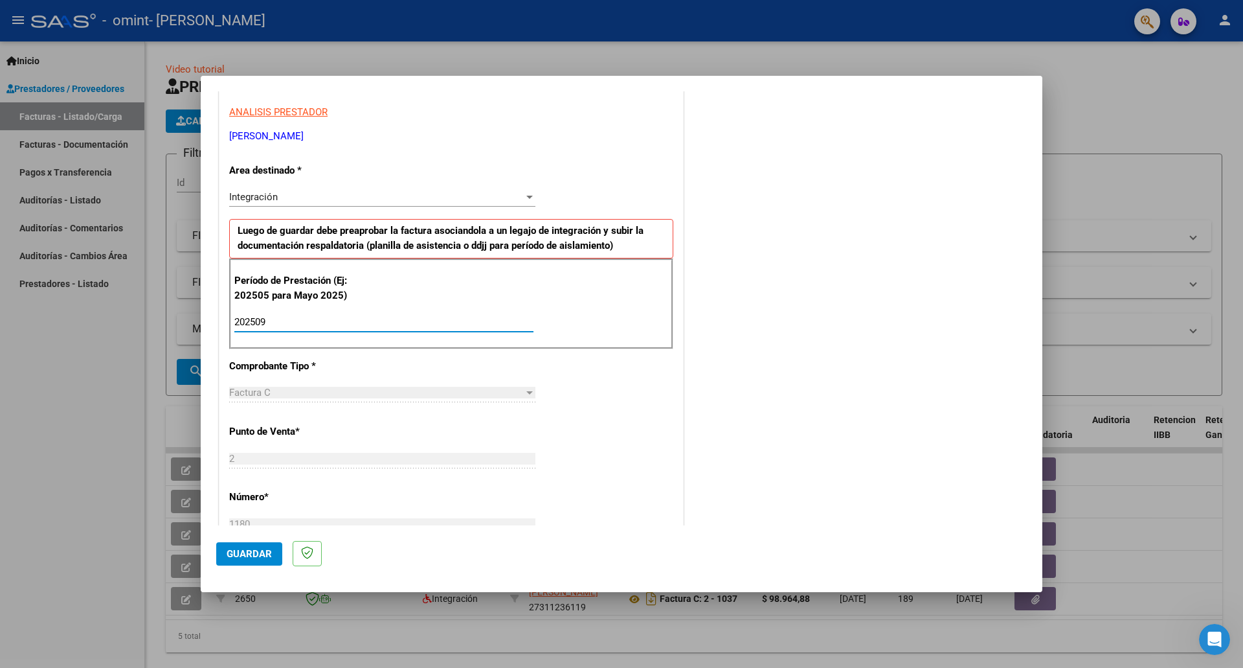
type input "202509"
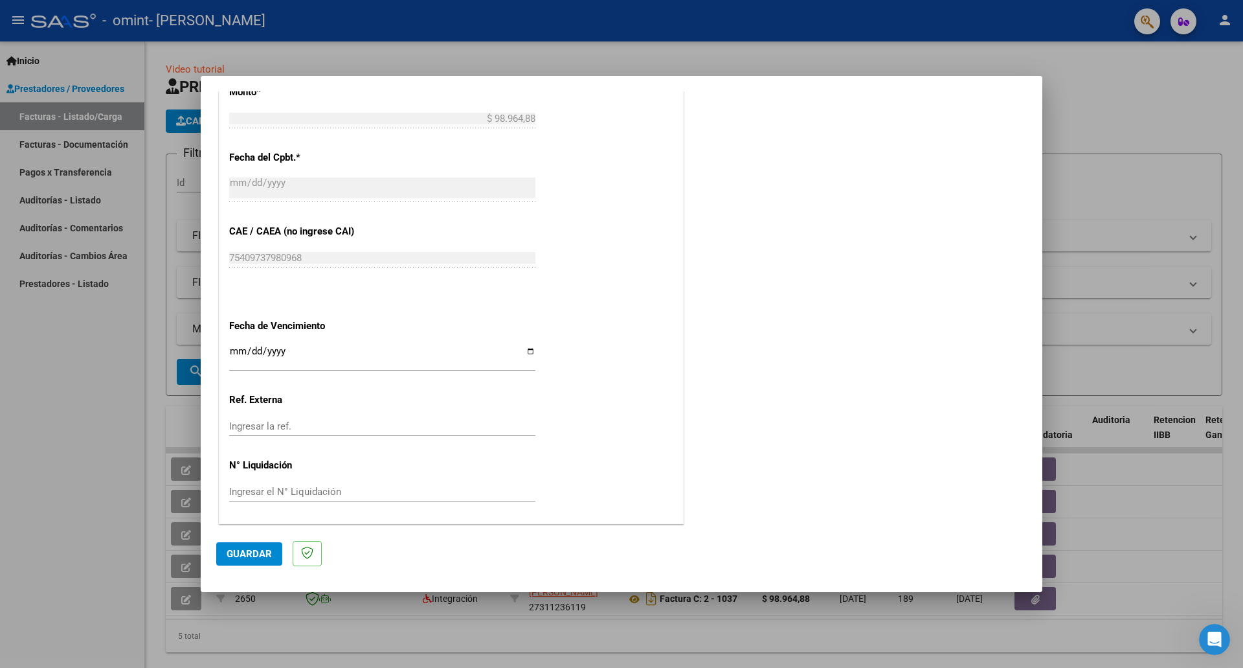
scroll to position [703, 0]
click at [670, 411] on div "CUIT * 27-31123611-9 Ingresar CUIT ANALISIS PRESTADOR [PERSON_NAME] [PERSON_NAM…" at bounding box center [452, 38] width 464 height 975
click at [527, 354] on input "Ingresar la fecha" at bounding box center [382, 358] width 306 height 21
type input "[DATE]"
click at [262, 554] on span "Guardar" at bounding box center [249, 554] width 45 height 12
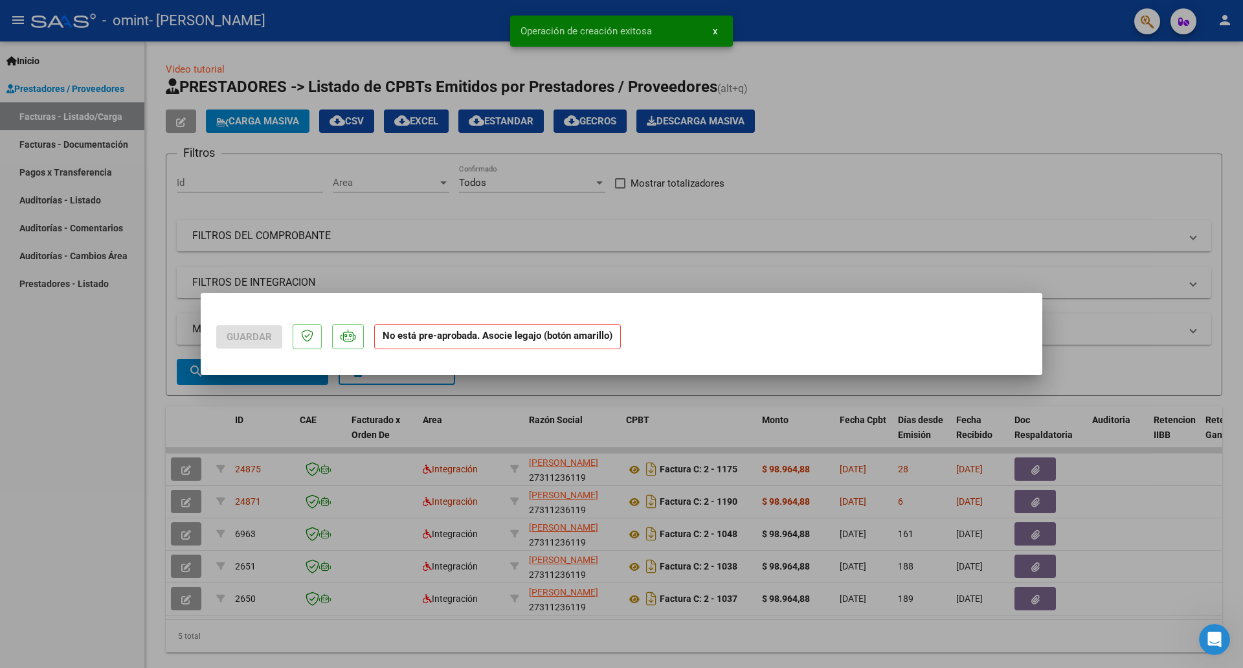
scroll to position [0, 0]
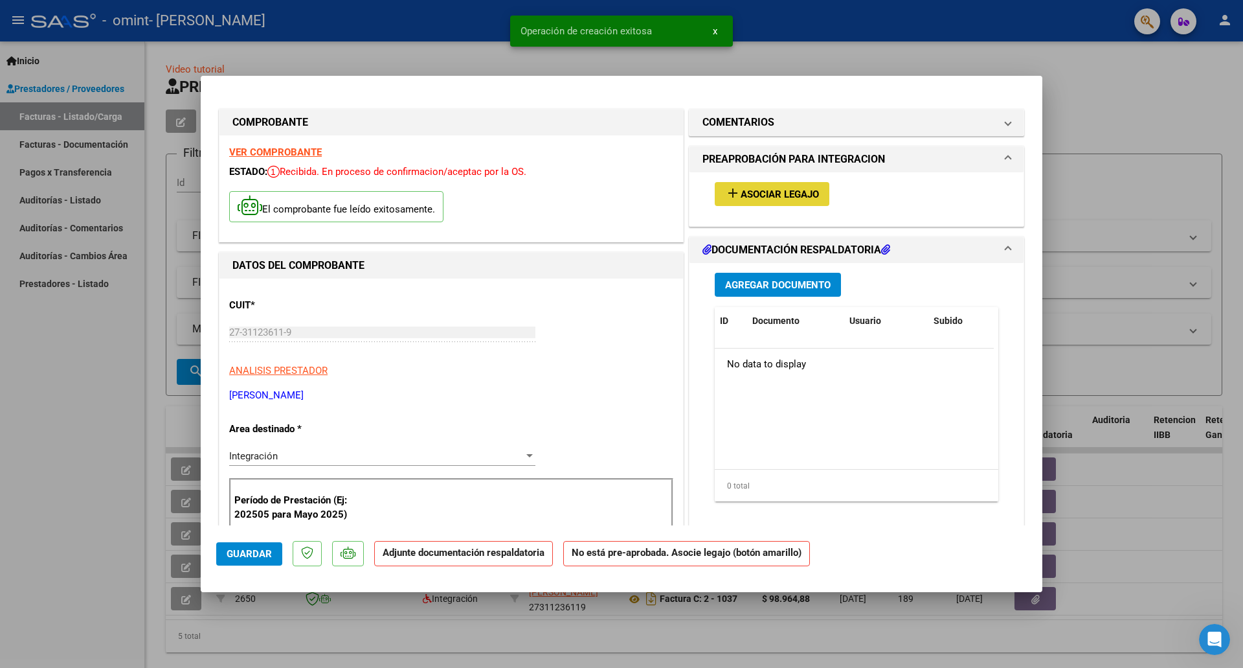
click at [795, 189] on span "Asociar Legajo" at bounding box center [780, 194] width 78 height 12
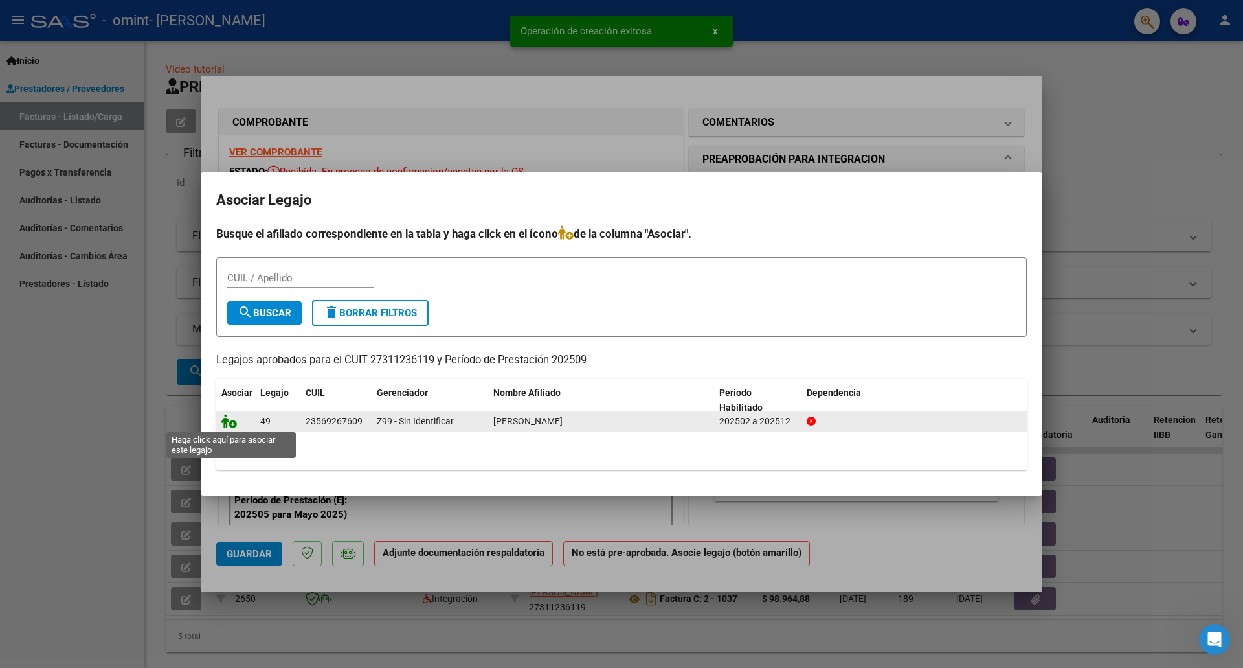
click at [232, 419] on icon at bounding box center [229, 421] width 16 height 14
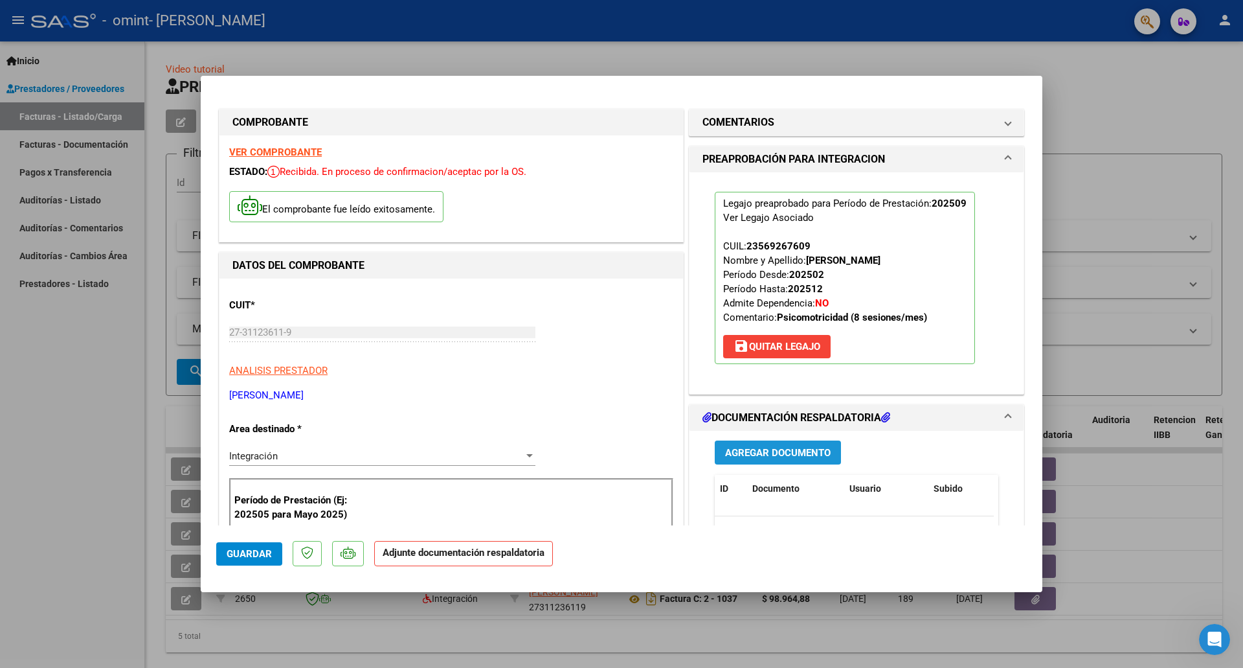
click at [805, 457] on span "Agregar Documento" at bounding box center [778, 453] width 106 height 12
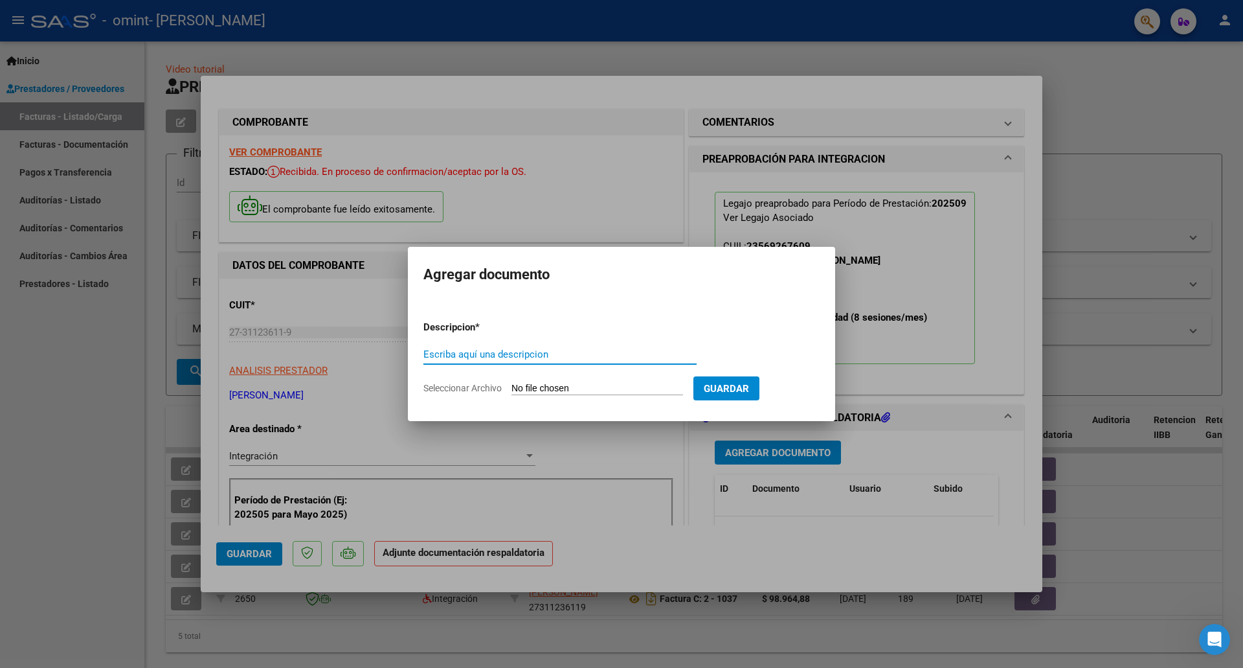
click at [532, 348] on input "Escriba aquí una descripcion" at bounding box center [560, 354] width 273 height 12
type input "FACTURA SEPTIEMBRE [PERSON_NAME]"
click at [567, 390] on input "Seleccionar Archivo" at bounding box center [598, 389] width 172 height 12
type input "C:\fakepath\TOMAS9.pdf"
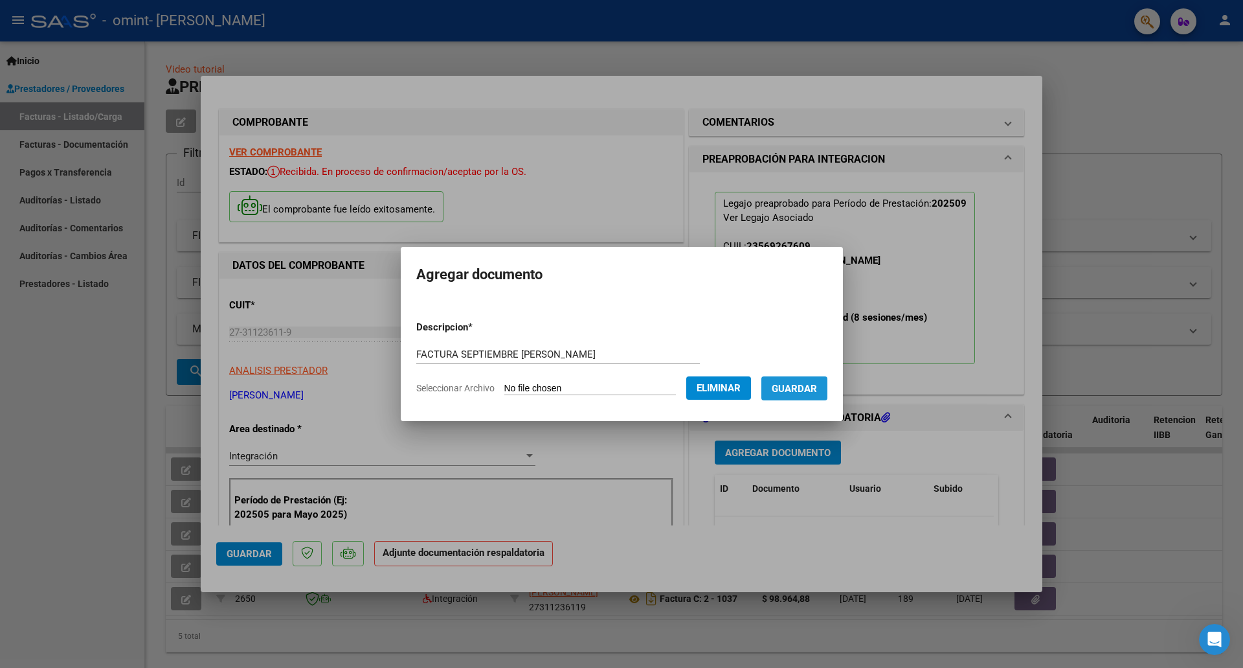
click at [811, 383] on span "Guardar" at bounding box center [794, 389] width 45 height 12
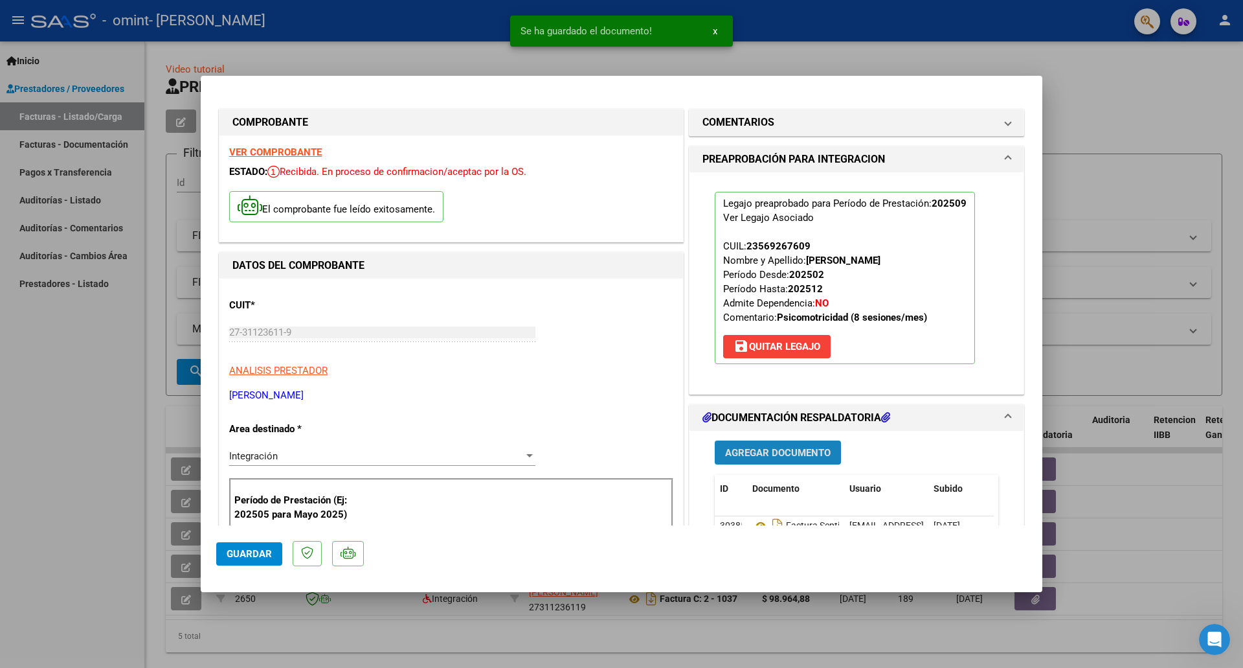
click at [793, 451] on span "Agregar Documento" at bounding box center [778, 453] width 106 height 12
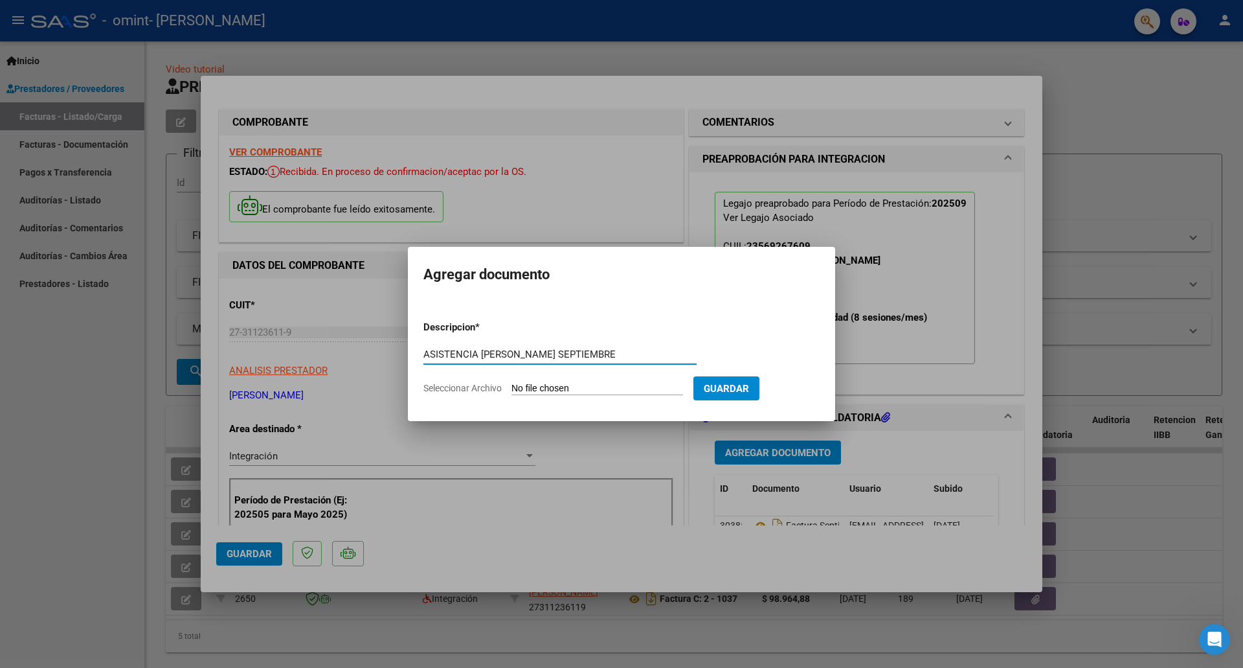
type input "ASISTENCIA [PERSON_NAME] SEPTIEMBRE"
click at [578, 386] on input "Seleccionar Archivo" at bounding box center [598, 389] width 172 height 12
type input "C:\fakepath\asistencia tomas septiembre.pdf"
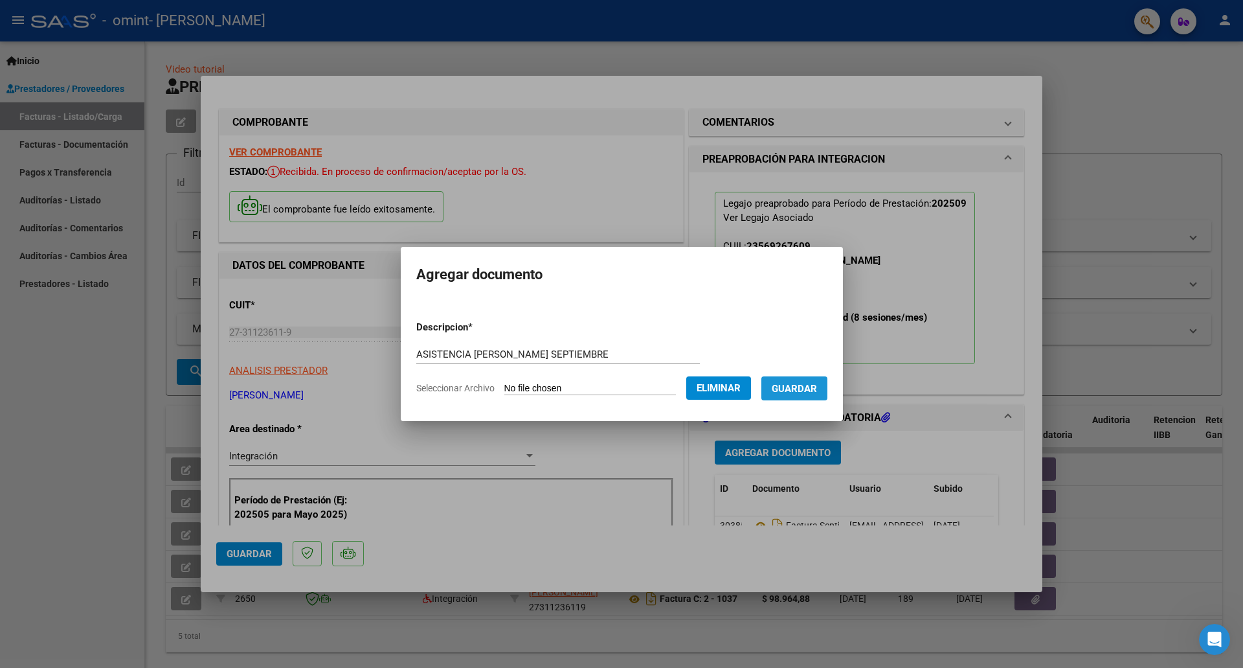
click at [808, 385] on span "Guardar" at bounding box center [794, 389] width 45 height 12
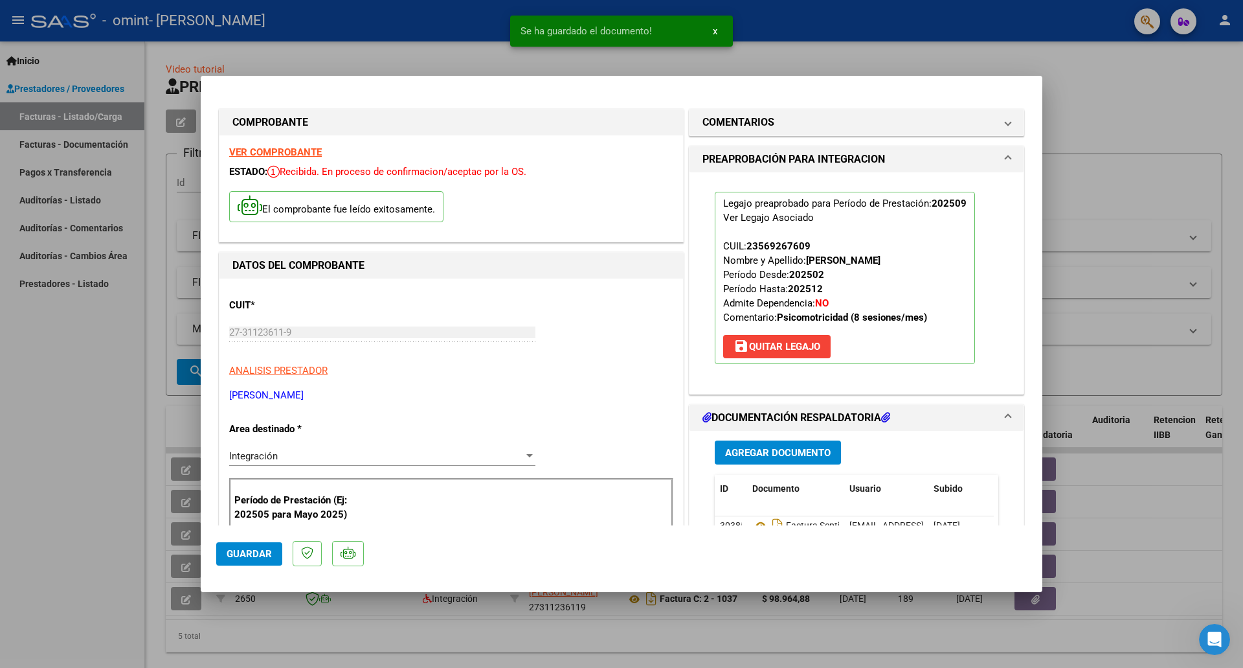
scroll to position [725, 0]
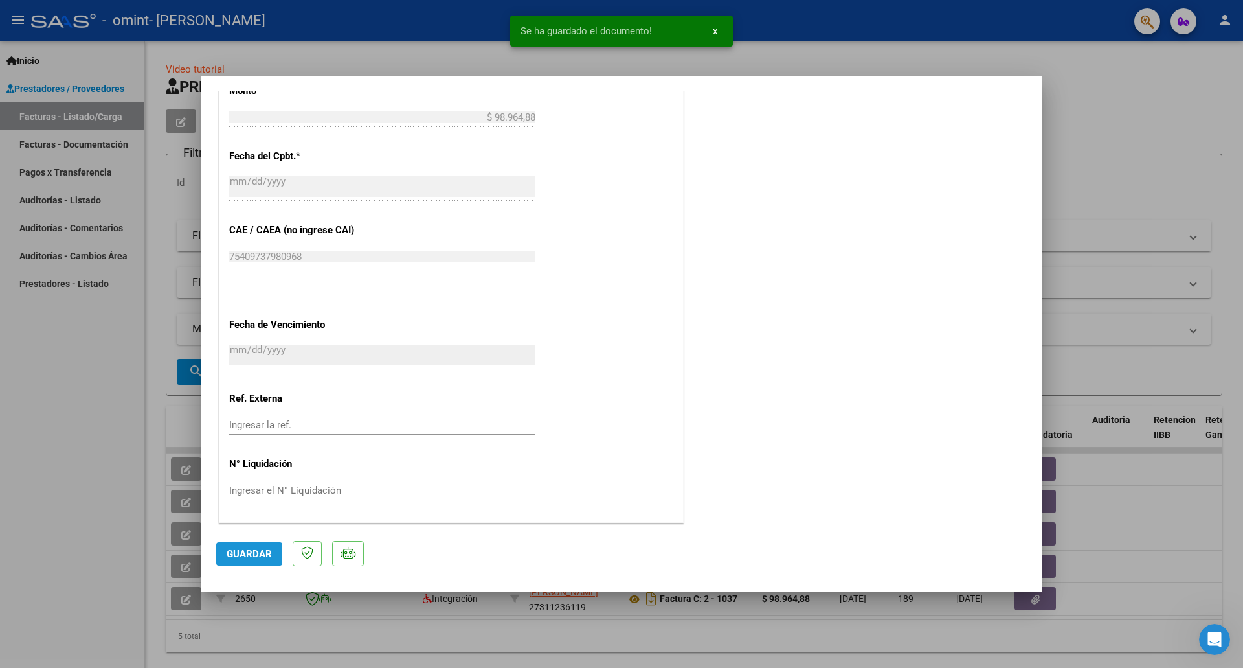
click at [234, 562] on button "Guardar" at bounding box center [249, 553] width 66 height 23
click at [1104, 70] on div at bounding box center [621, 334] width 1243 height 668
type input "$ 0,00"
